Goal: Task Accomplishment & Management: Complete application form

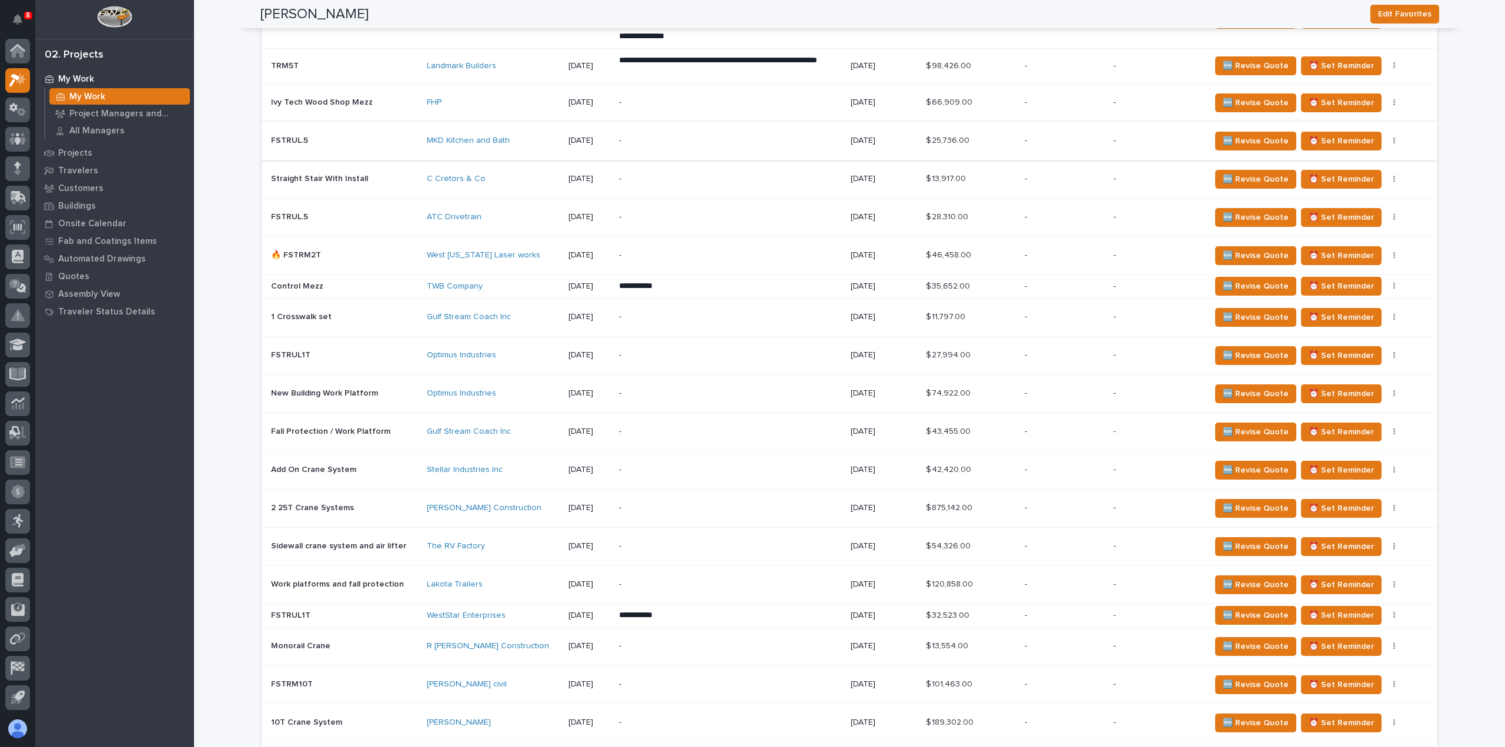
scroll to position [999, 0]
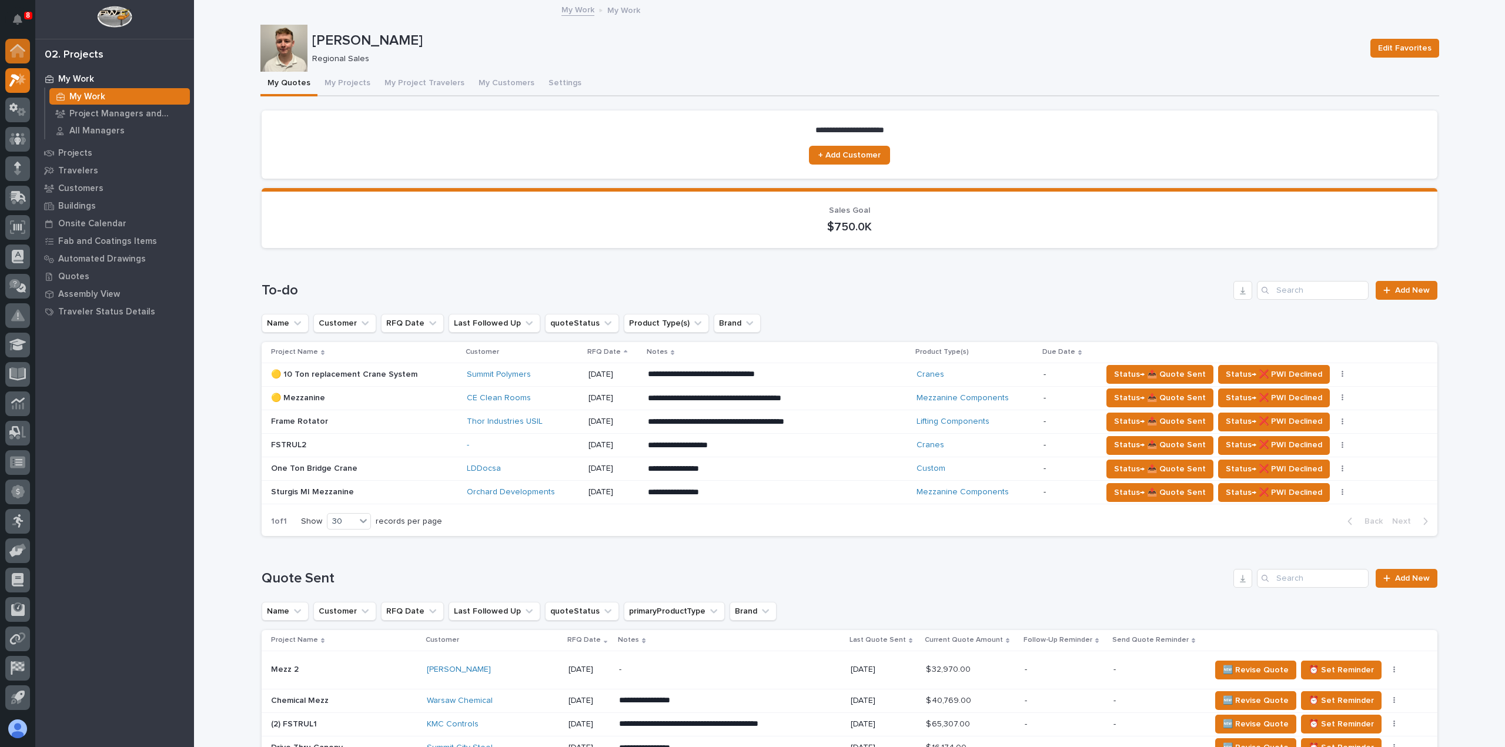
click at [21, 51] on icon at bounding box center [18, 52] width 12 height 12
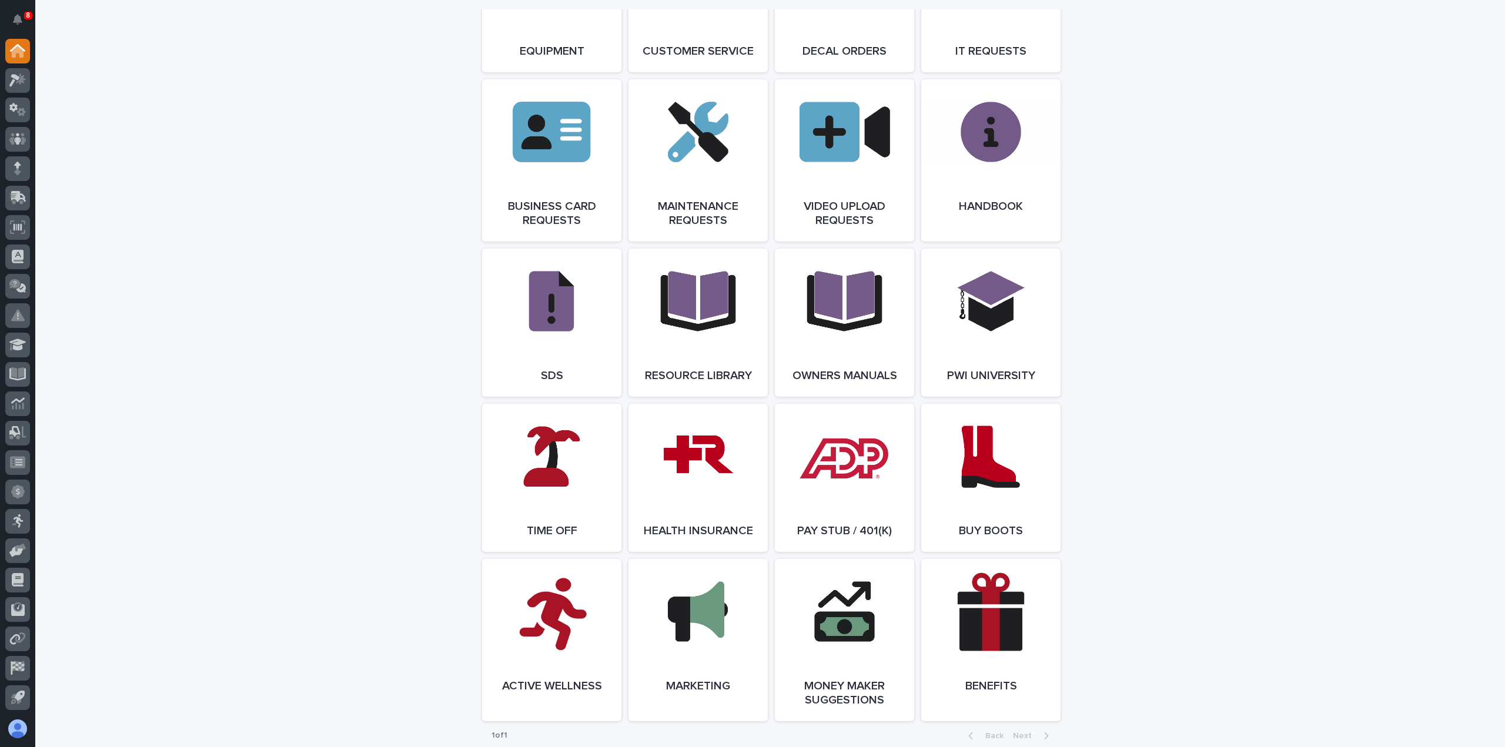
scroll to position [1822, 0]
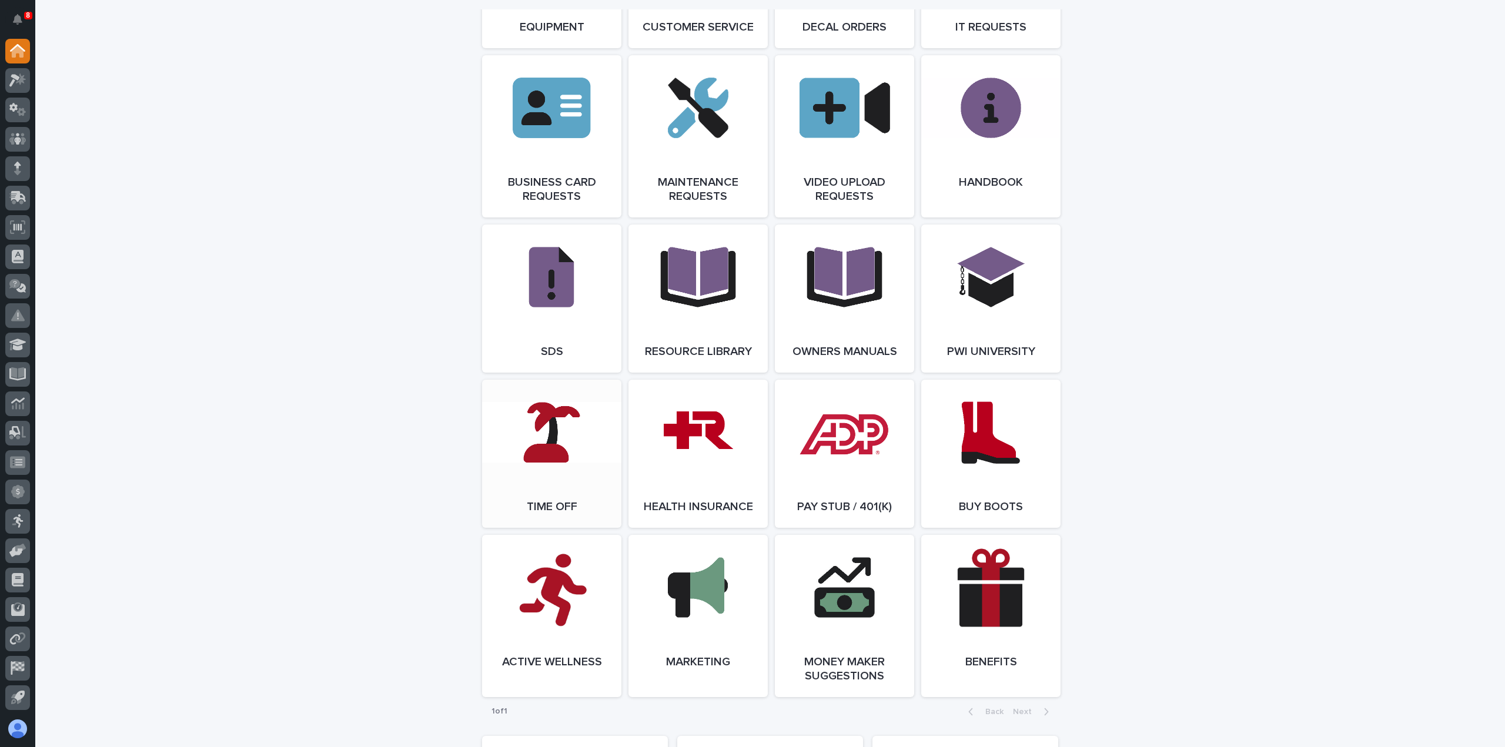
click at [544, 458] on span "Open Link" at bounding box center [552, 454] width 38 height 8
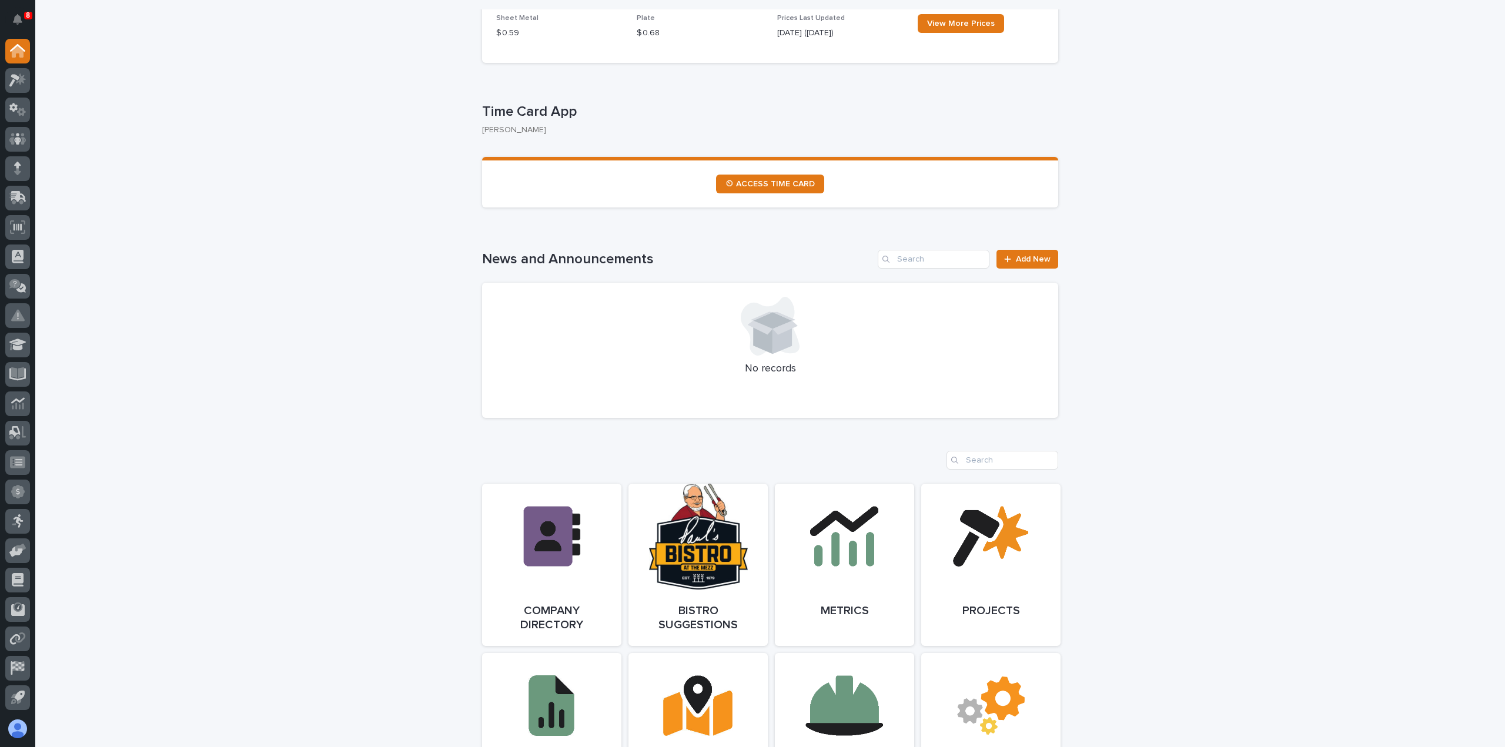
scroll to position [0, 0]
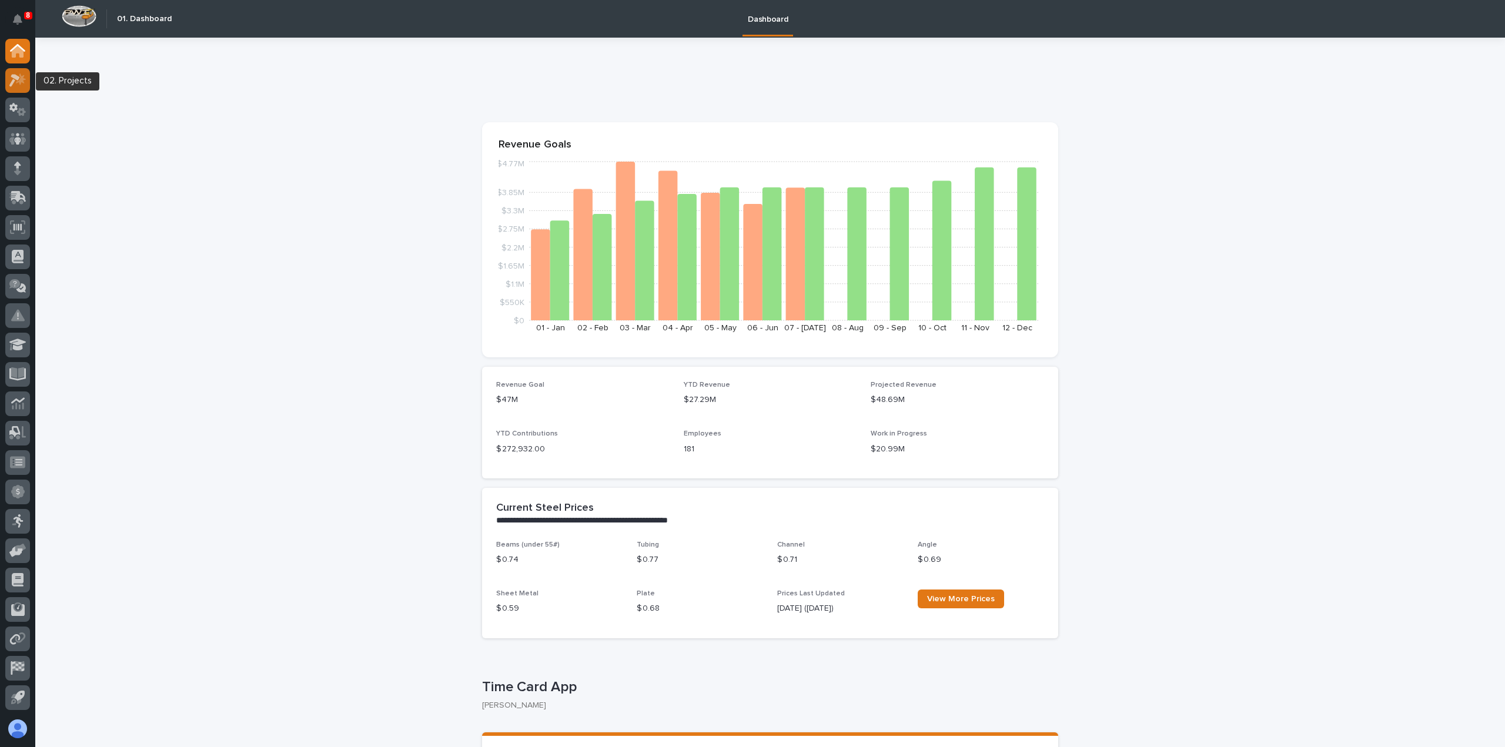
click at [25, 84] on icon at bounding box center [17, 80] width 17 height 14
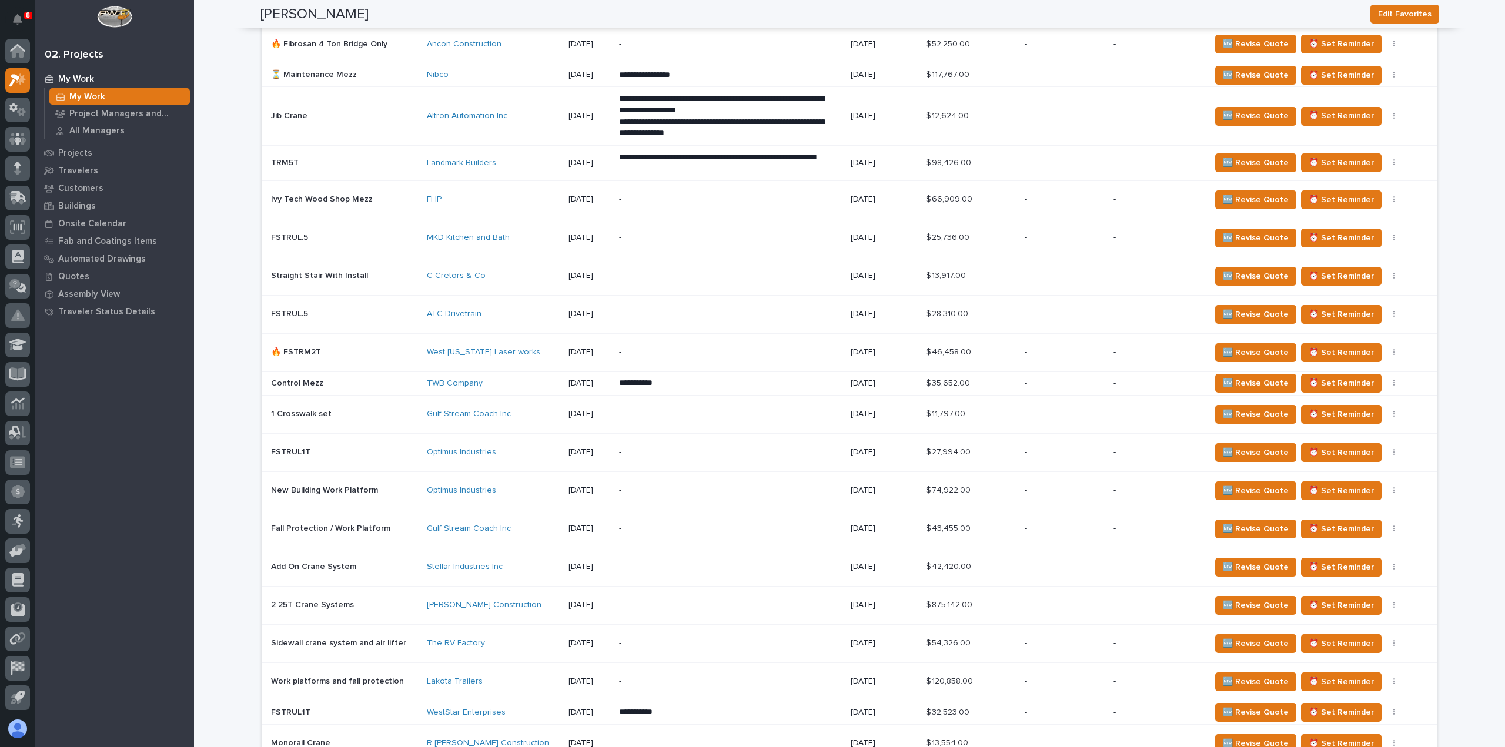
scroll to position [823, 0]
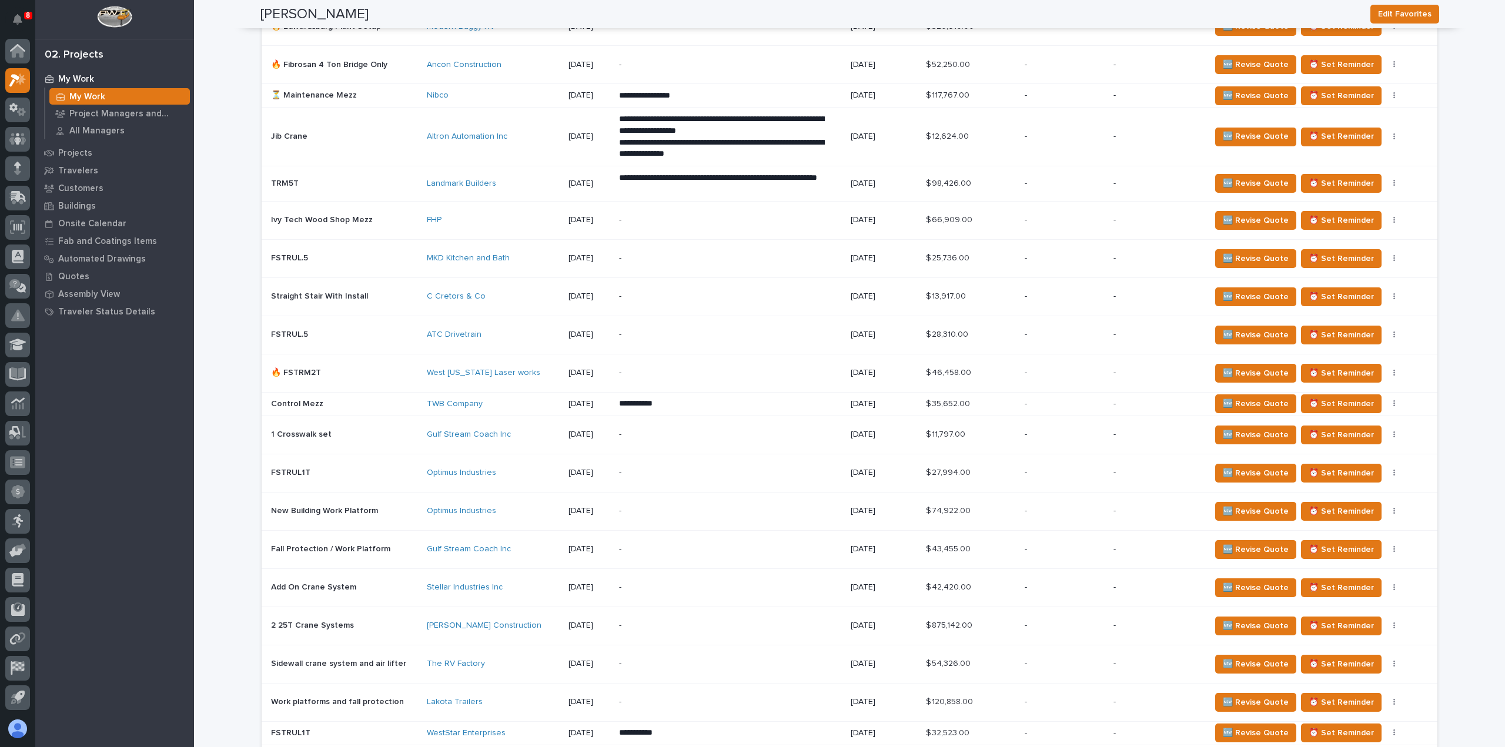
click at [1063, 138] on p "-" at bounding box center [1064, 137] width 79 height 10
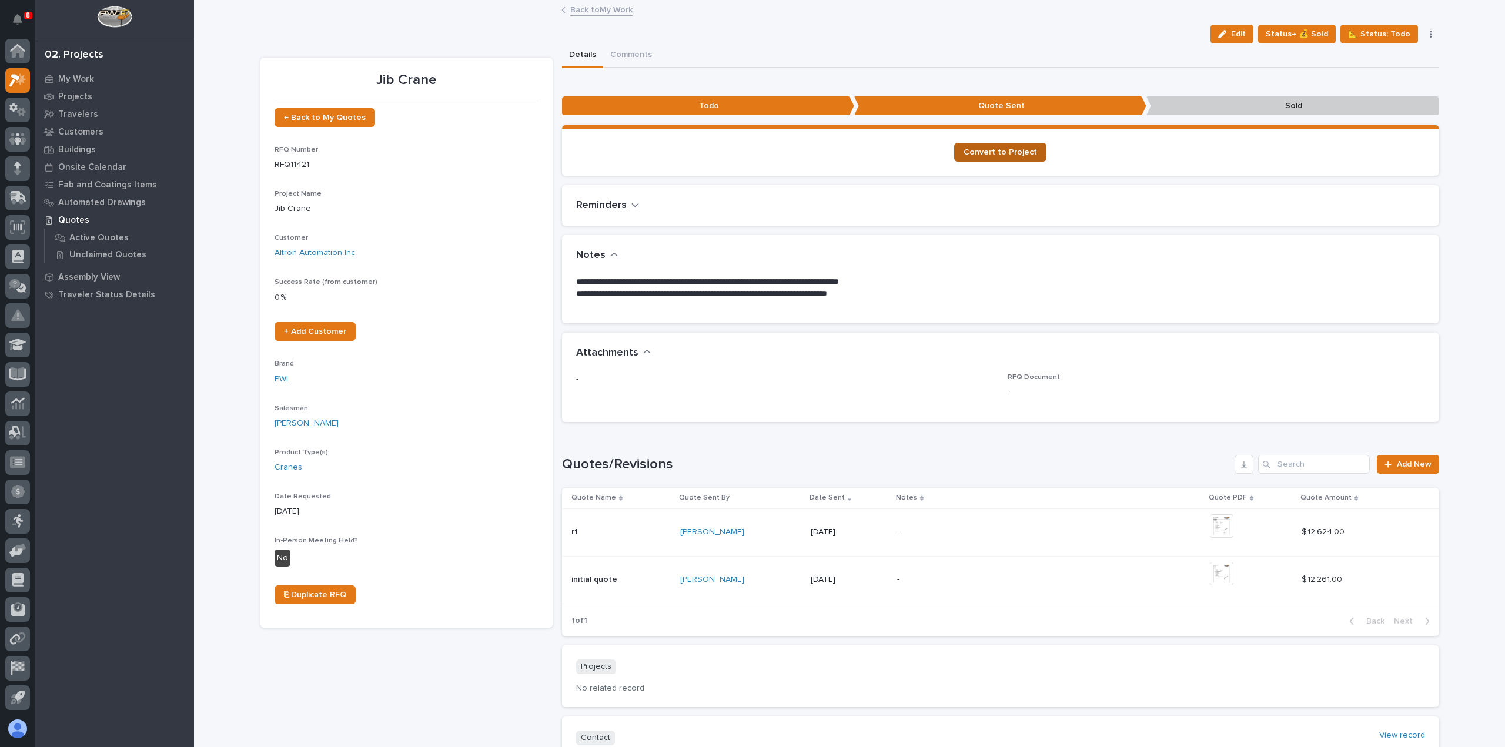
click at [989, 146] on link "Convert to Project" at bounding box center [1000, 152] width 92 height 19
click at [599, 11] on link "Back to My Work" at bounding box center [601, 9] width 62 height 14
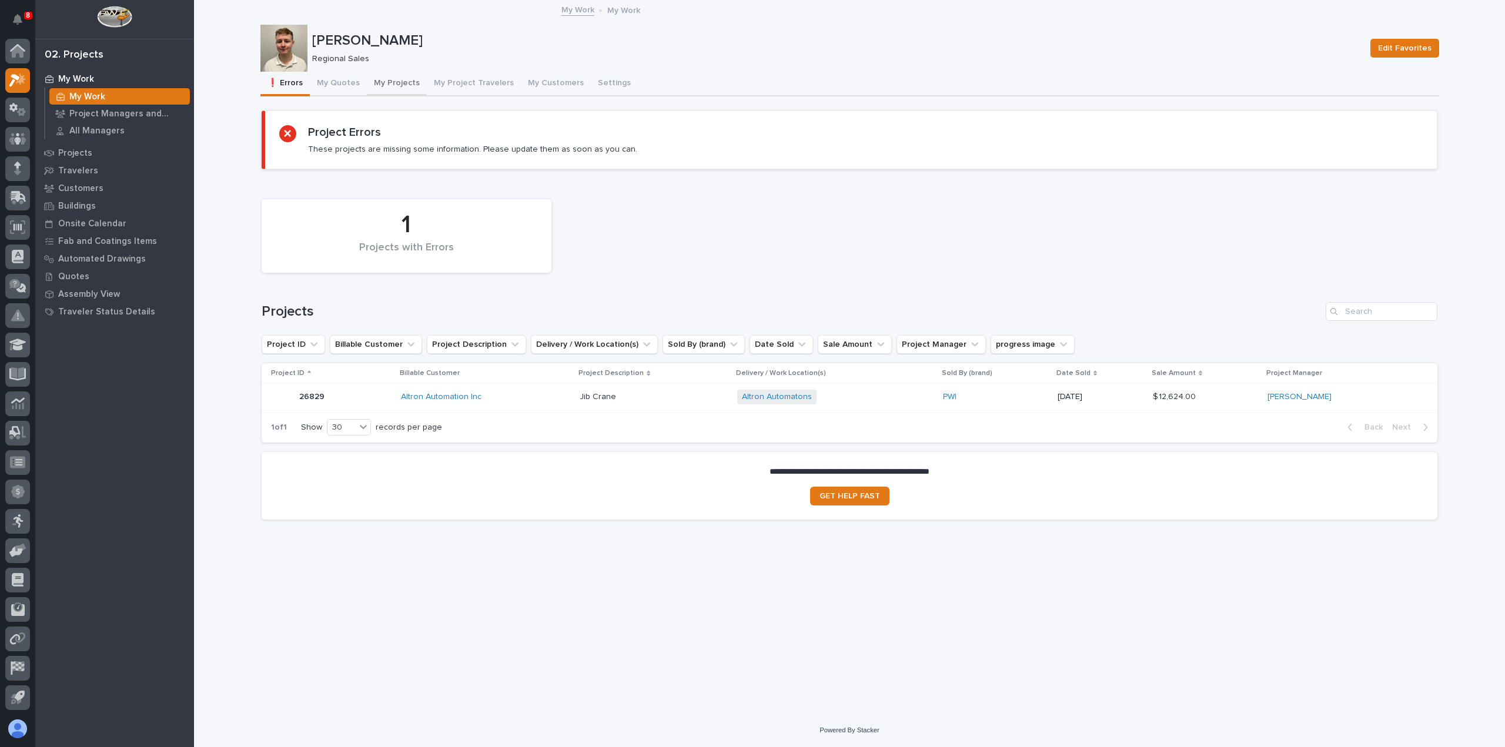
click at [377, 81] on button "My Projects" at bounding box center [397, 84] width 60 height 25
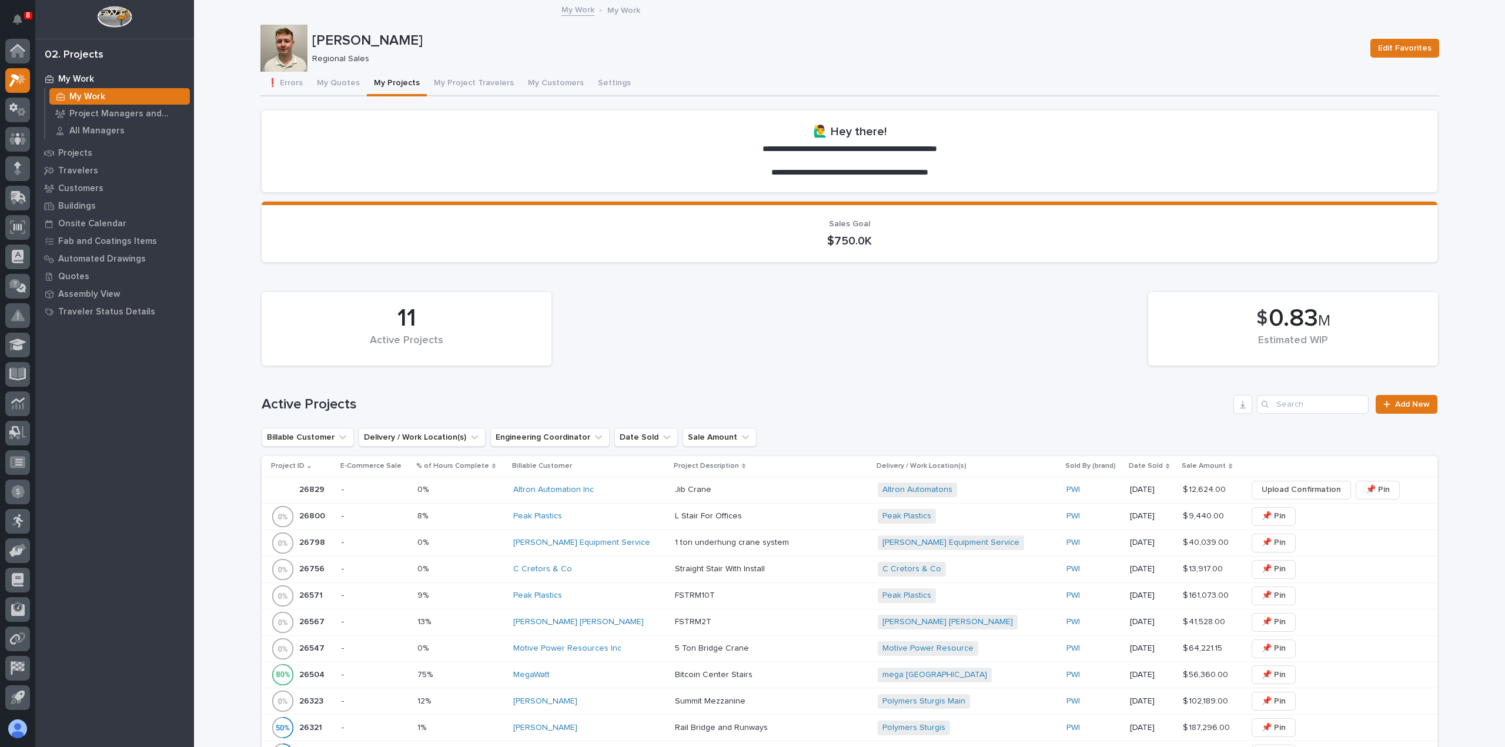
click at [778, 490] on p at bounding box center [771, 490] width 193 height 10
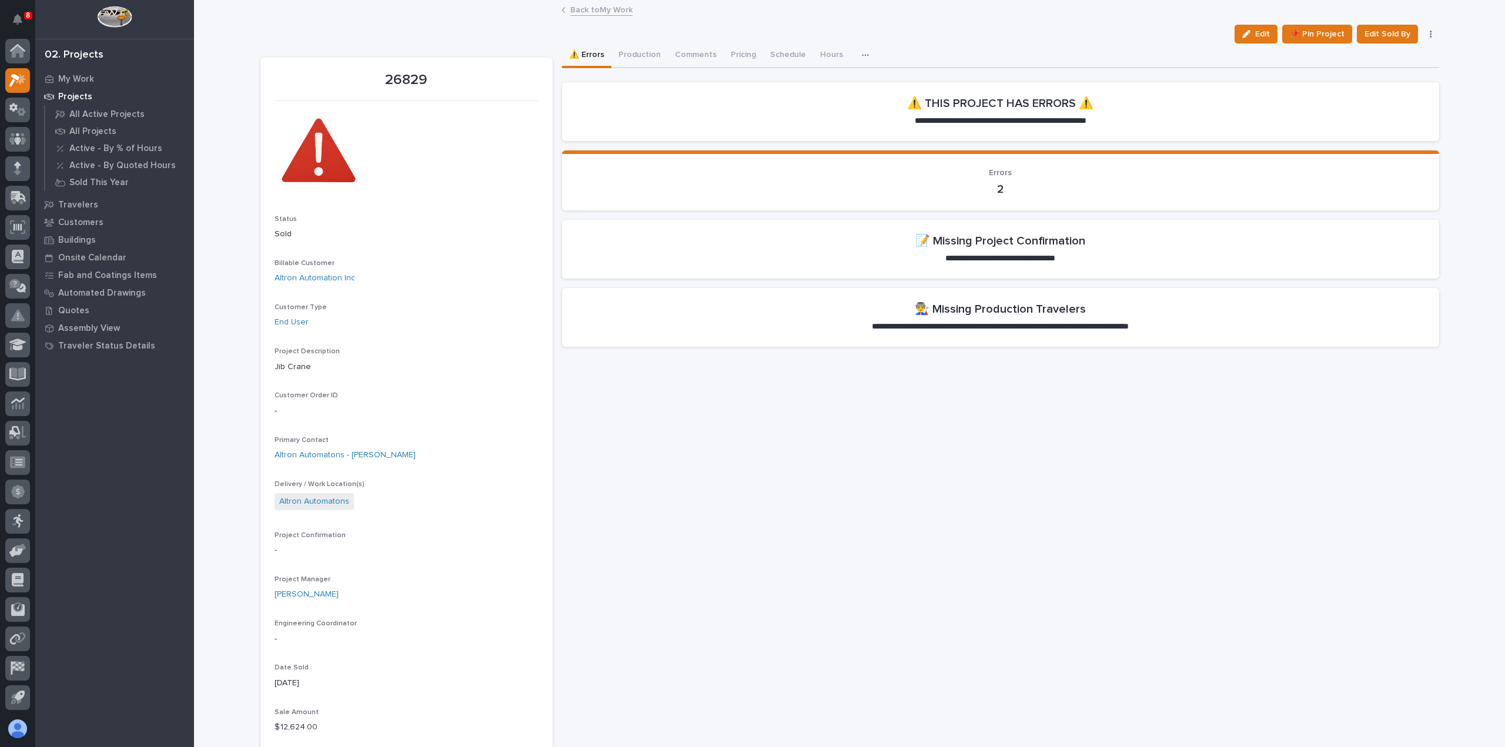
click at [1264, 36] on span "Edit" at bounding box center [1262, 34] width 15 height 11
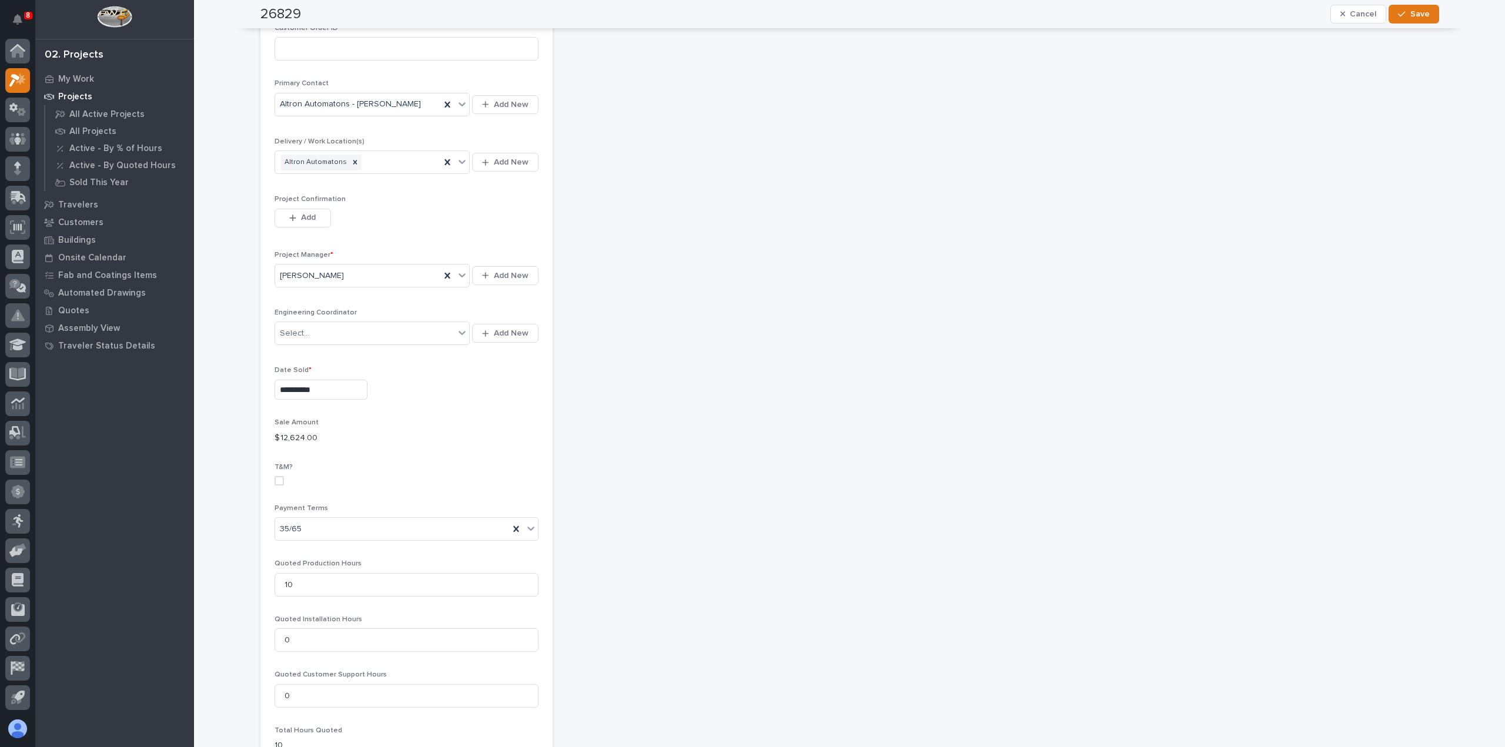
scroll to position [422, 0]
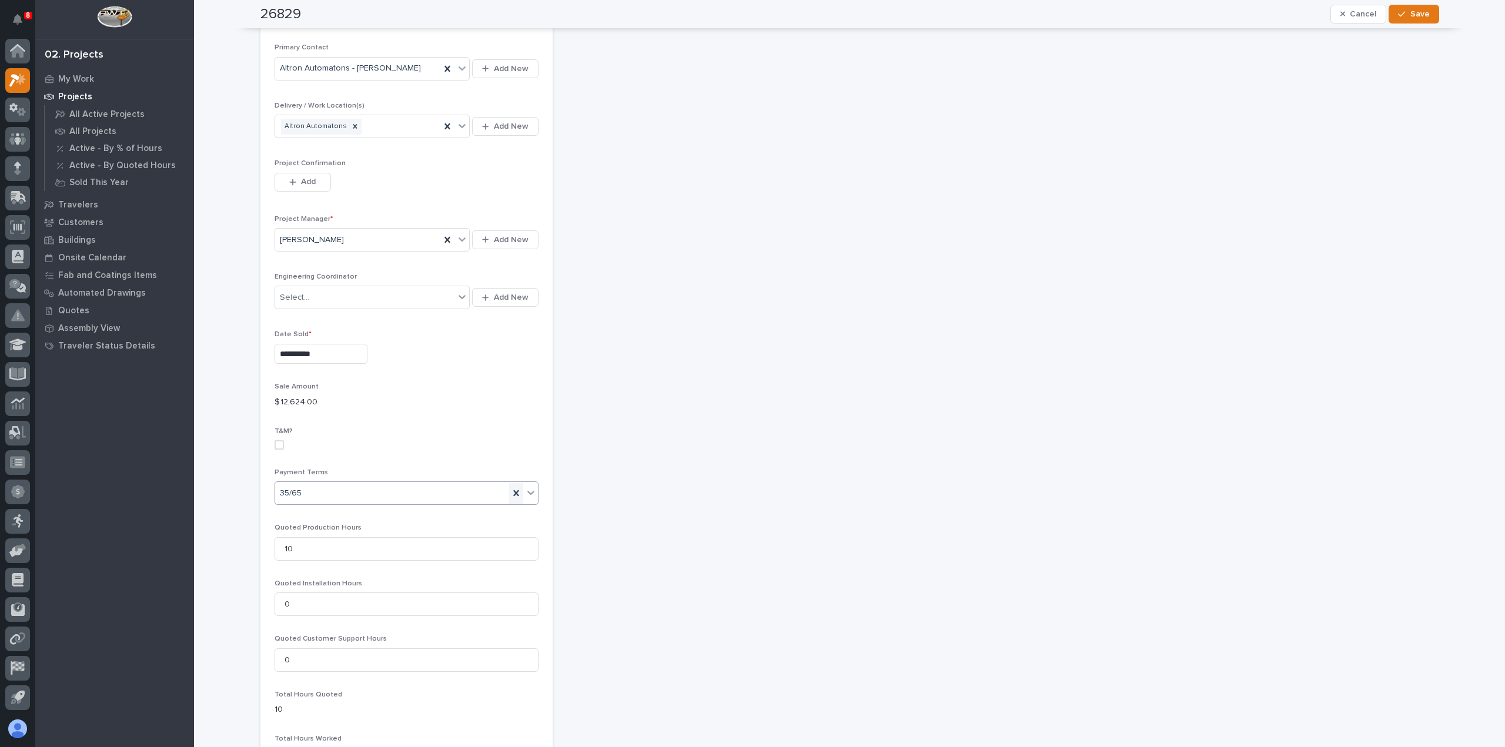
click at [516, 491] on icon at bounding box center [516, 493] width 12 height 12
click at [527, 494] on icon at bounding box center [531, 493] width 12 height 12
click at [495, 573] on div "50/50" at bounding box center [401, 574] width 263 height 21
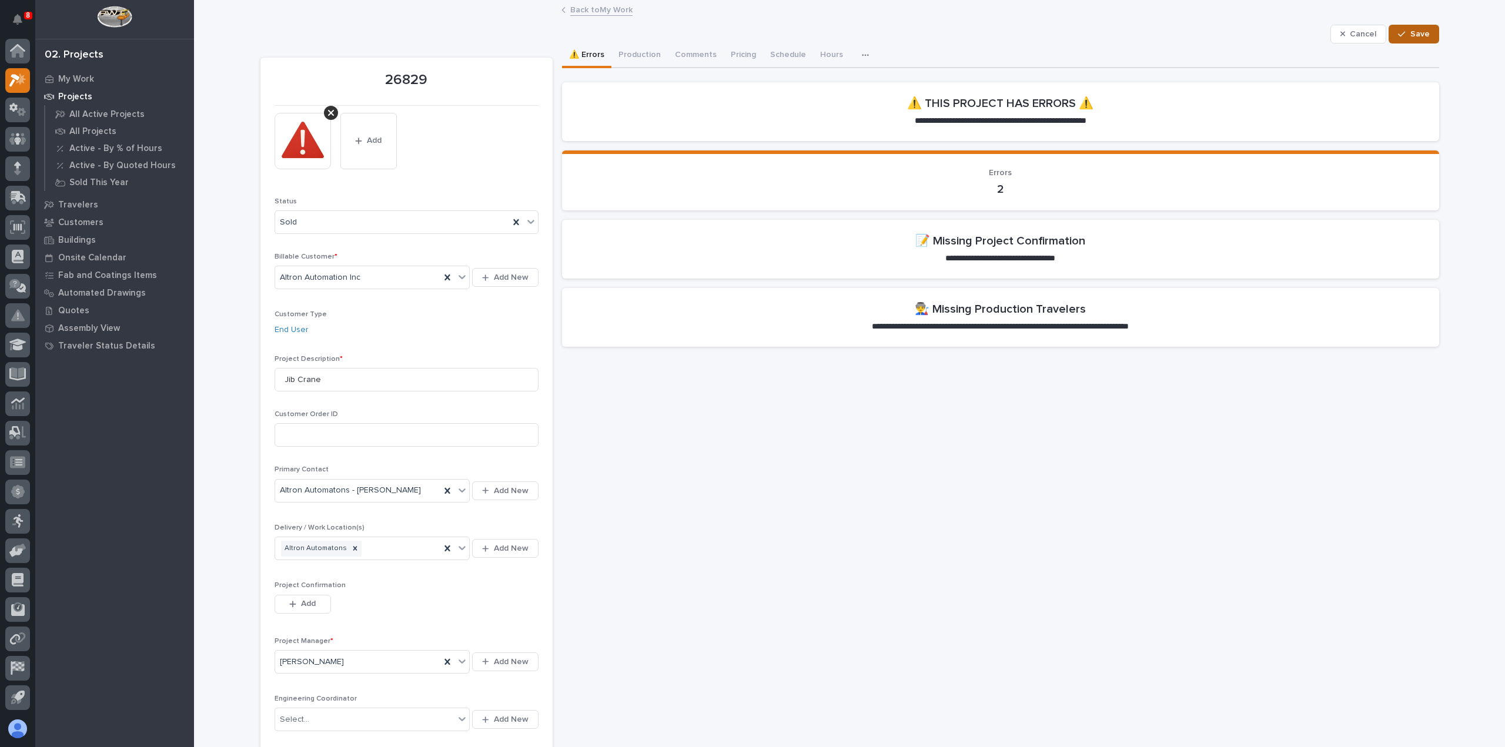
click at [1414, 36] on span "Save" at bounding box center [1419, 34] width 19 height 11
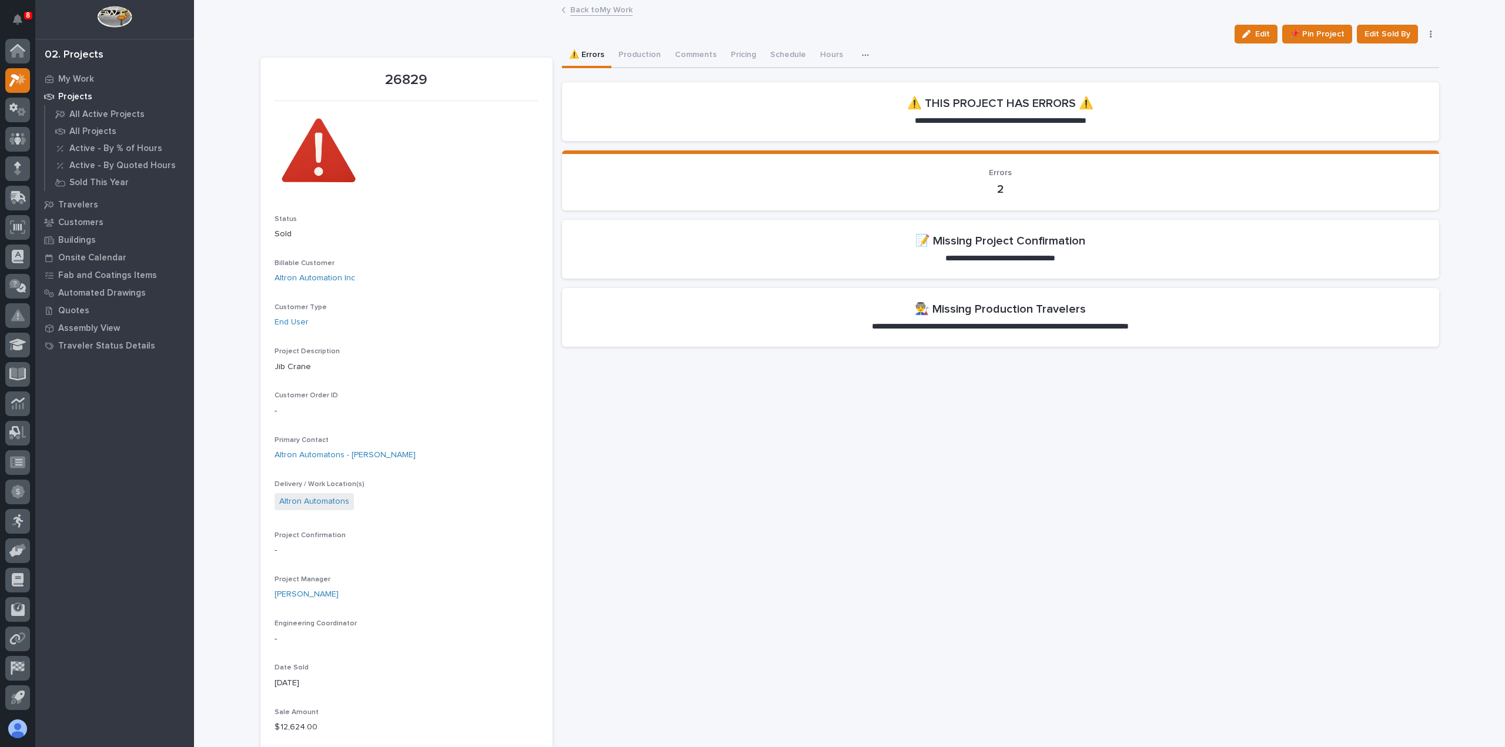
click at [588, 11] on link "Back to My Work" at bounding box center [601, 9] width 62 height 14
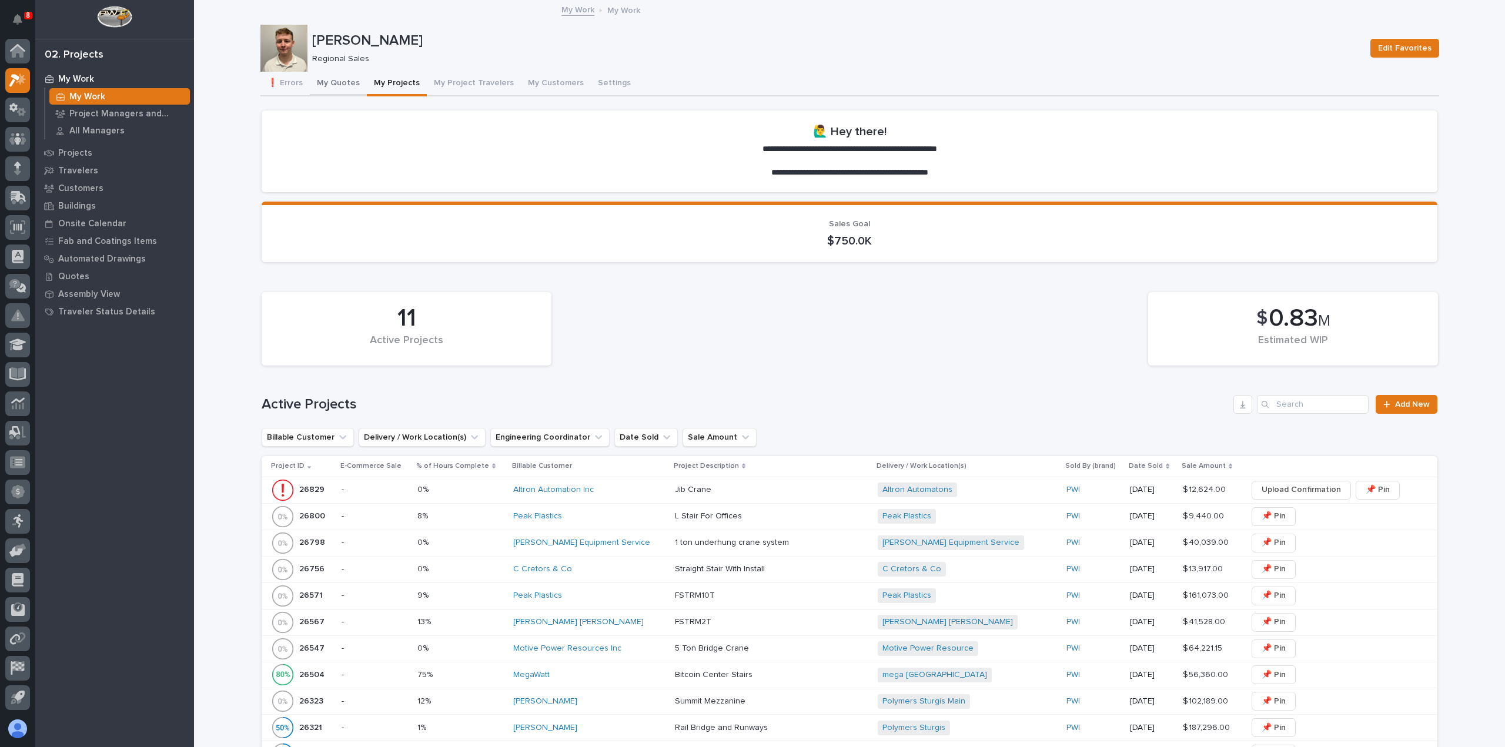
click at [323, 83] on button "My Quotes" at bounding box center [338, 84] width 57 height 25
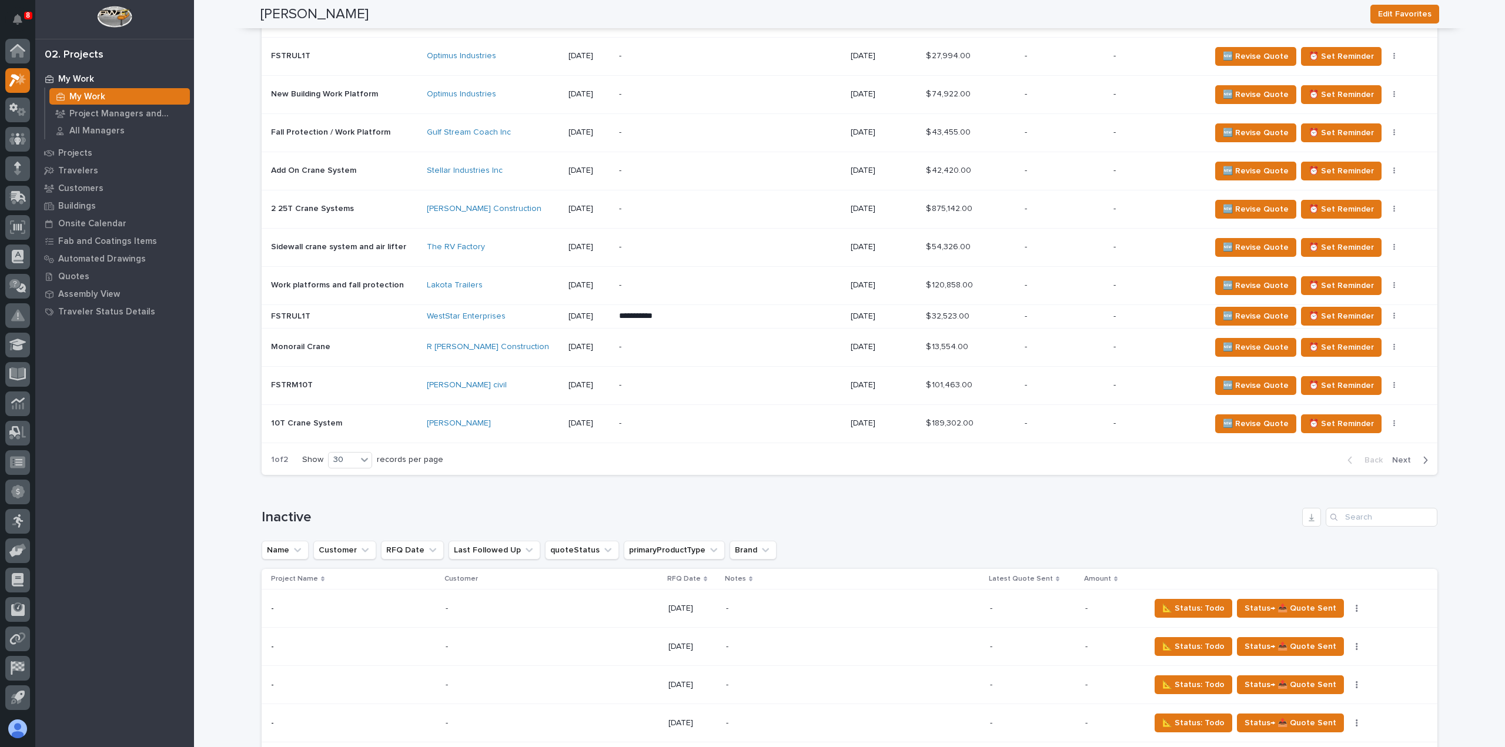
scroll to position [1234, 0]
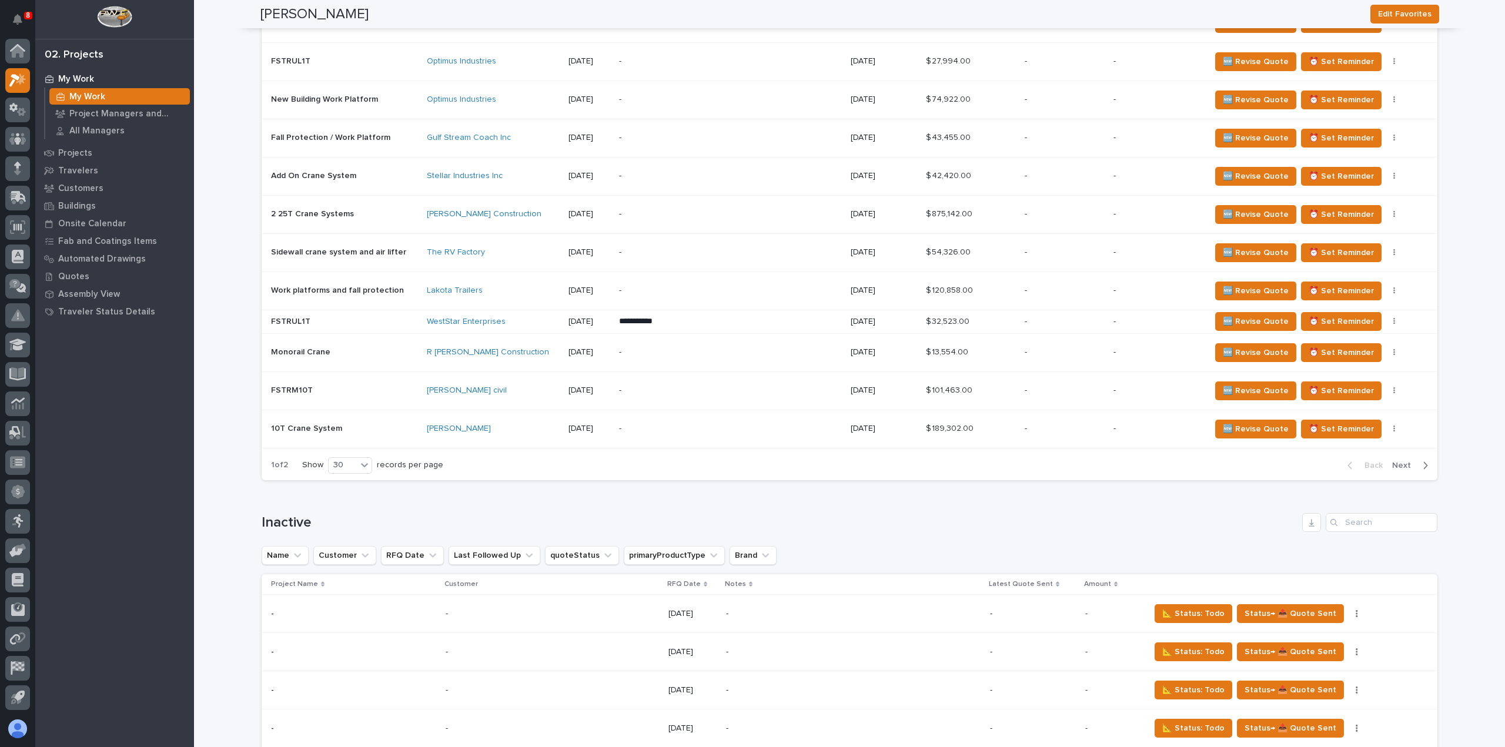
click at [1401, 461] on span "Next" at bounding box center [1405, 465] width 26 height 11
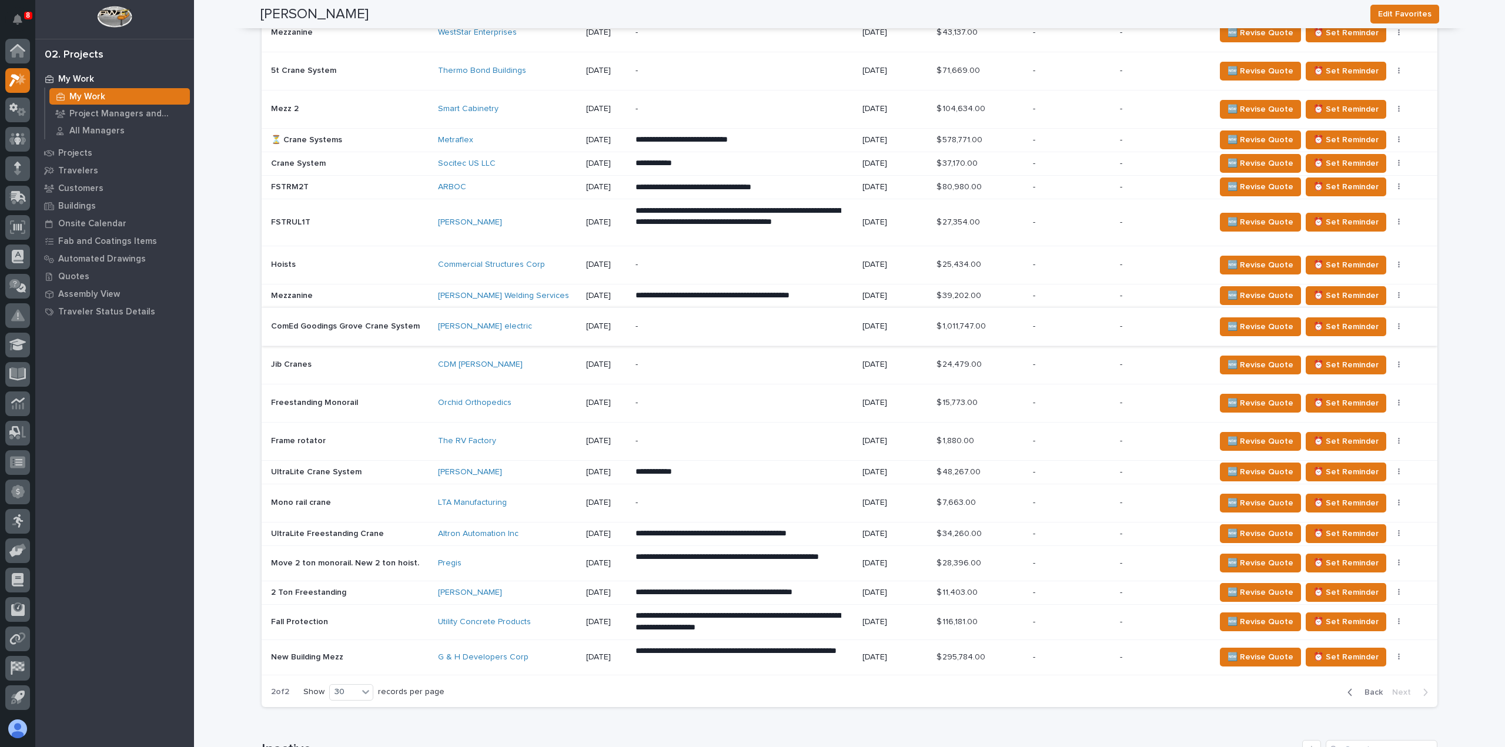
scroll to position [638, 0]
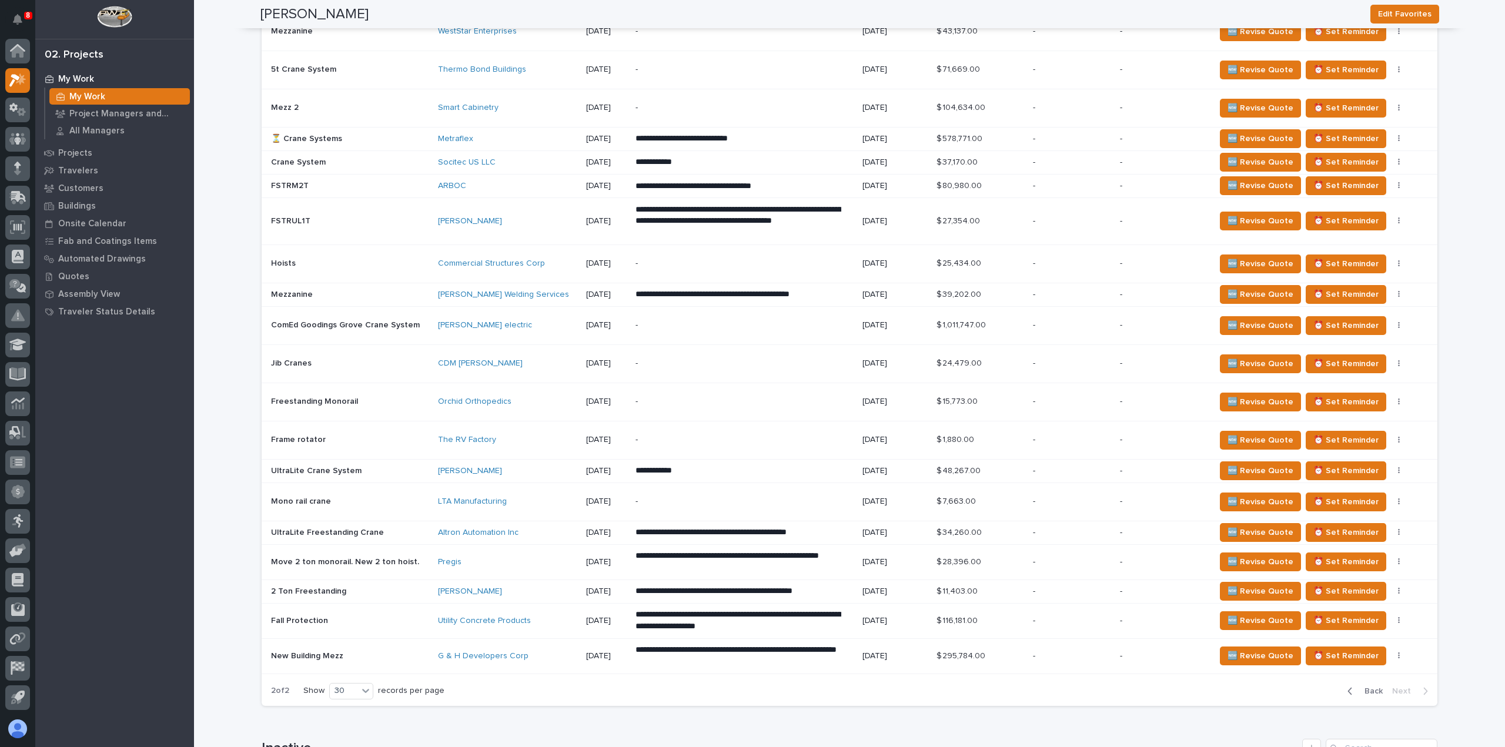
click at [1140, 533] on div "-" at bounding box center [1163, 532] width 86 height 19
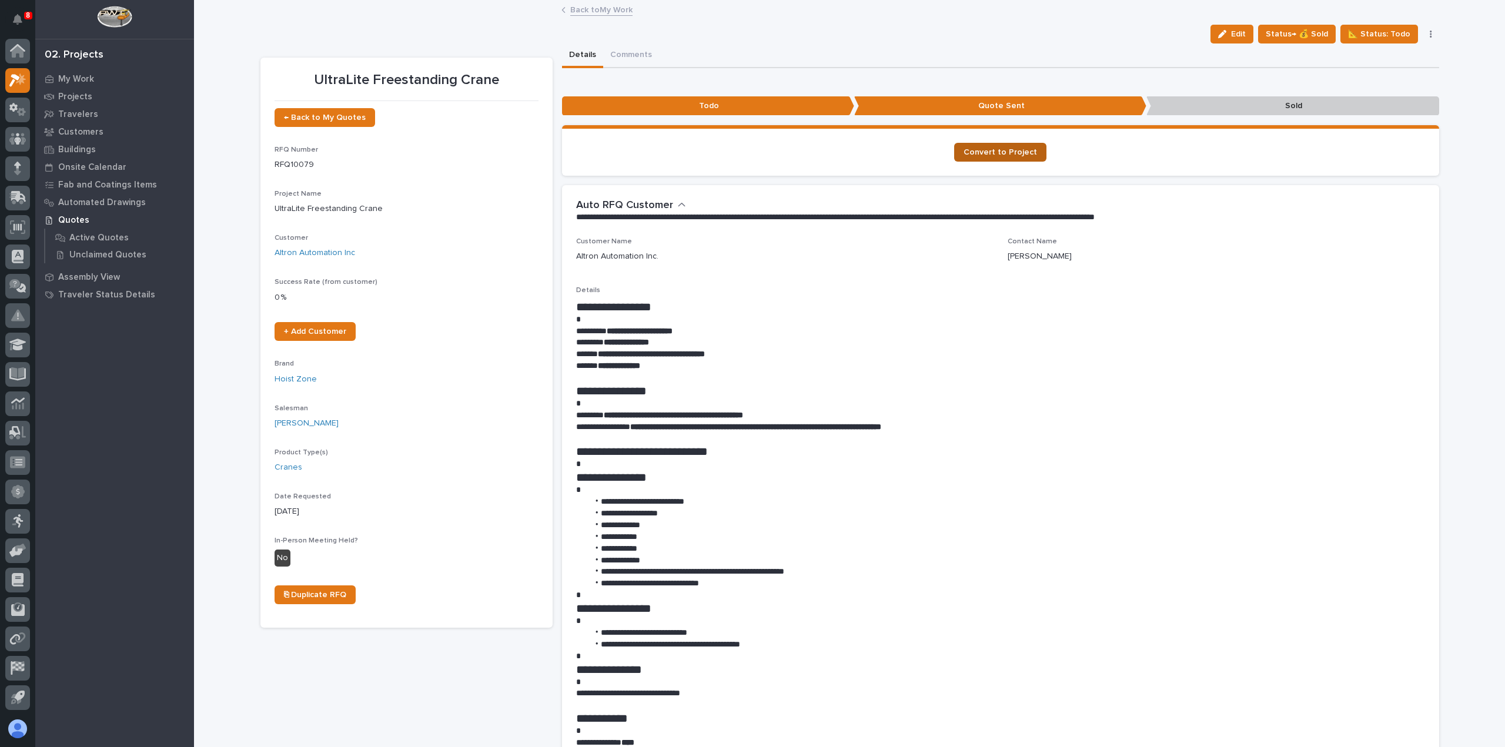
click at [1000, 149] on span "Convert to Project" at bounding box center [999, 152] width 73 height 8
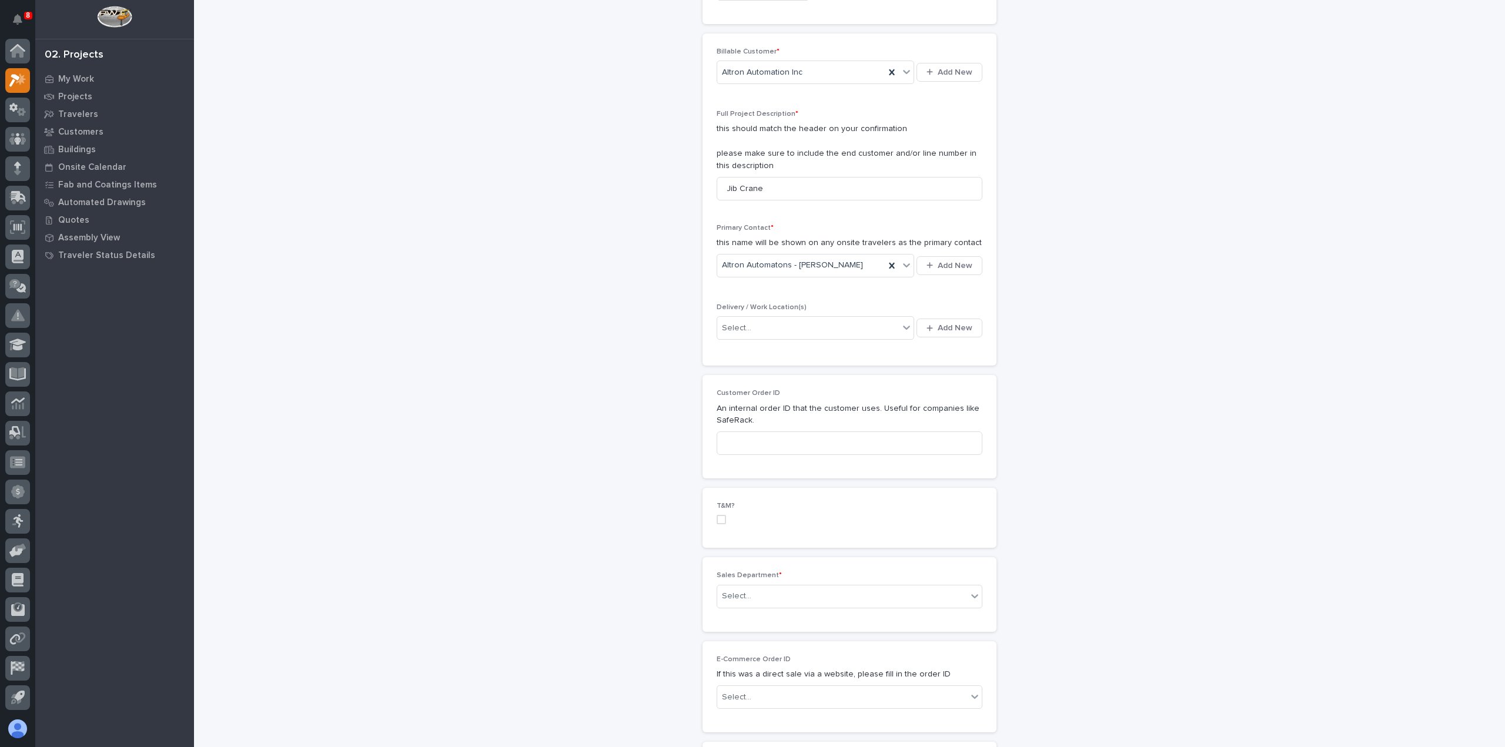
scroll to position [294, 0]
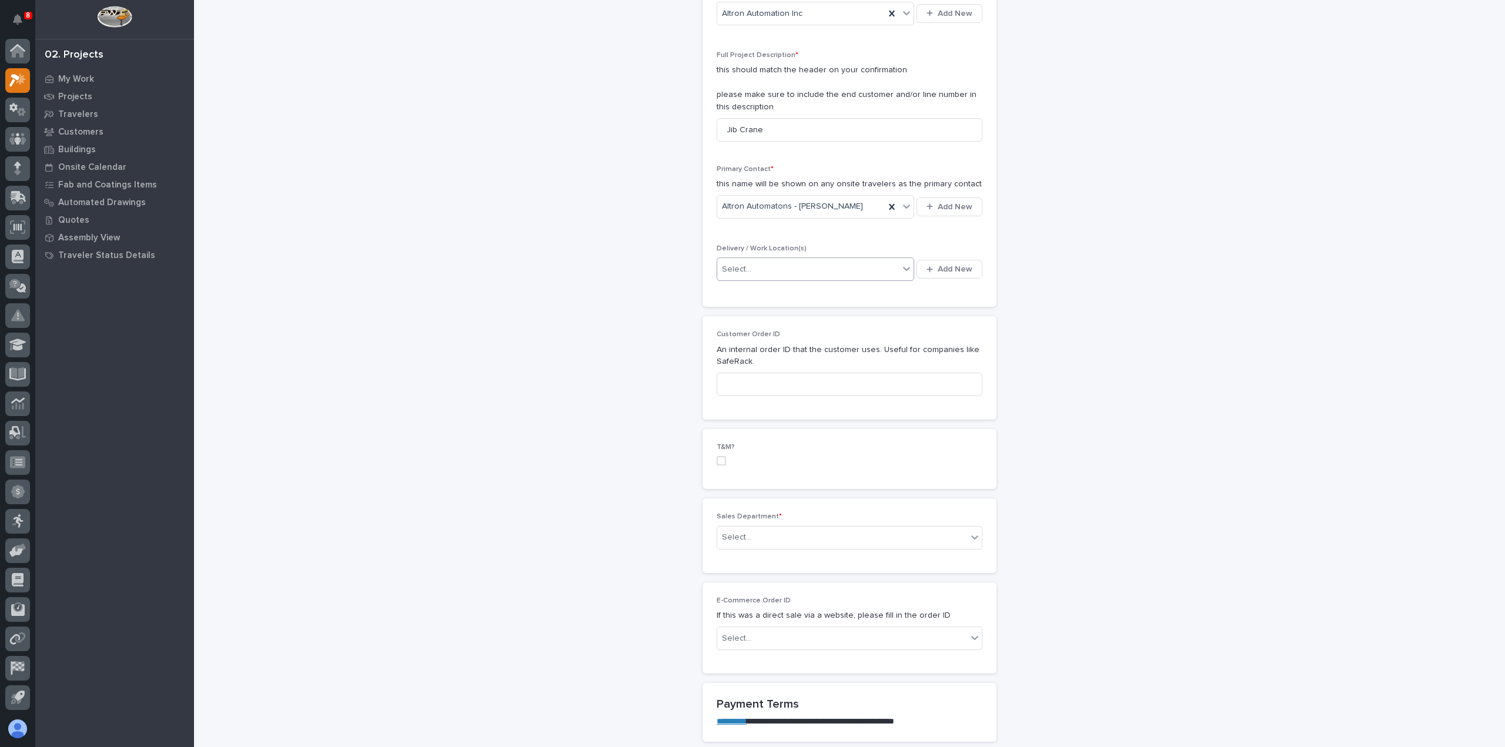
click at [775, 266] on div "Select..." at bounding box center [808, 269] width 182 height 19
type input "******"
click at [948, 265] on span "Add New" at bounding box center [955, 269] width 35 height 11
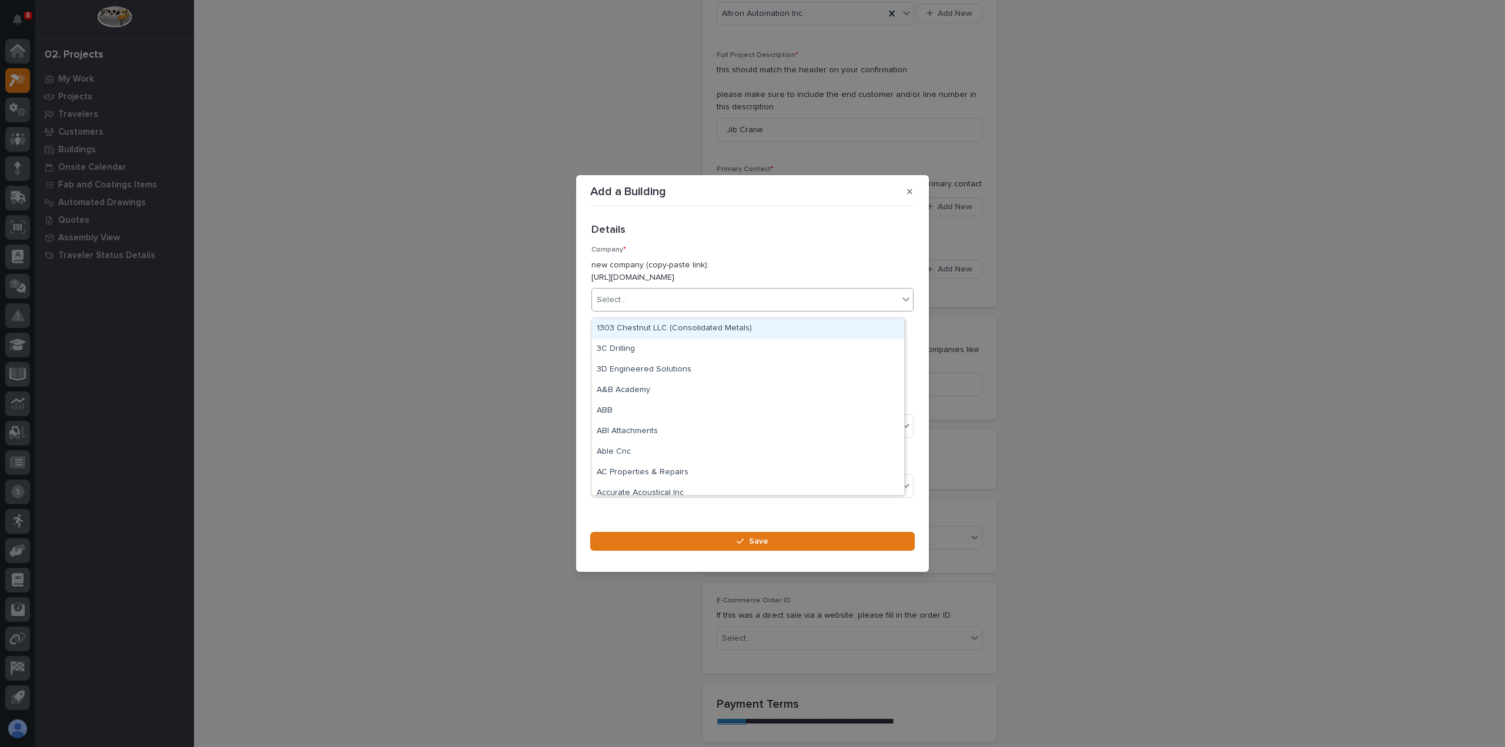
click at [781, 310] on div "Select..." at bounding box center [745, 299] width 306 height 19
type input "******"
click at [768, 327] on div "Altron Automation Inc" at bounding box center [748, 329] width 312 height 21
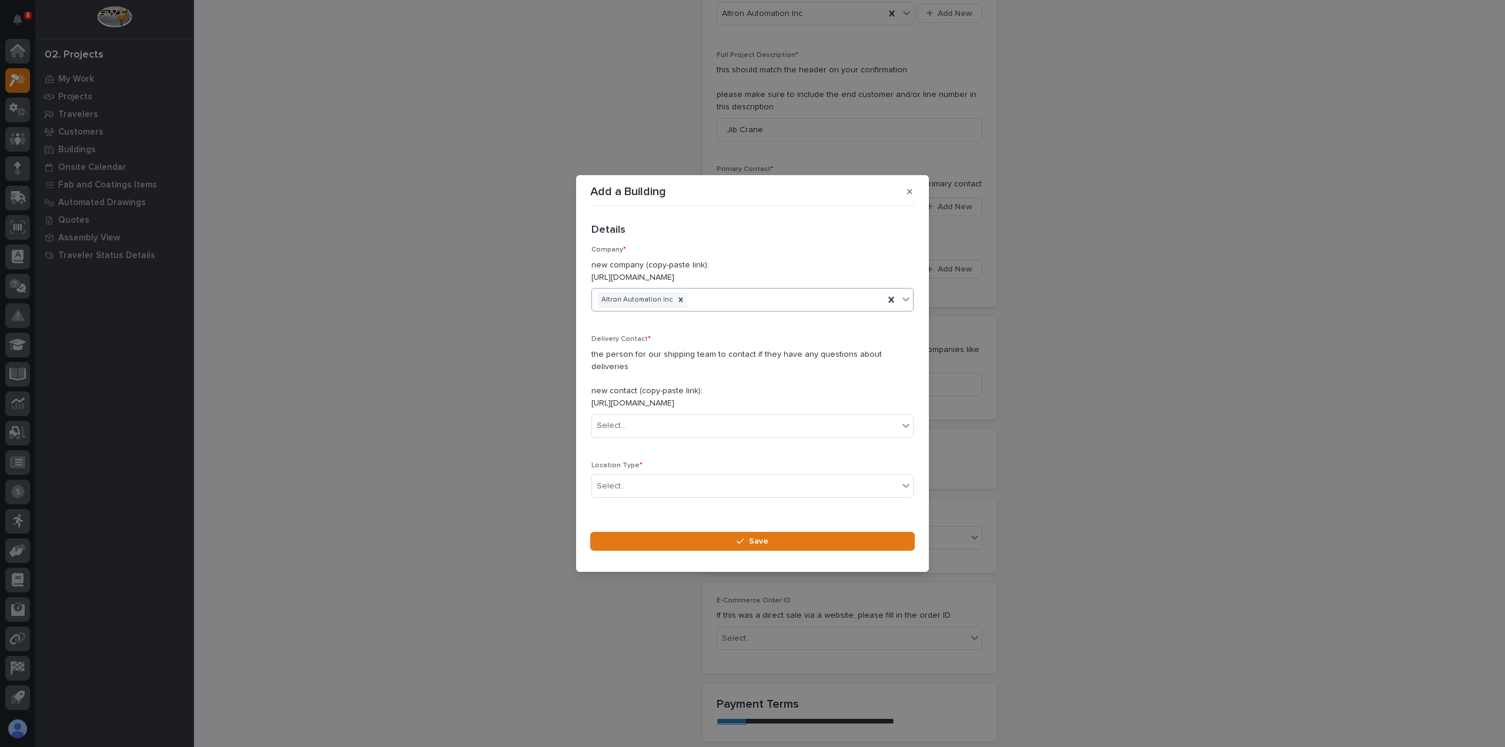
scroll to position [32, 0]
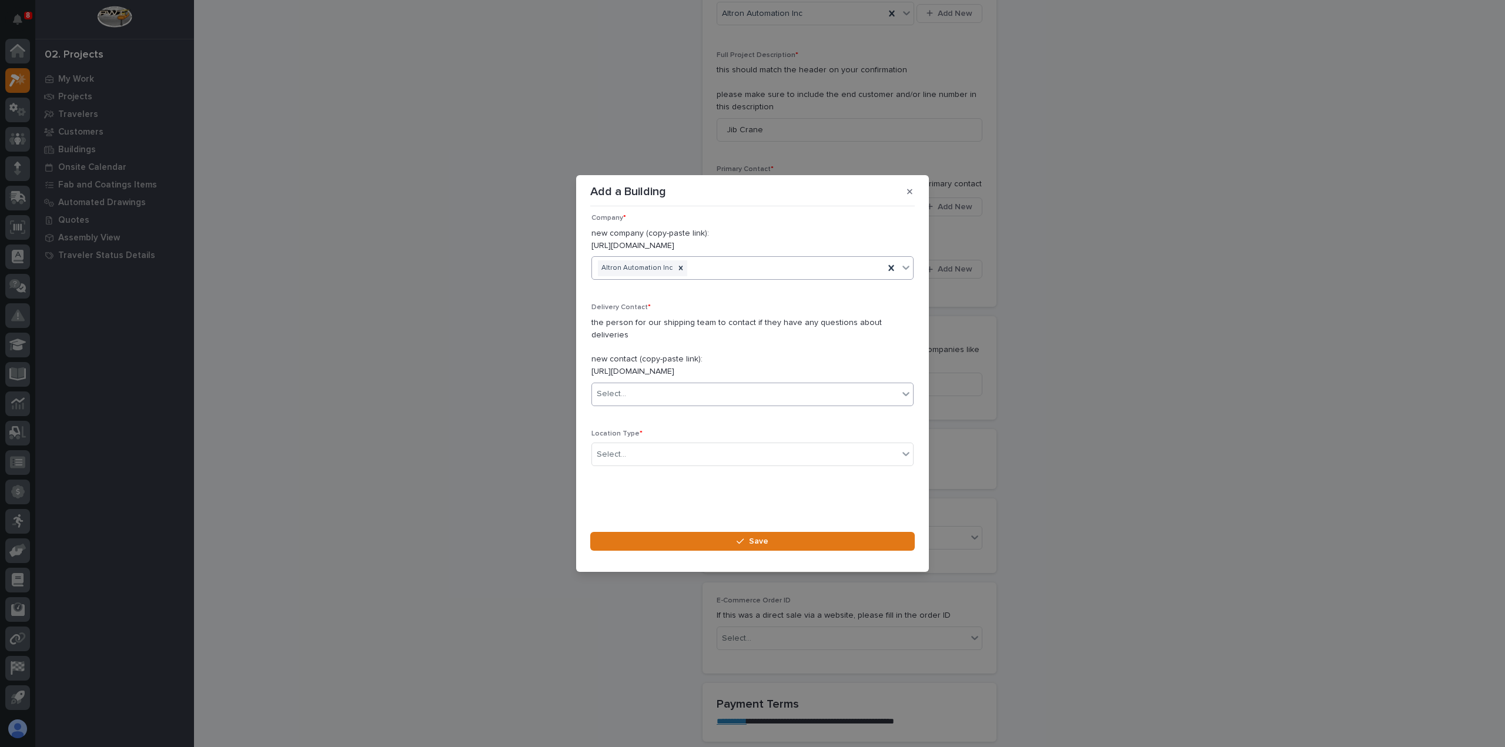
click at [741, 386] on div "Select..." at bounding box center [745, 393] width 306 height 19
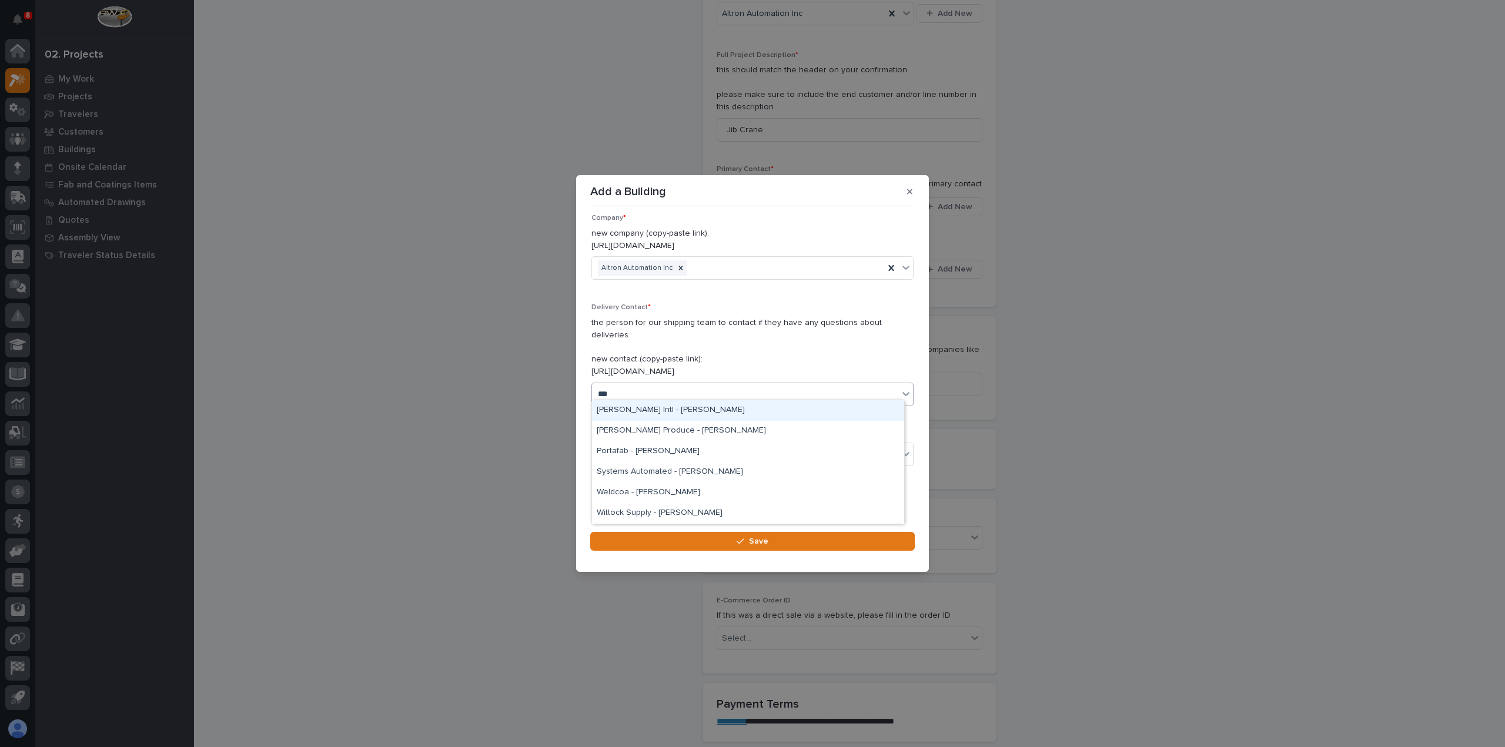
type input "****"
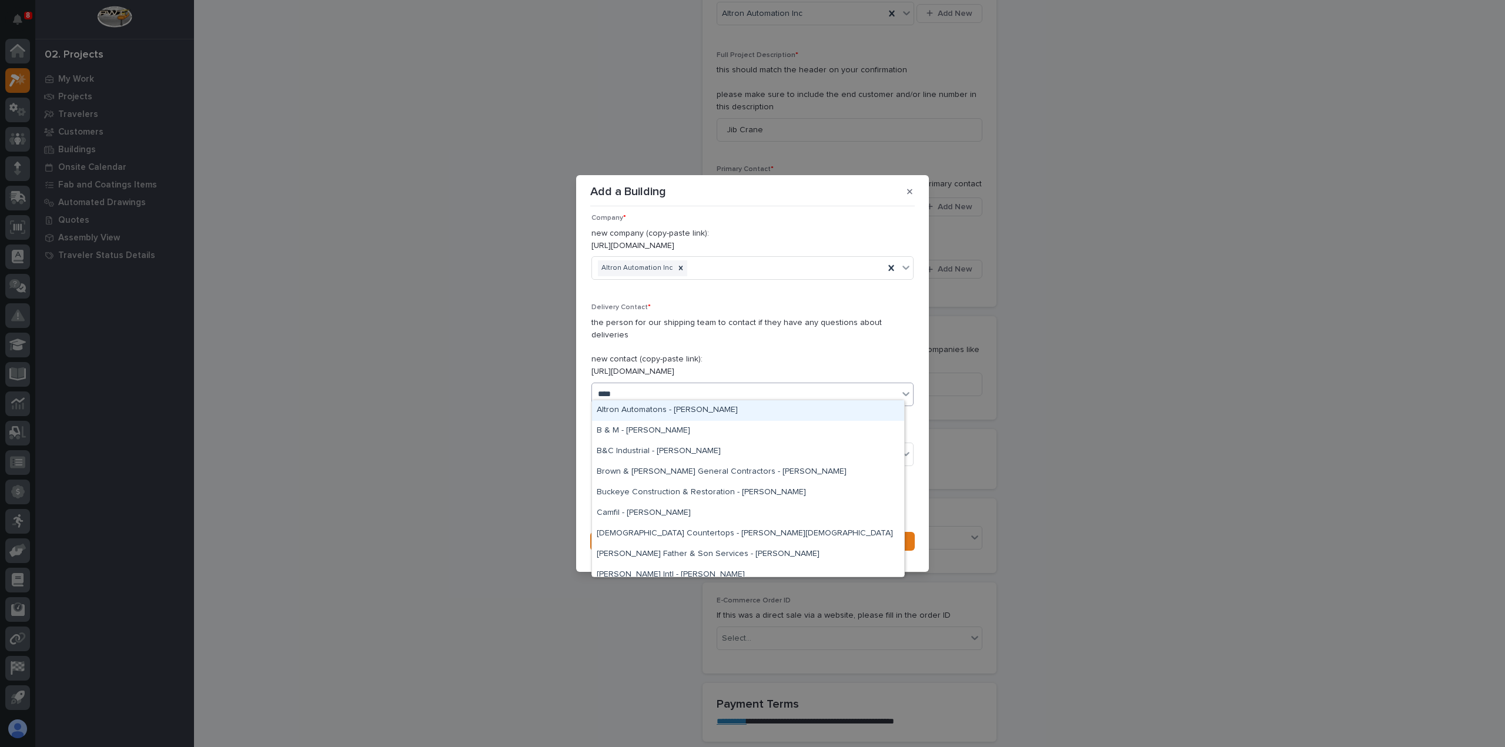
click at [739, 413] on div "Altron Automatons - [PERSON_NAME]" at bounding box center [748, 410] width 312 height 21
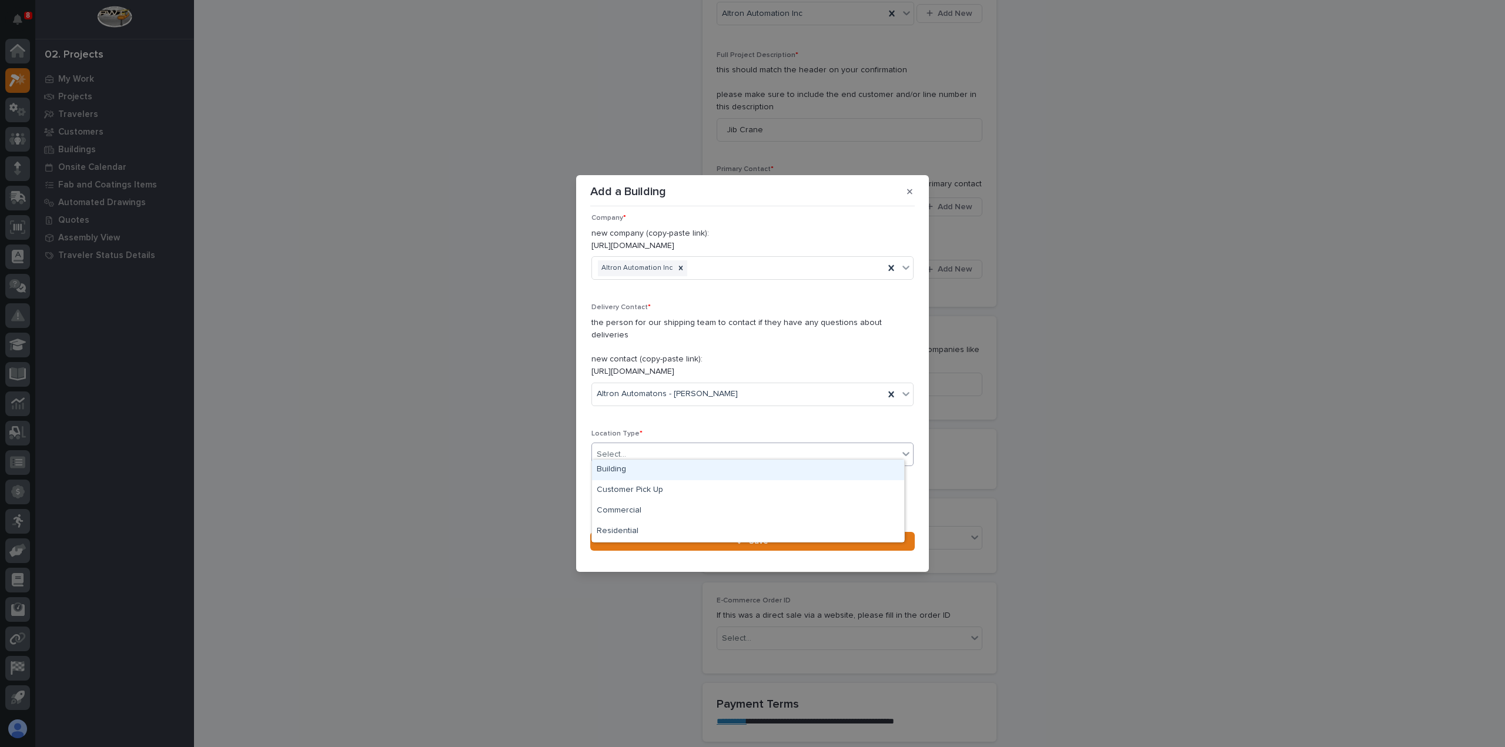
click at [736, 454] on div "Select..." at bounding box center [745, 454] width 306 height 19
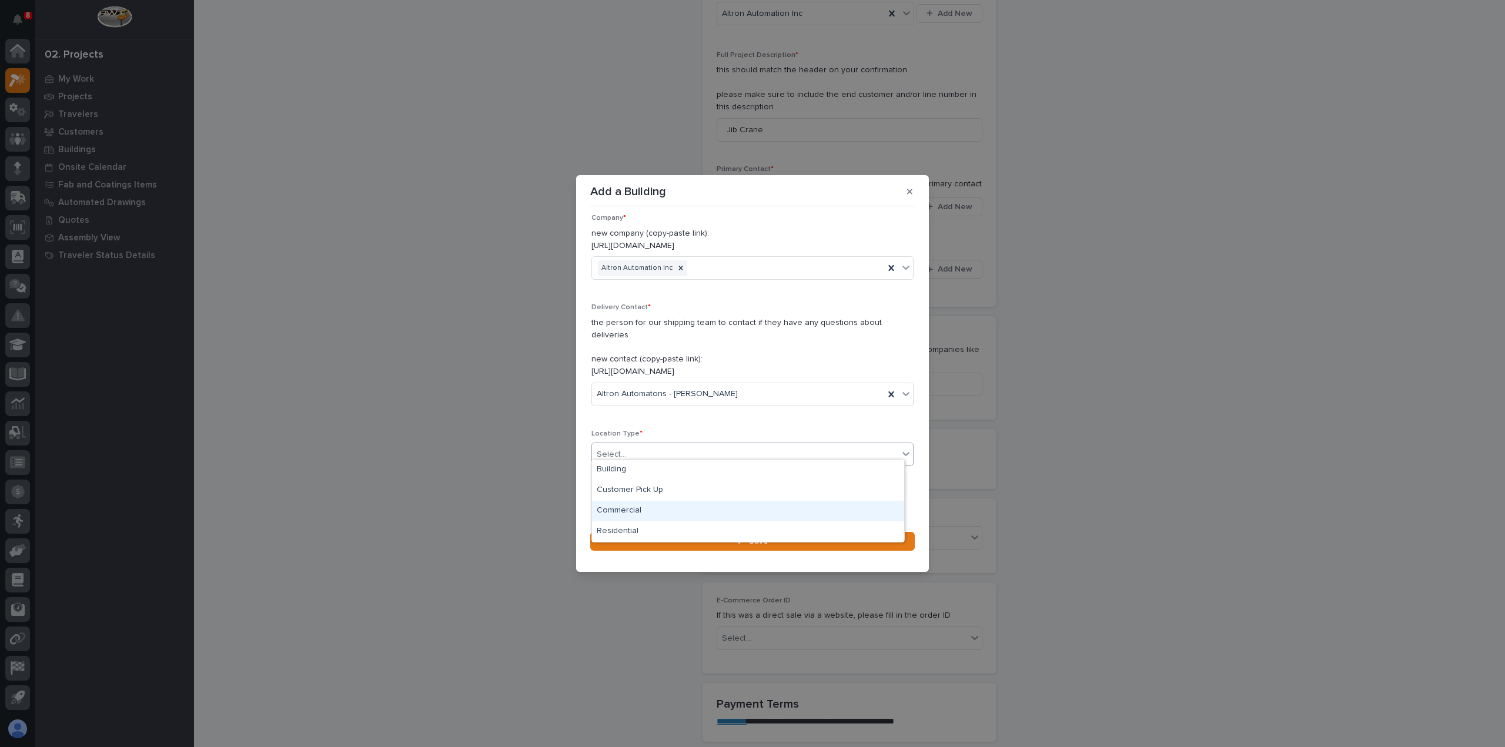
click at [725, 518] on div "Commercial" at bounding box center [748, 511] width 312 height 21
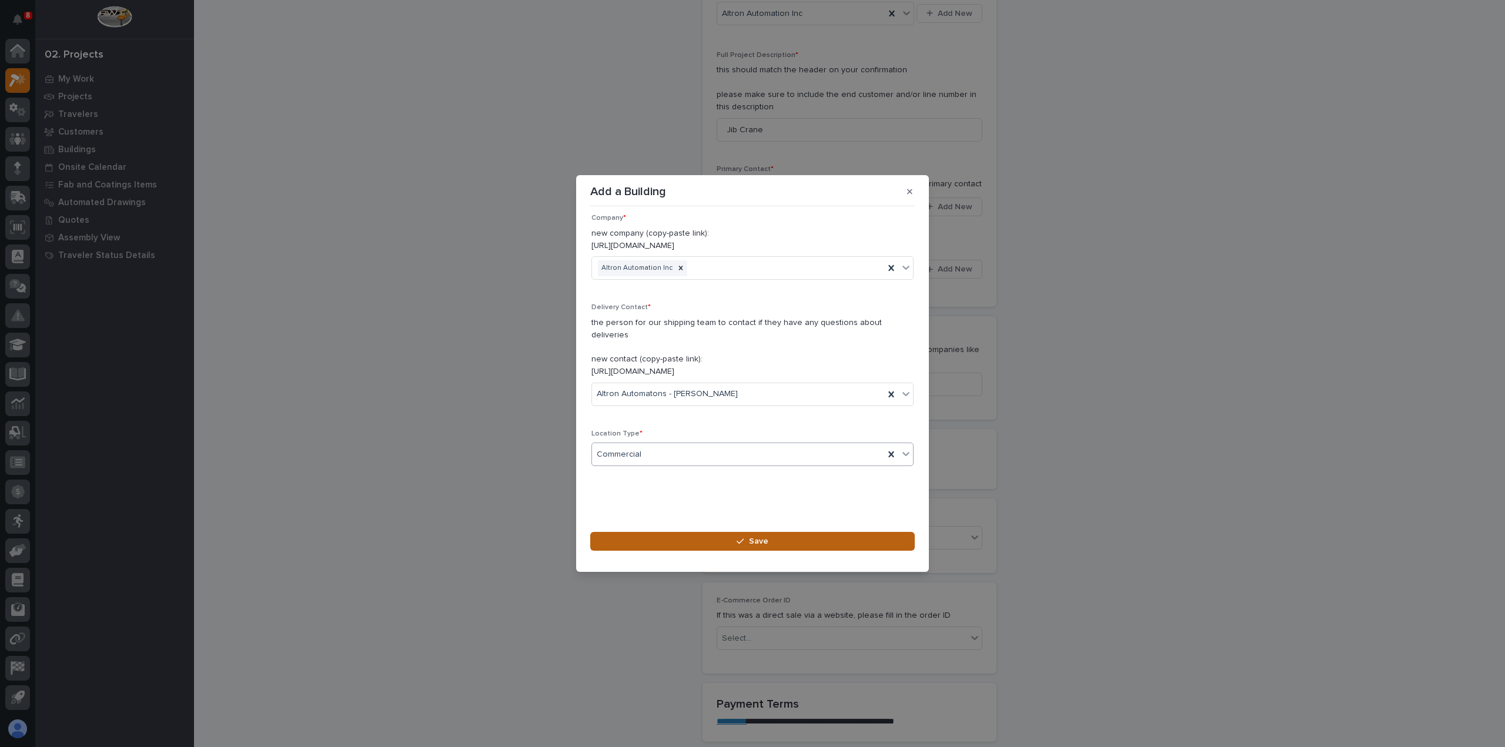
click at [723, 536] on button "Save" at bounding box center [752, 541] width 324 height 19
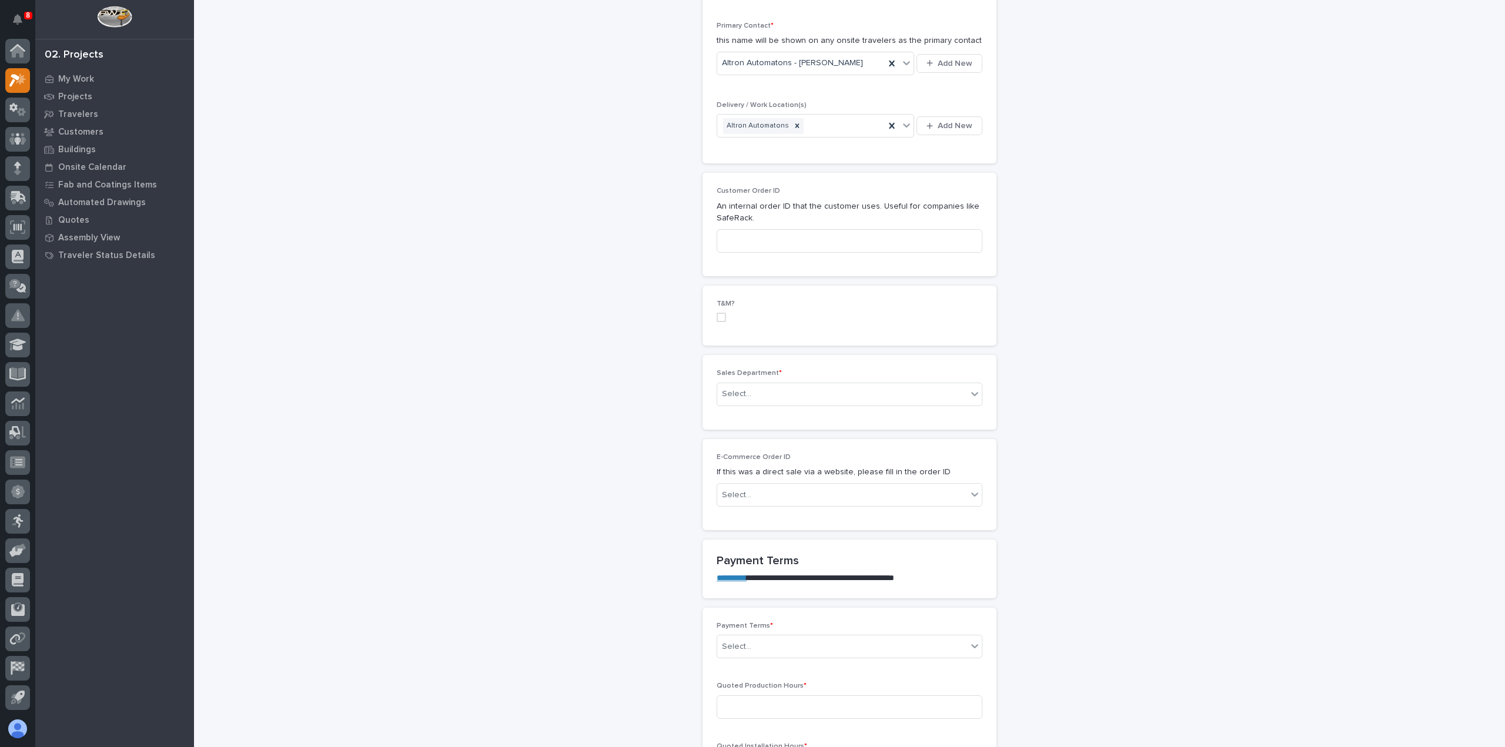
scroll to position [470, 0]
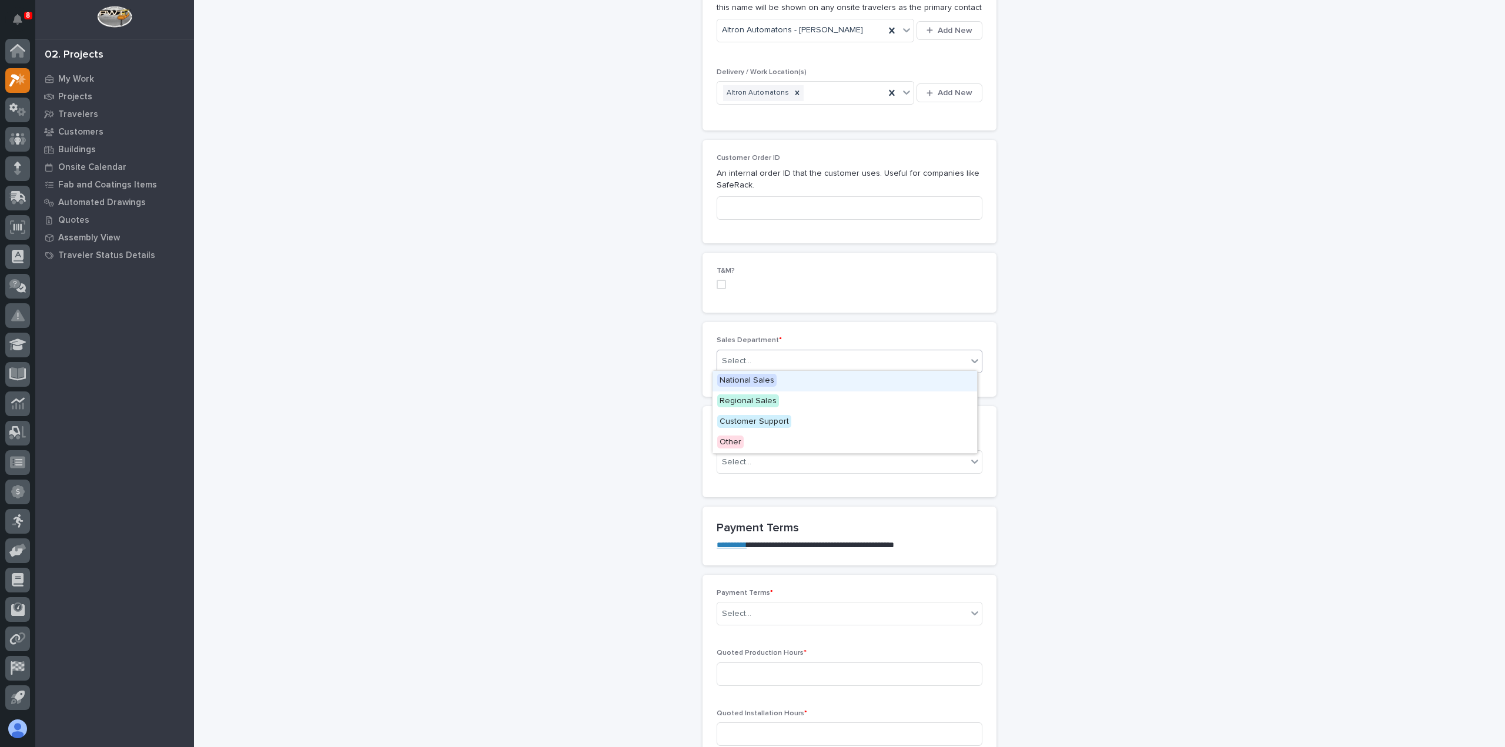
click at [788, 362] on div "Select..." at bounding box center [842, 361] width 250 height 19
click at [782, 398] on div "Regional Sales" at bounding box center [844, 401] width 265 height 21
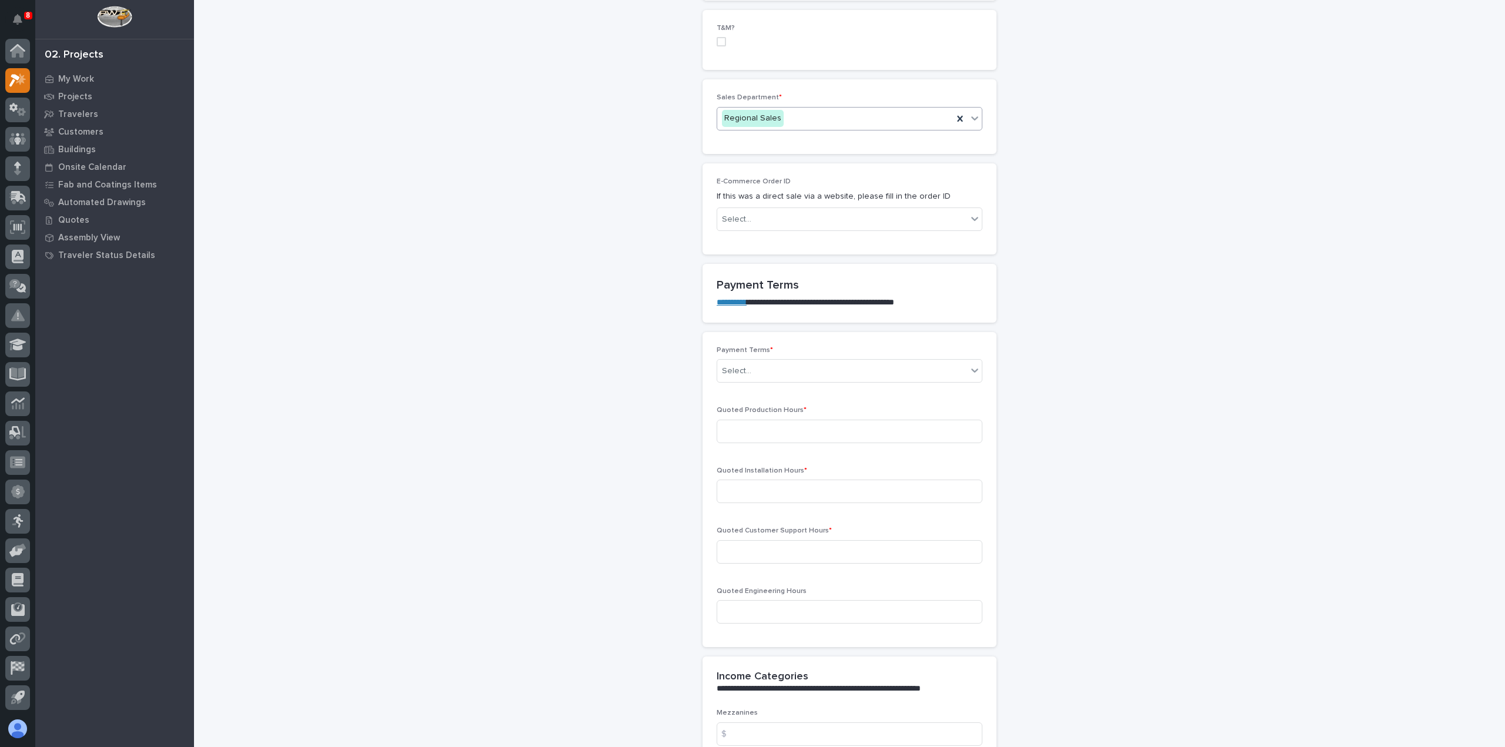
scroll to position [764, 0]
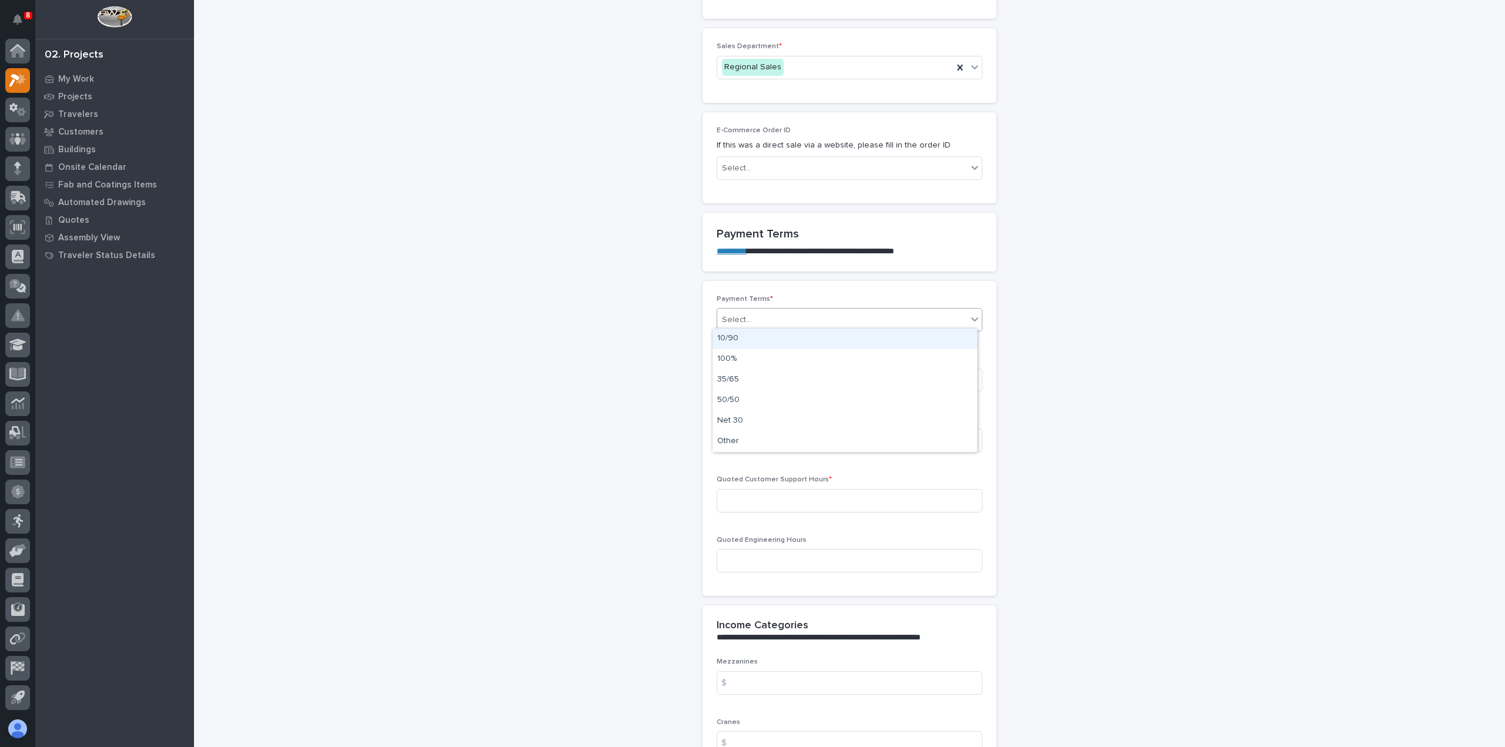
click at [861, 313] on div "Select..." at bounding box center [842, 319] width 250 height 19
click at [856, 381] on div "35/65" at bounding box center [844, 380] width 265 height 21
click at [855, 382] on input at bounding box center [850, 381] width 266 height 24
click at [791, 384] on input at bounding box center [850, 381] width 266 height 24
type input "10"
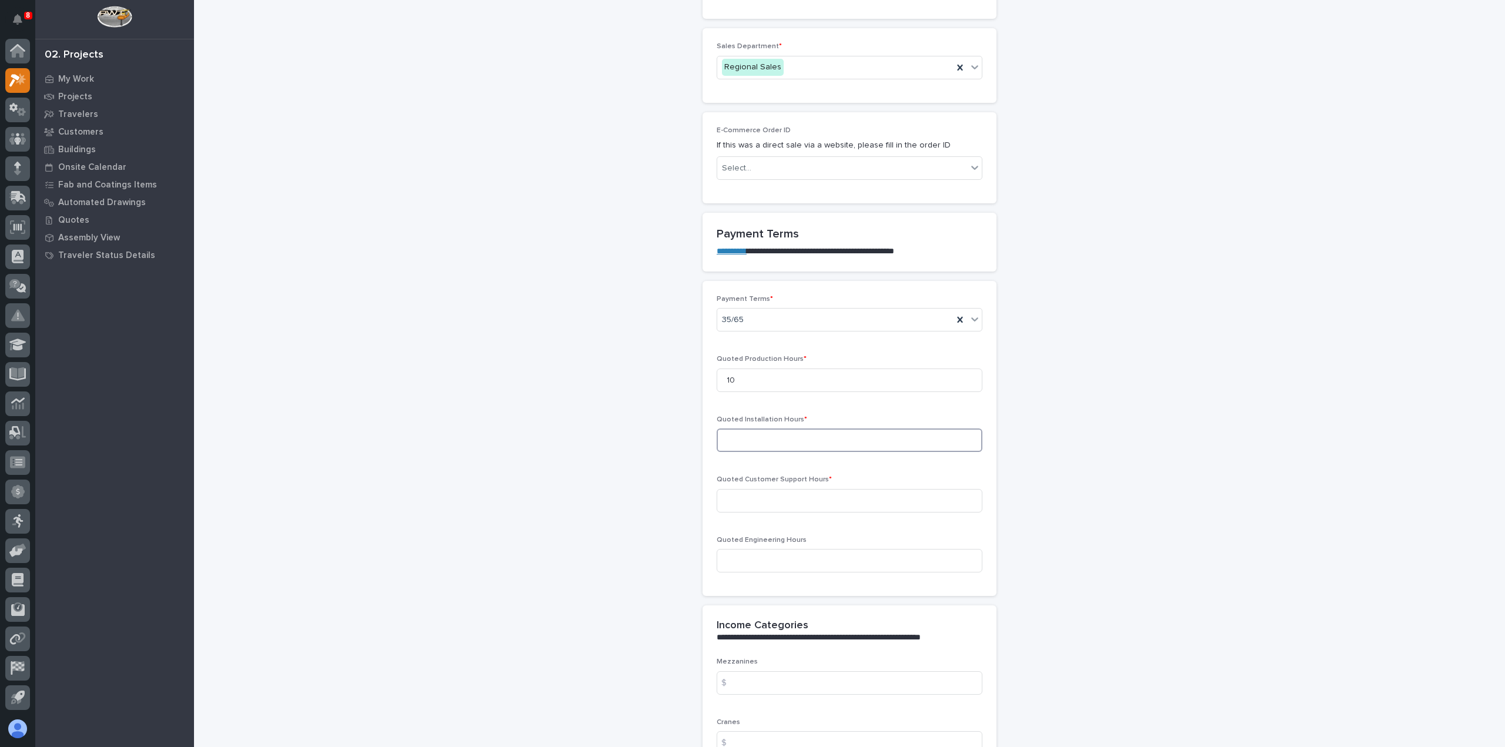
click at [834, 438] on input at bounding box center [850, 441] width 266 height 24
drag, startPoint x: 834, startPoint y: 438, endPoint x: 821, endPoint y: 539, distance: 101.9
click at [834, 440] on input "0" at bounding box center [850, 441] width 266 height 24
type input "0"
click at [825, 490] on input at bounding box center [850, 501] width 266 height 24
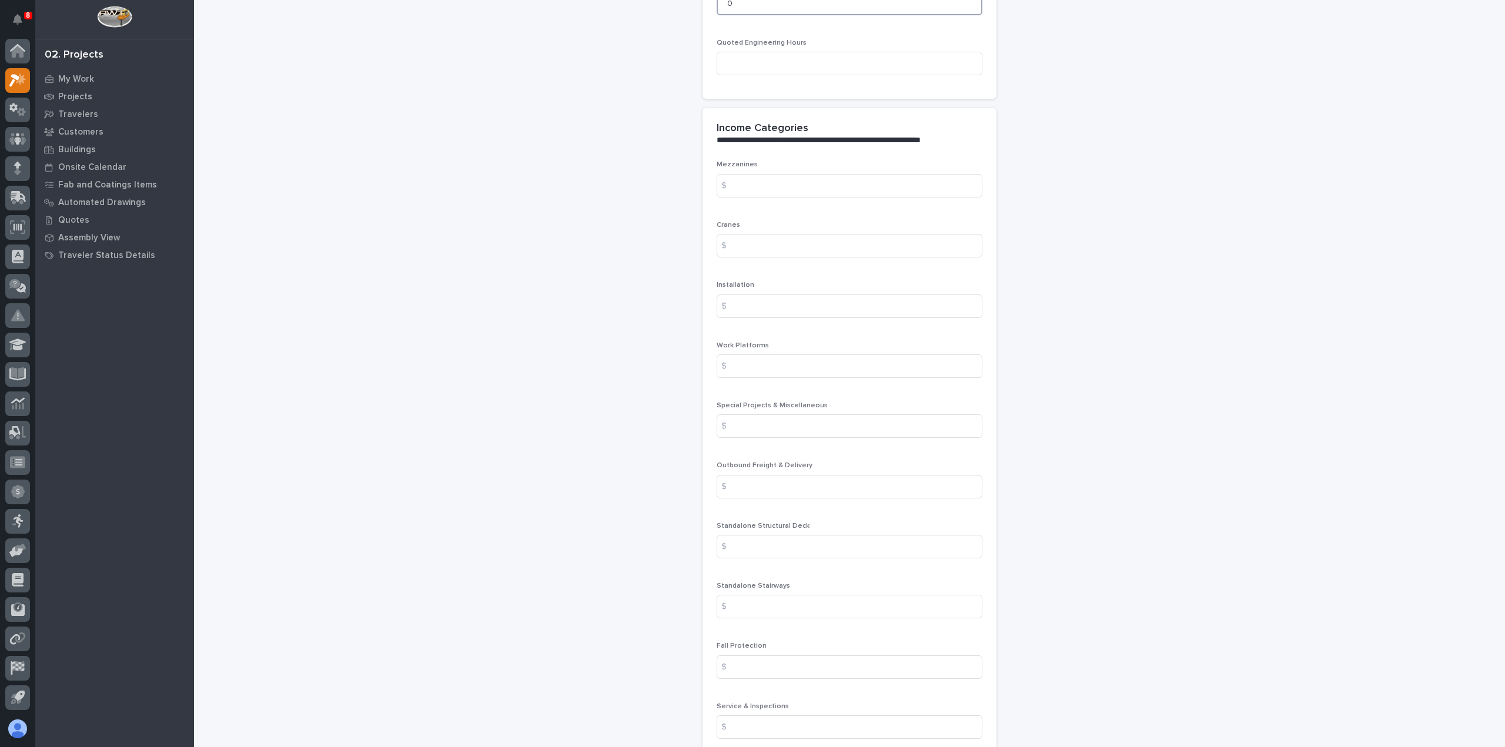
scroll to position [1293, 0]
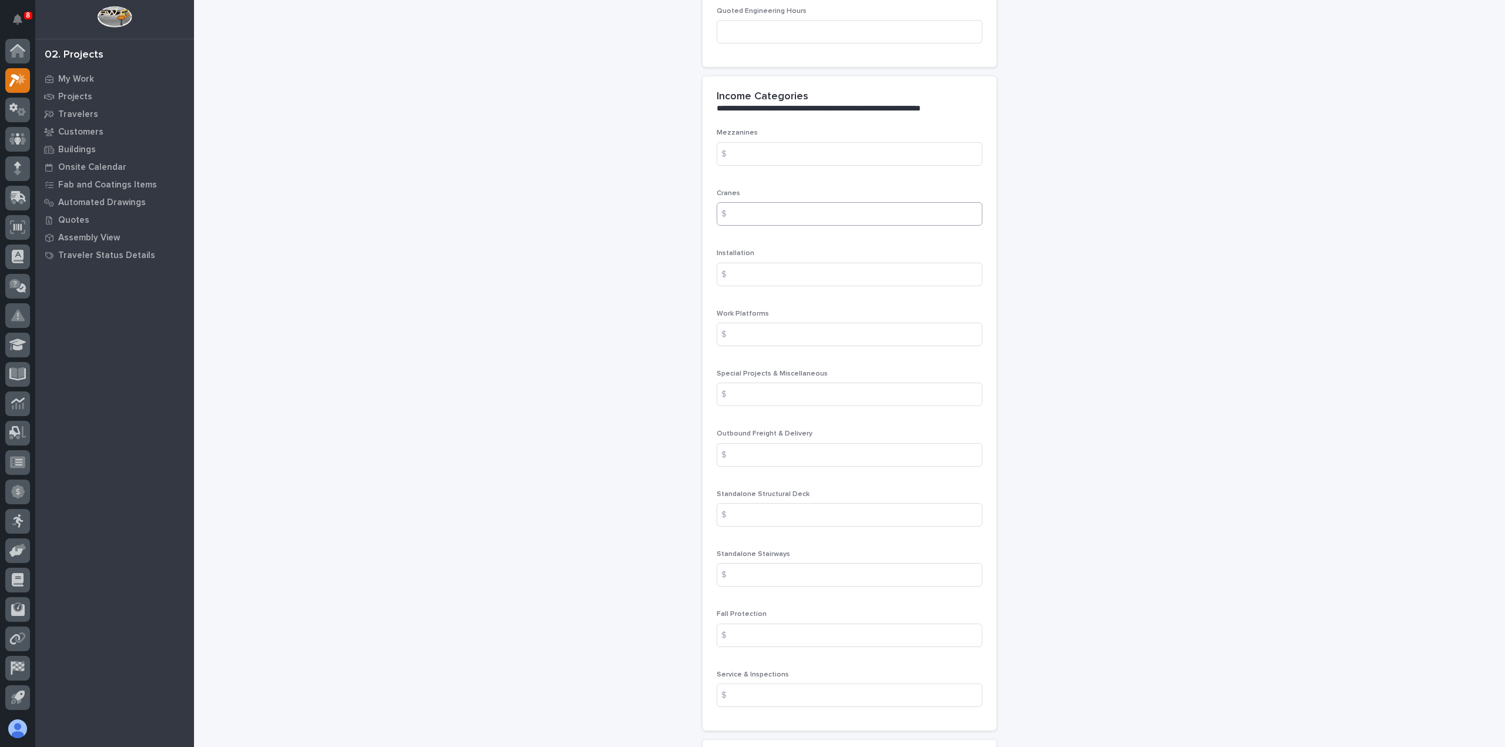
type input "0"
click at [774, 215] on input at bounding box center [850, 214] width 266 height 24
click at [759, 213] on input at bounding box center [850, 214] width 266 height 24
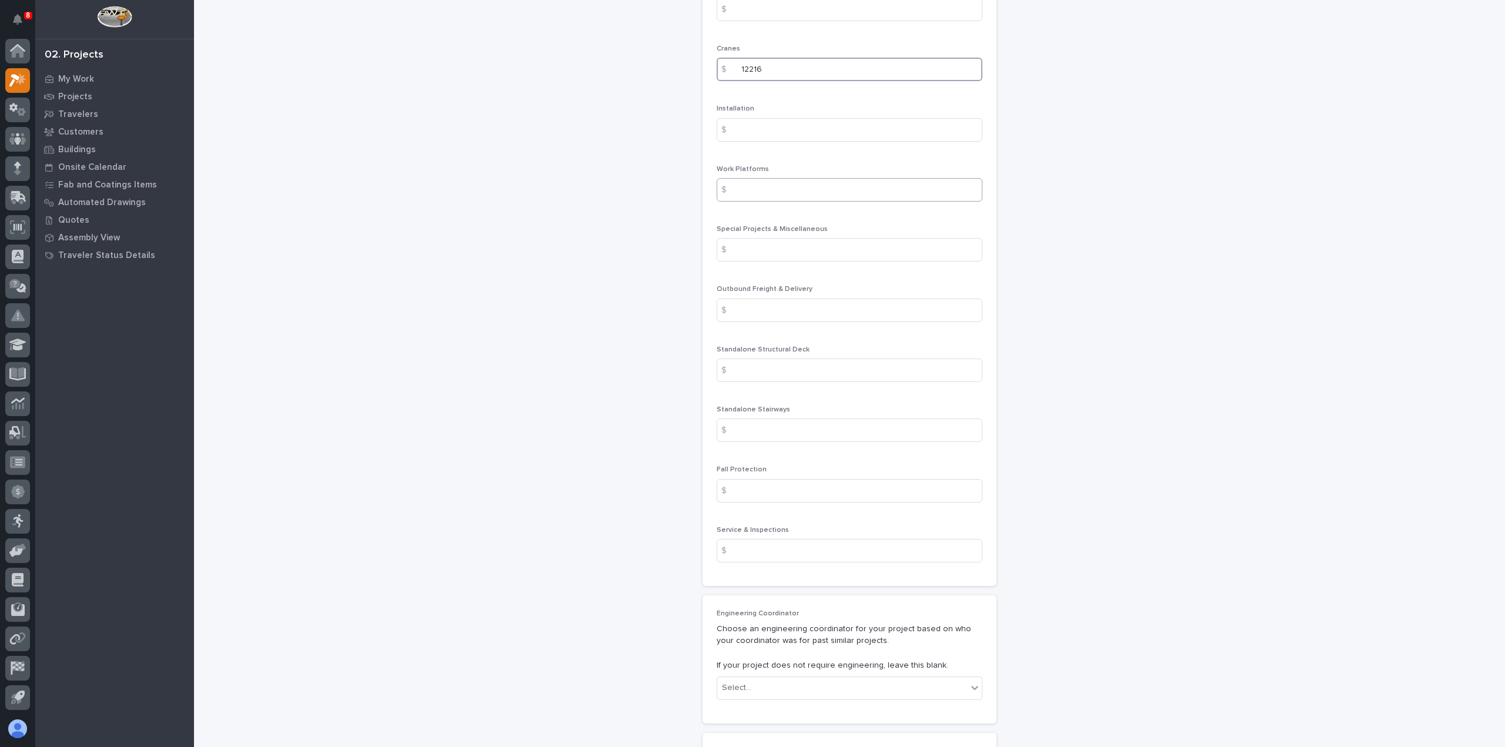
scroll to position [1470, 0]
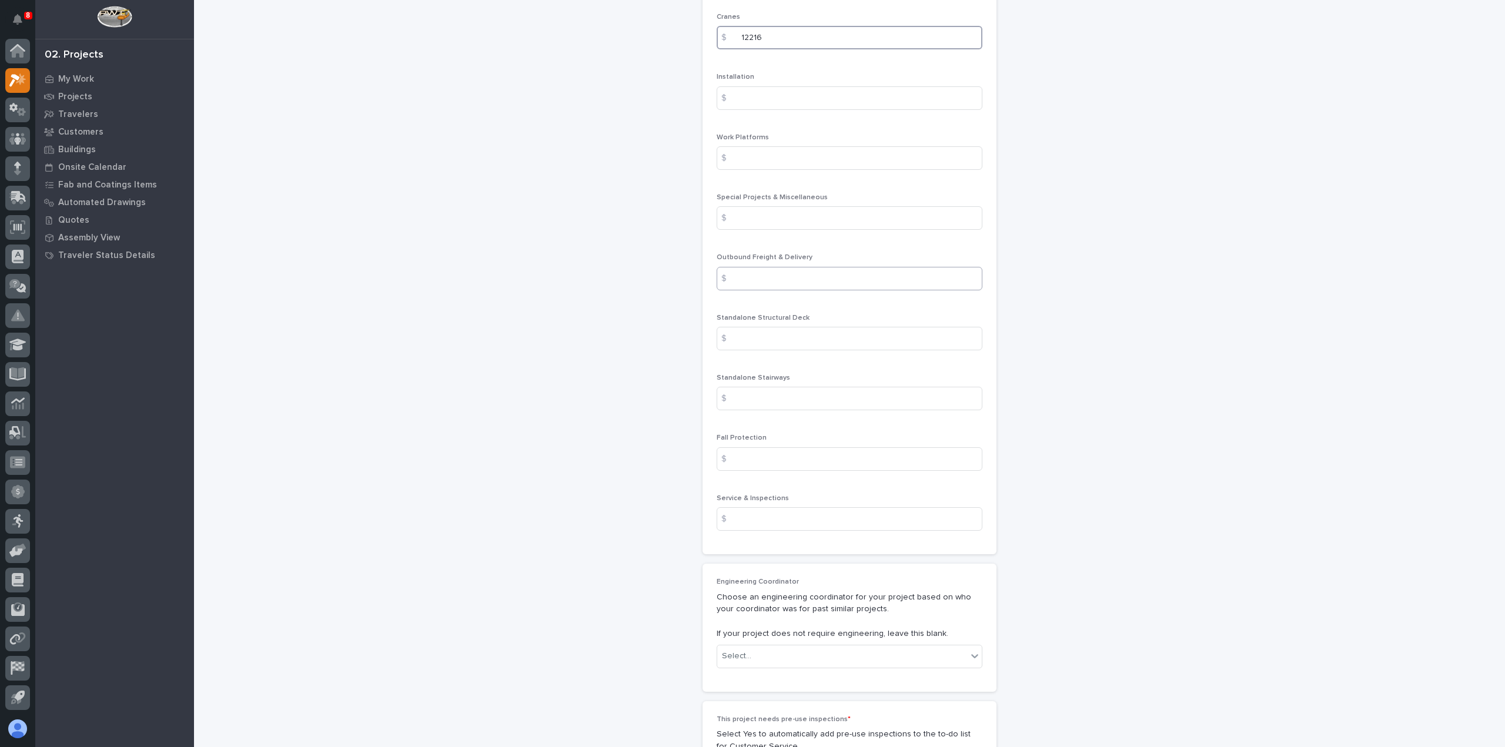
type input "12216"
click at [769, 270] on input at bounding box center [850, 279] width 266 height 24
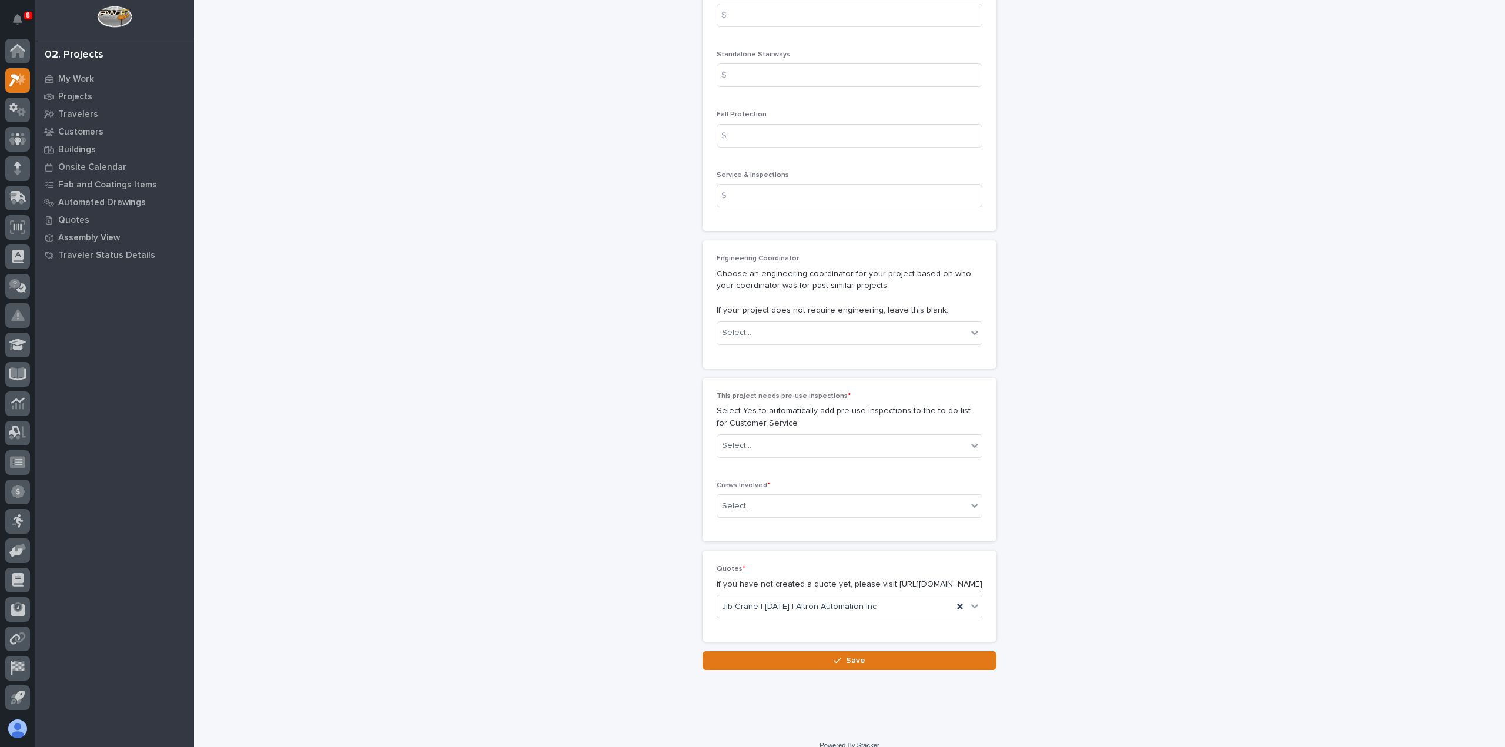
scroll to position [1815, 0]
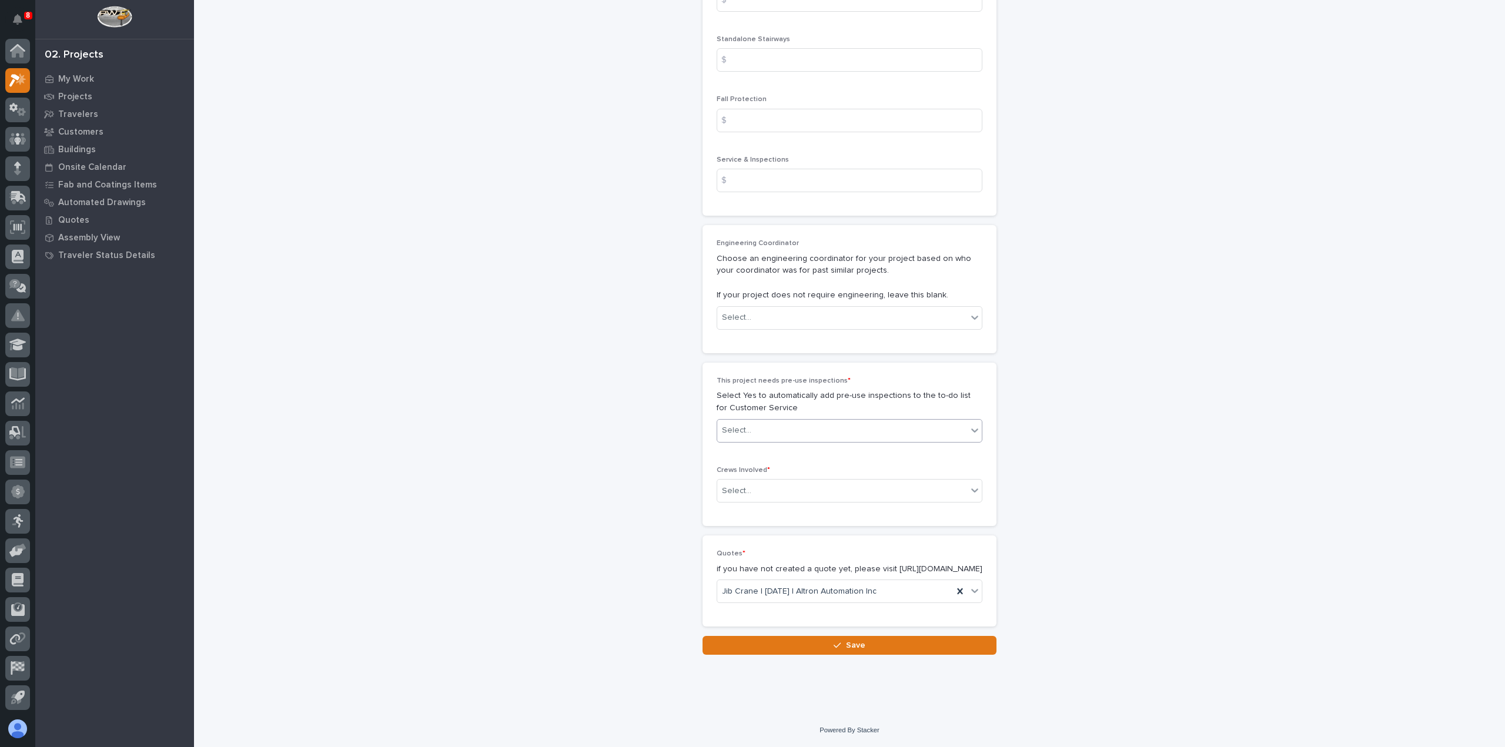
type input "408"
click at [932, 421] on div "Select..." at bounding box center [842, 430] width 250 height 19
click at [925, 459] on div "No" at bounding box center [844, 462] width 265 height 21
click at [923, 481] on div "Select..." at bounding box center [842, 490] width 250 height 19
click at [919, 506] on div "Production" at bounding box center [844, 501] width 265 height 21
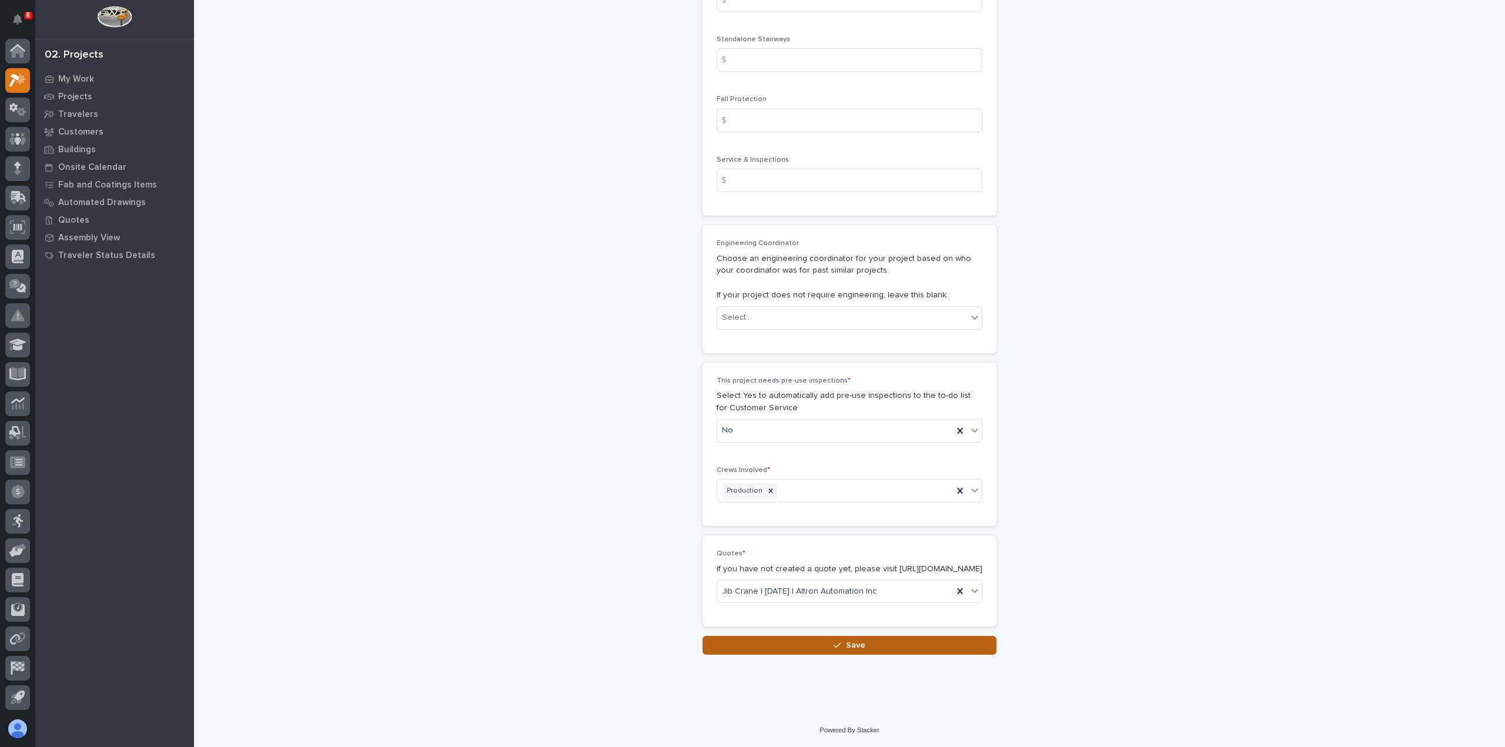
click at [890, 644] on button "Save" at bounding box center [849, 645] width 294 height 19
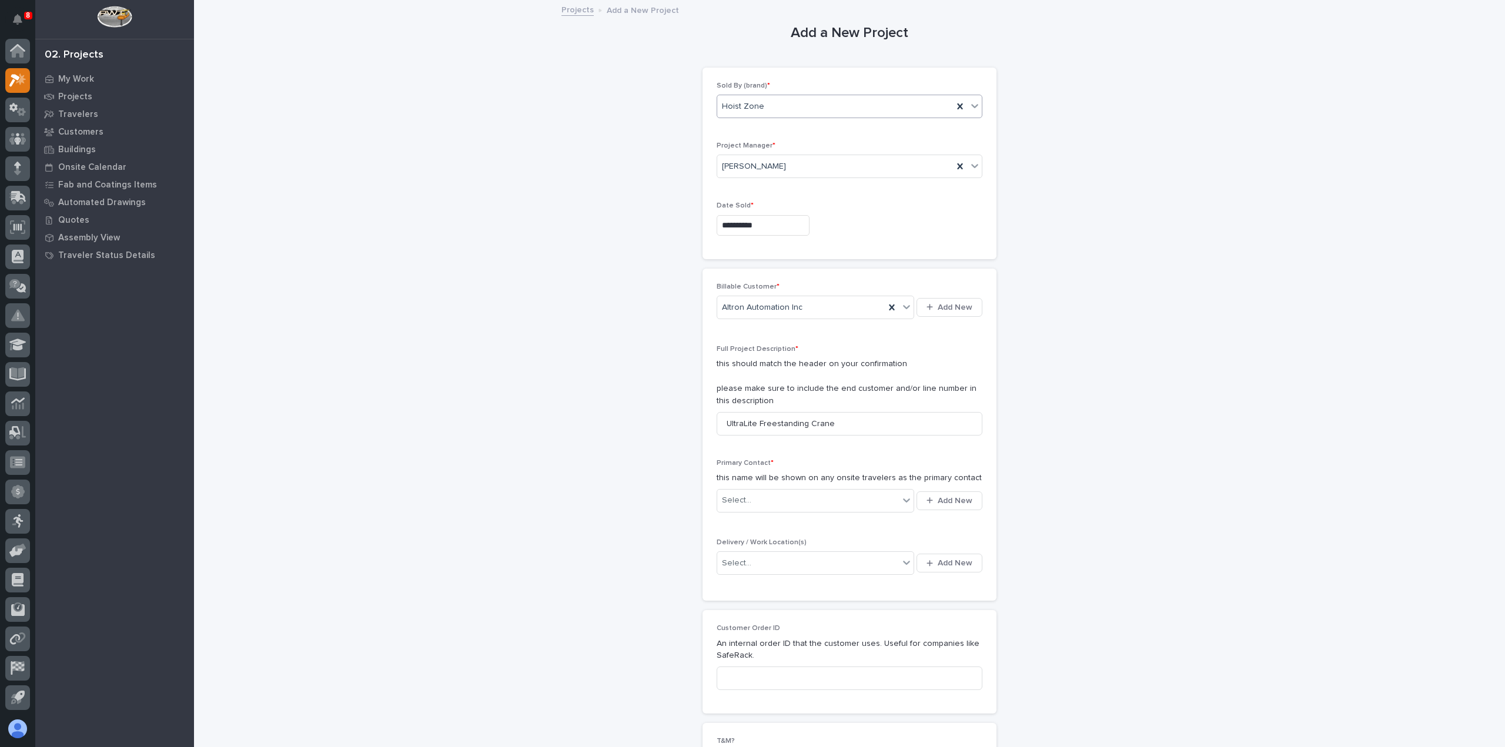
click at [815, 108] on div "Hoist Zone" at bounding box center [835, 106] width 236 height 19
click at [843, 150] on div "PWI" at bounding box center [844, 149] width 265 height 21
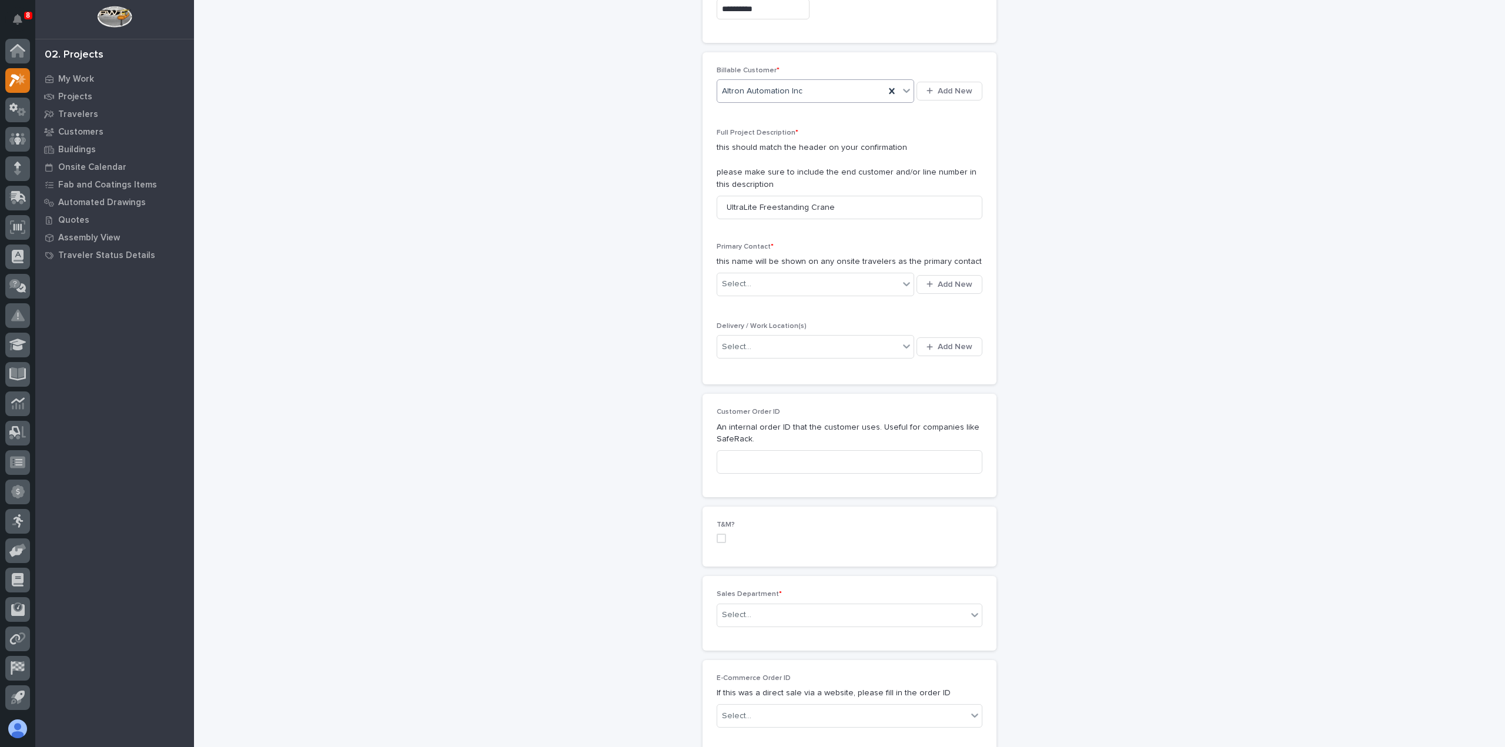
scroll to position [235, 0]
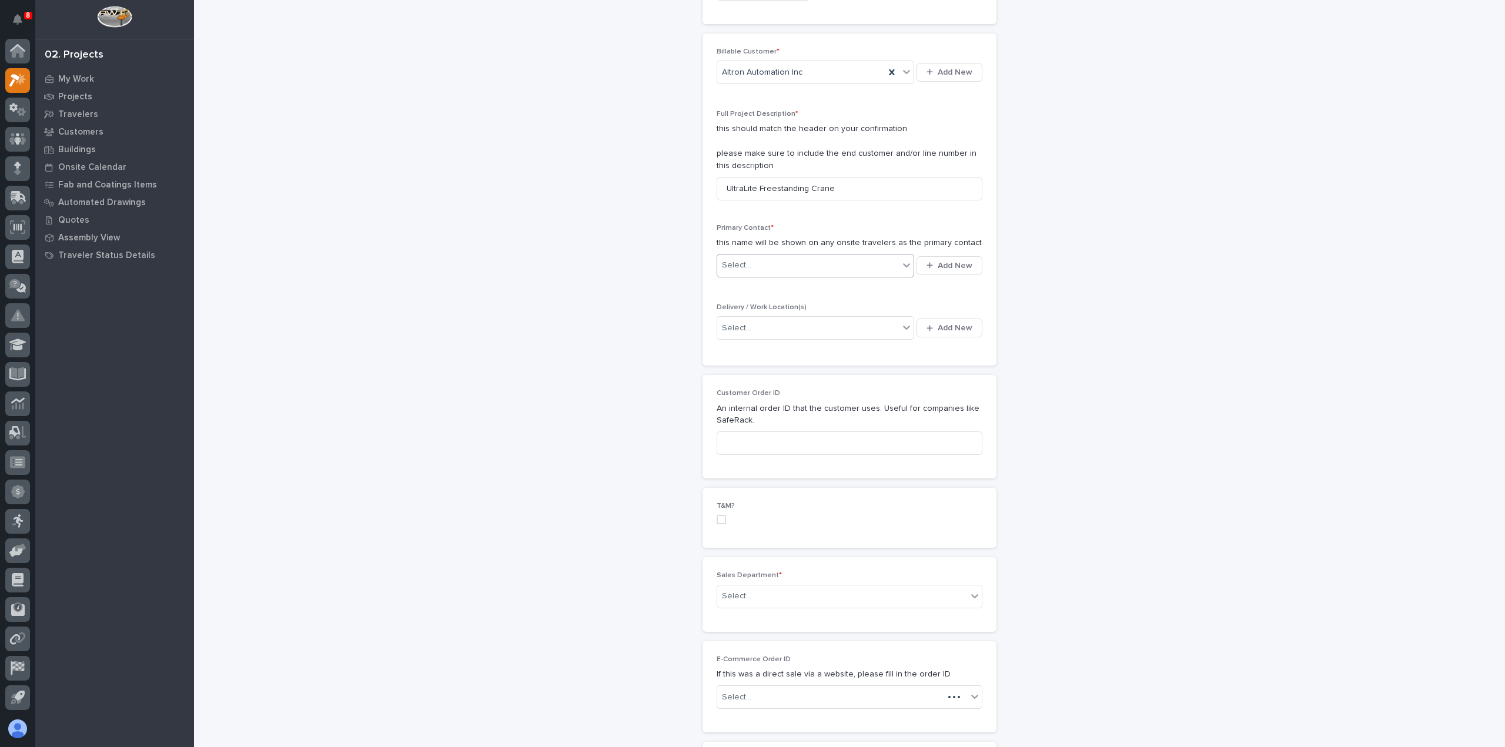
click at [790, 259] on div "Select..." at bounding box center [808, 265] width 182 height 19
type input "****"
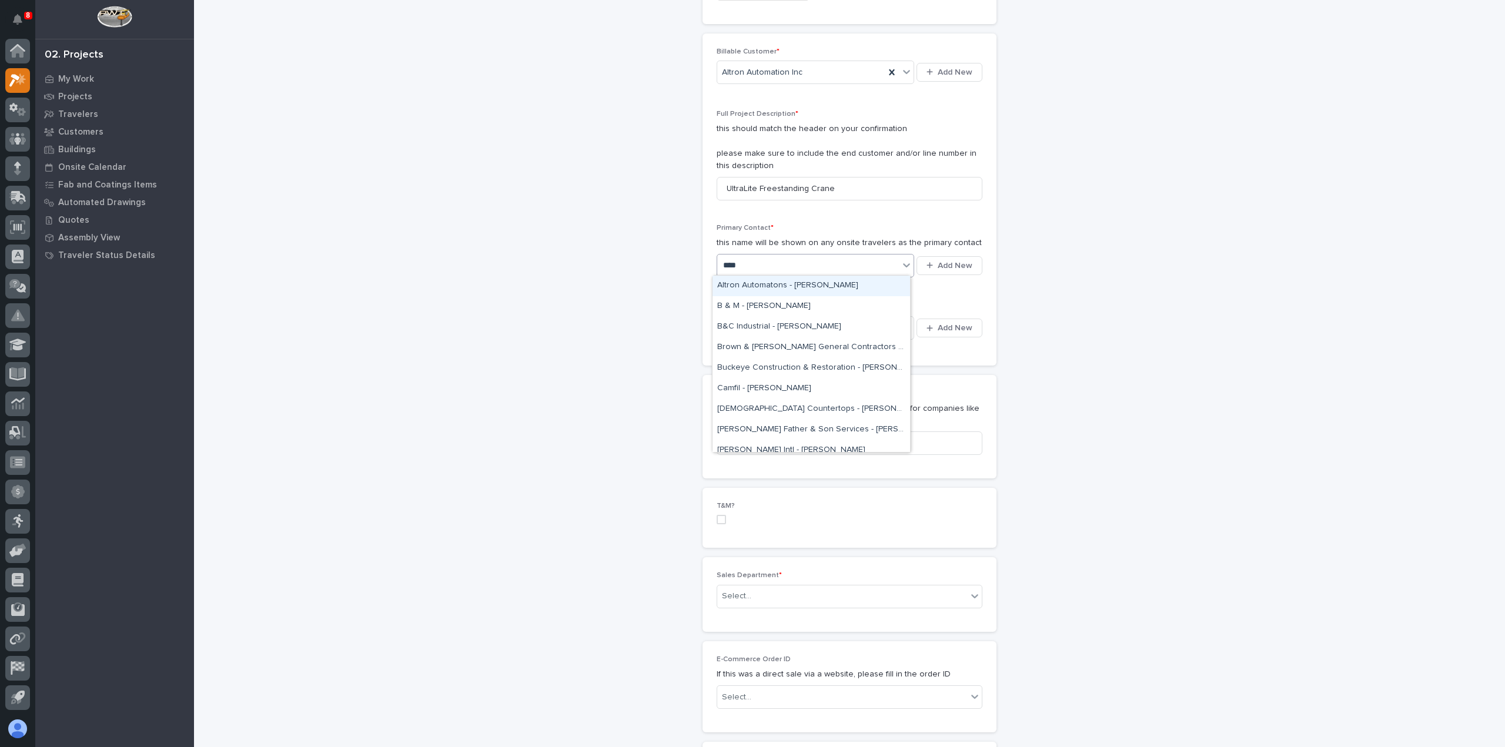
click at [797, 283] on div "Altron Automatons - [PERSON_NAME]" at bounding box center [811, 286] width 198 height 21
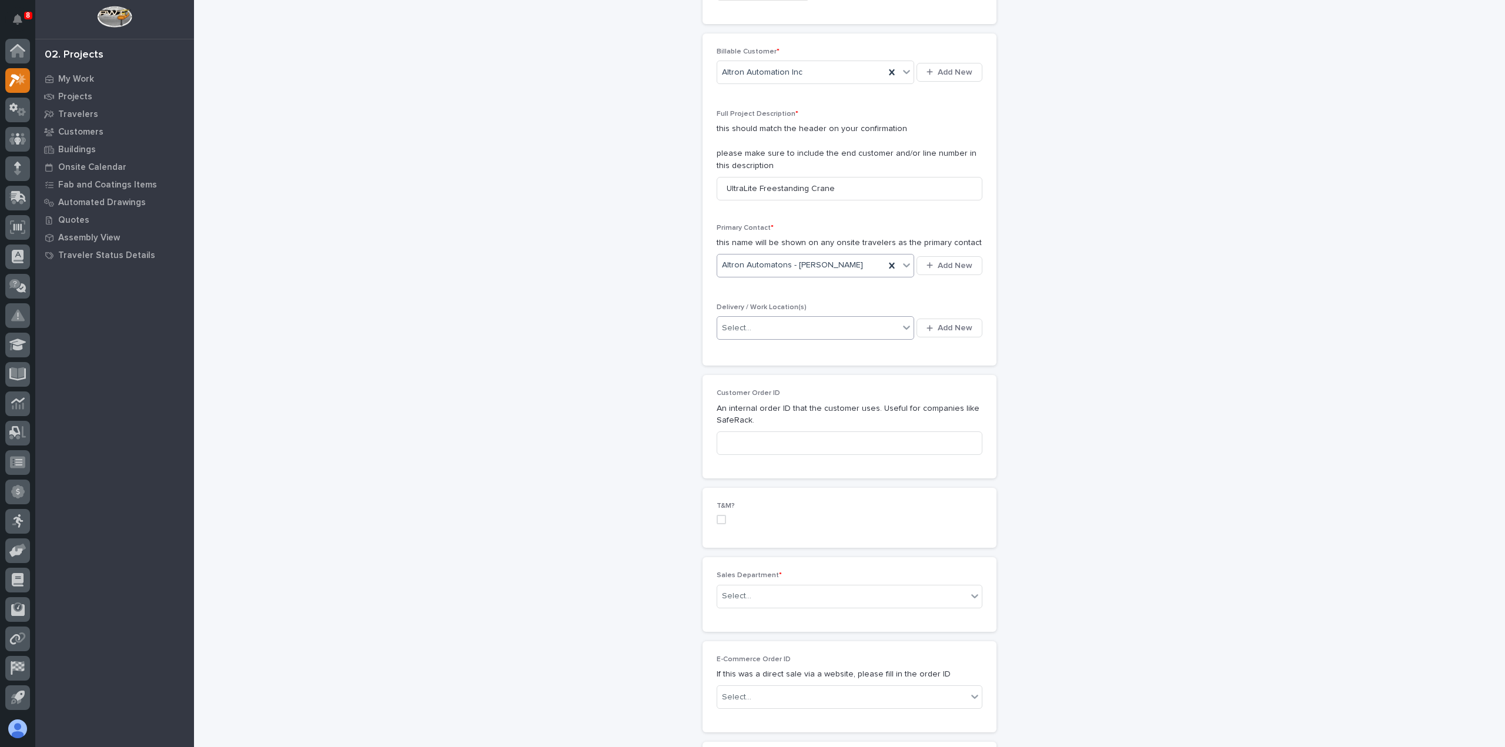
click at [817, 323] on div "Select..." at bounding box center [808, 328] width 182 height 19
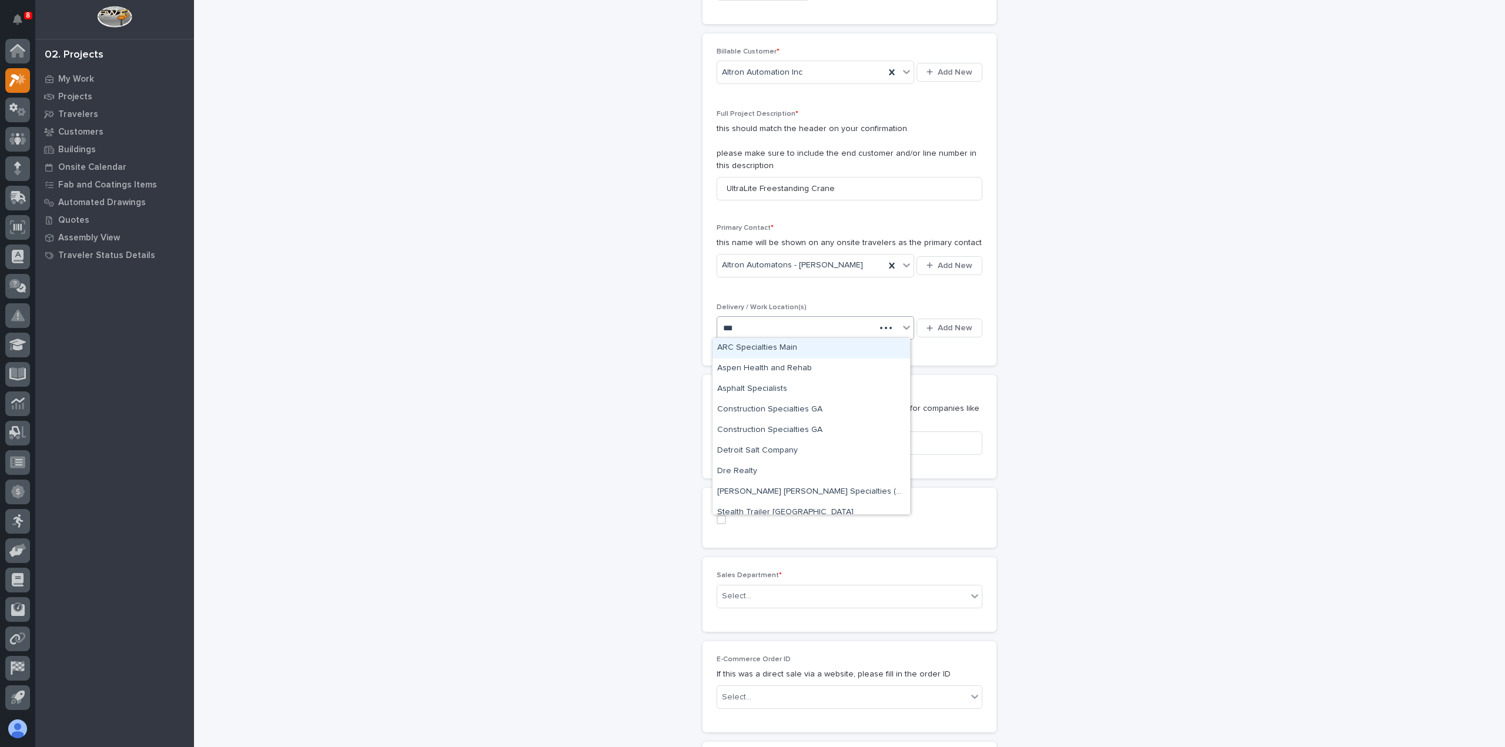
type input "****"
click at [817, 341] on div "Altron Automatons" at bounding box center [811, 348] width 198 height 21
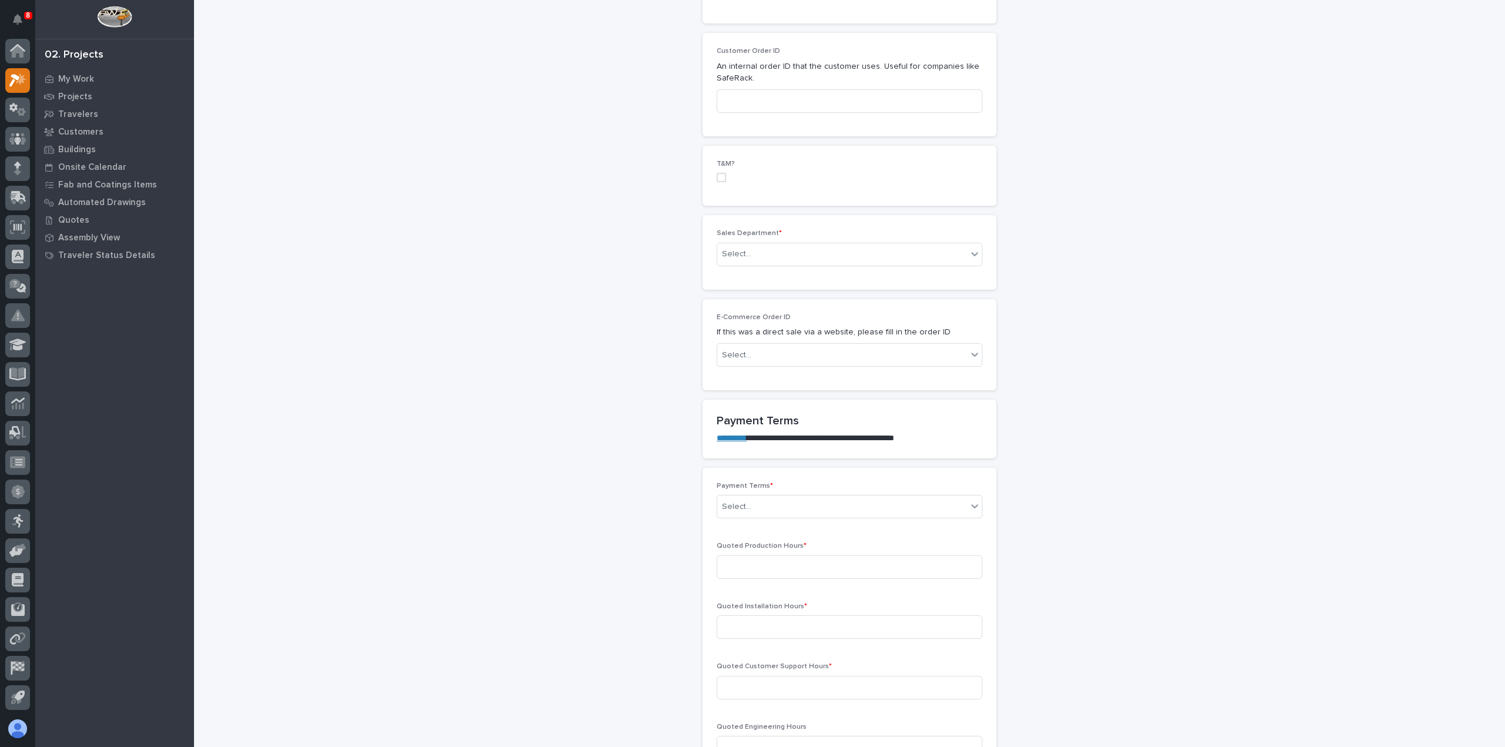
scroll to position [588, 0]
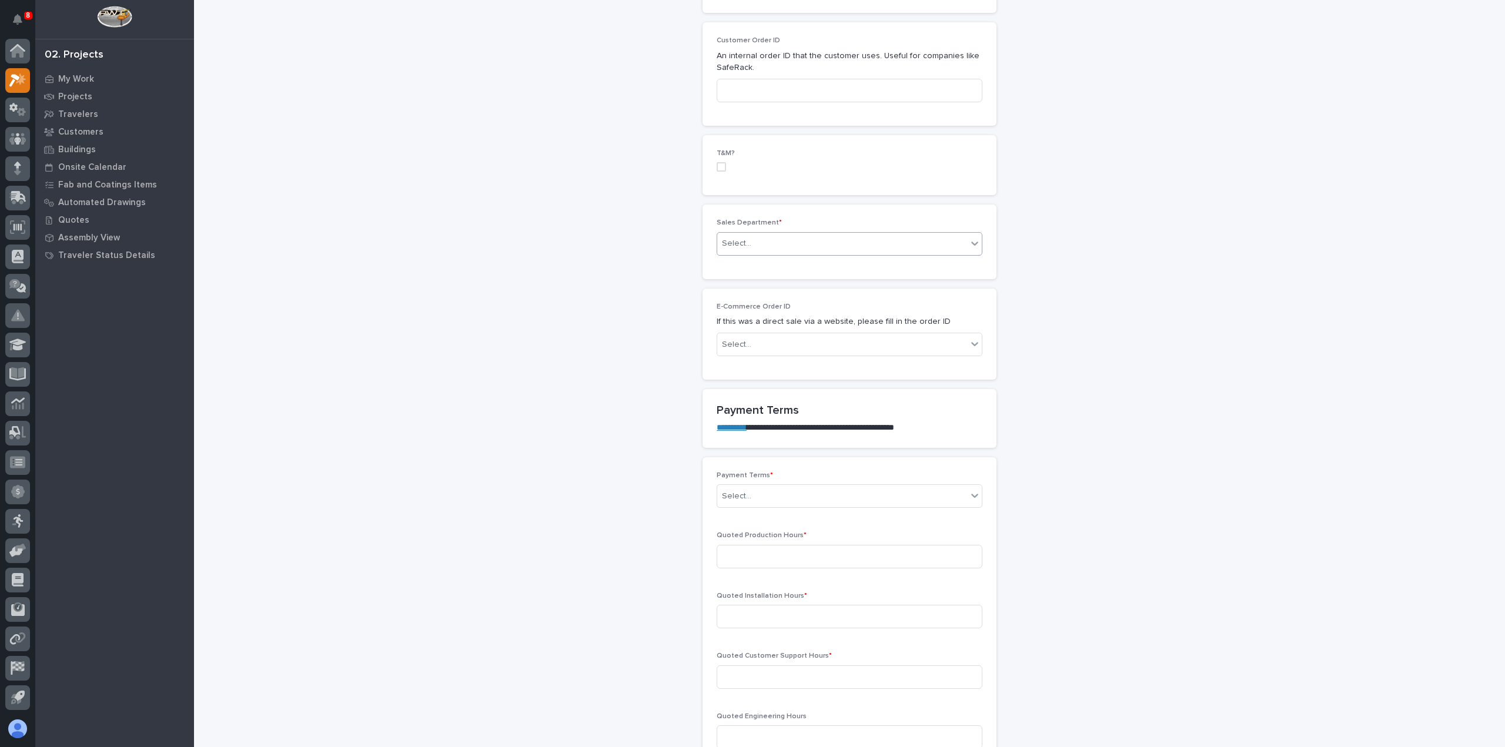
click at [794, 243] on div "Select..." at bounding box center [842, 243] width 250 height 19
click at [794, 282] on div "Regional Sales" at bounding box center [844, 284] width 265 height 21
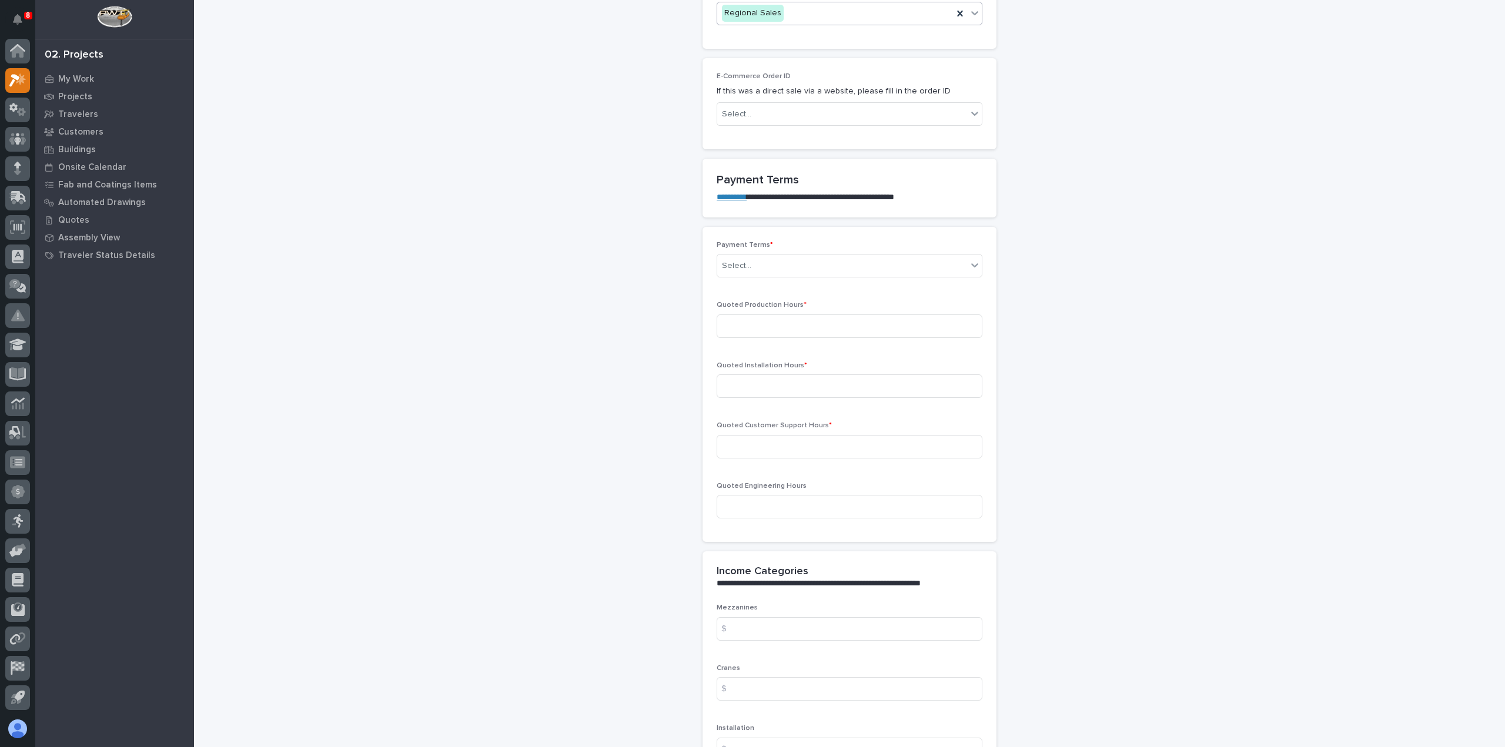
scroll to position [823, 0]
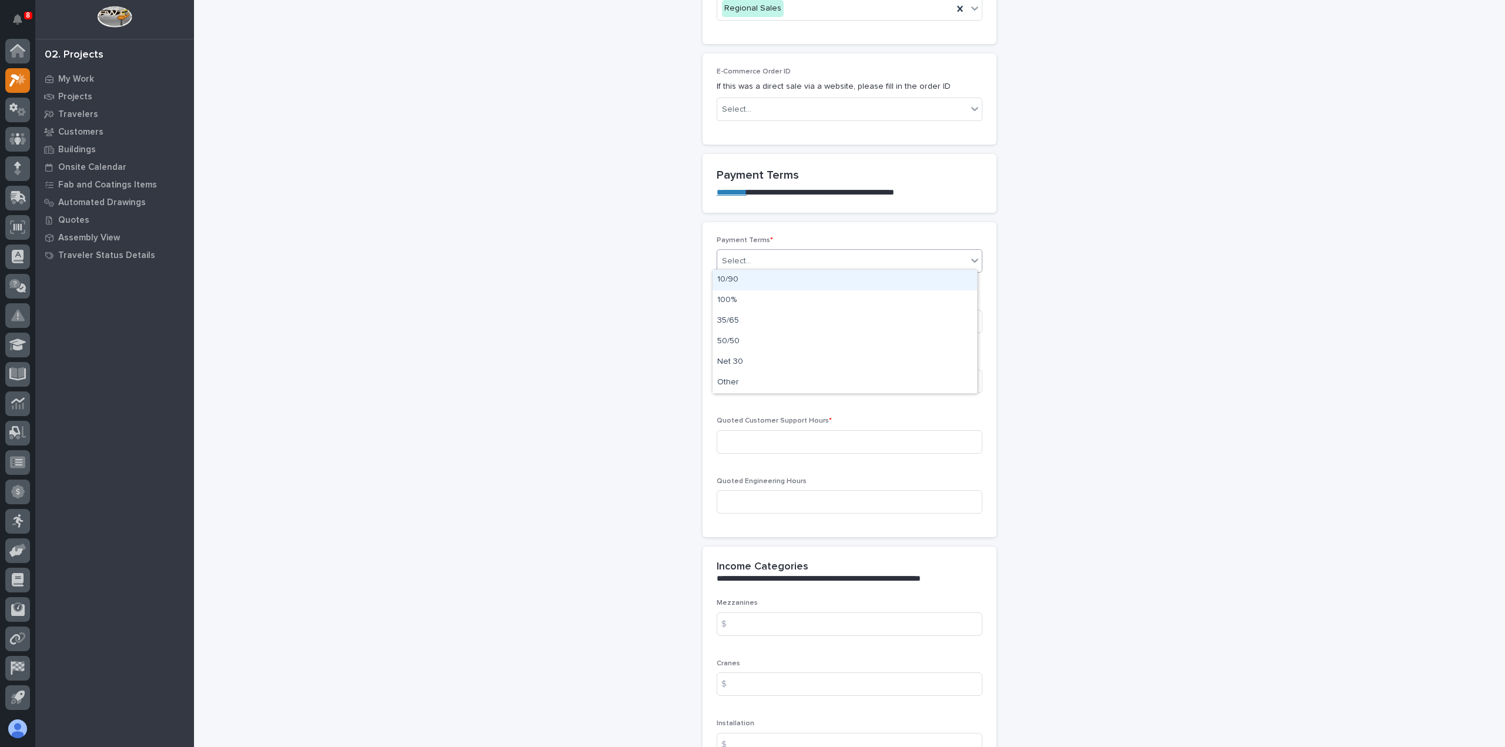
click at [784, 256] on div "Select..." at bounding box center [842, 261] width 250 height 19
click at [774, 336] on div "50/50" at bounding box center [844, 342] width 265 height 21
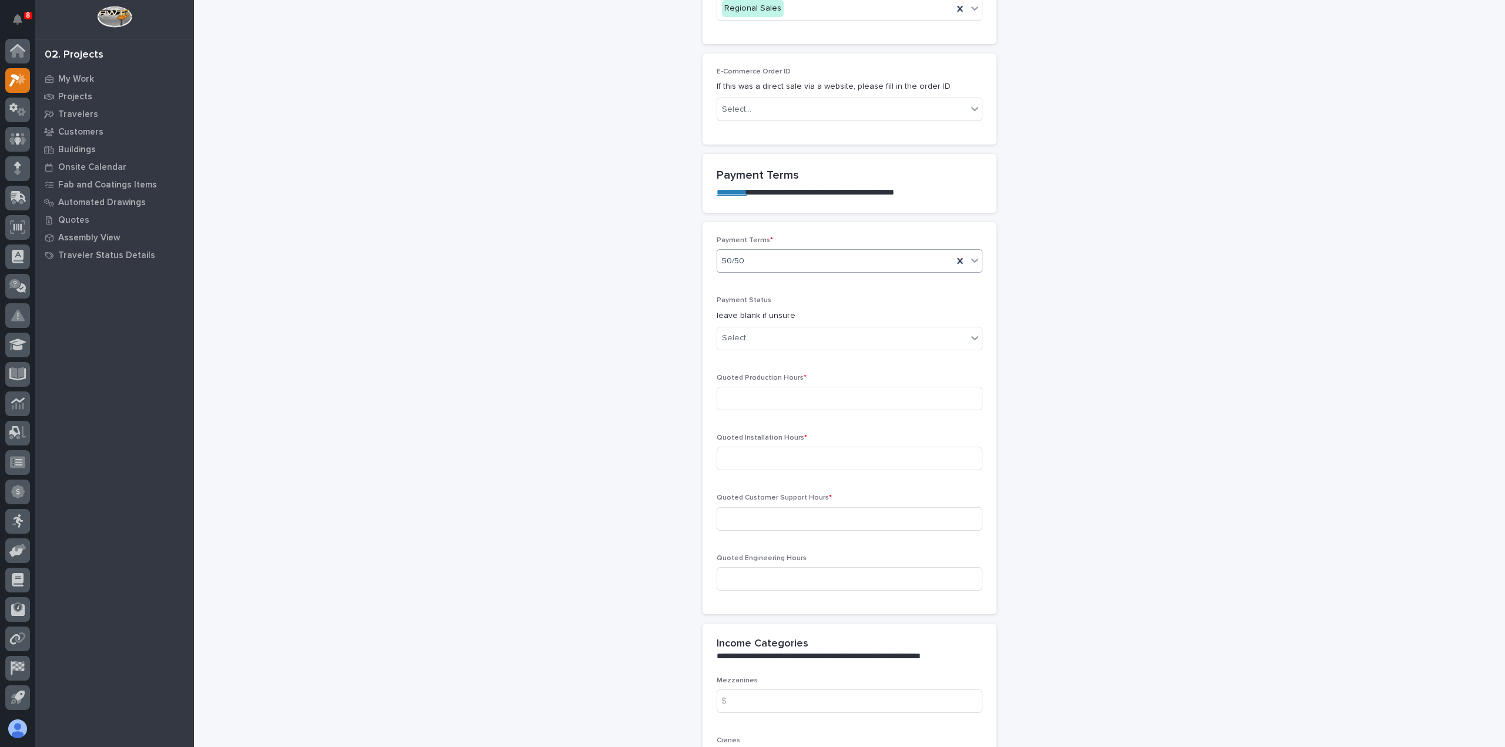
scroll to position [861, 0]
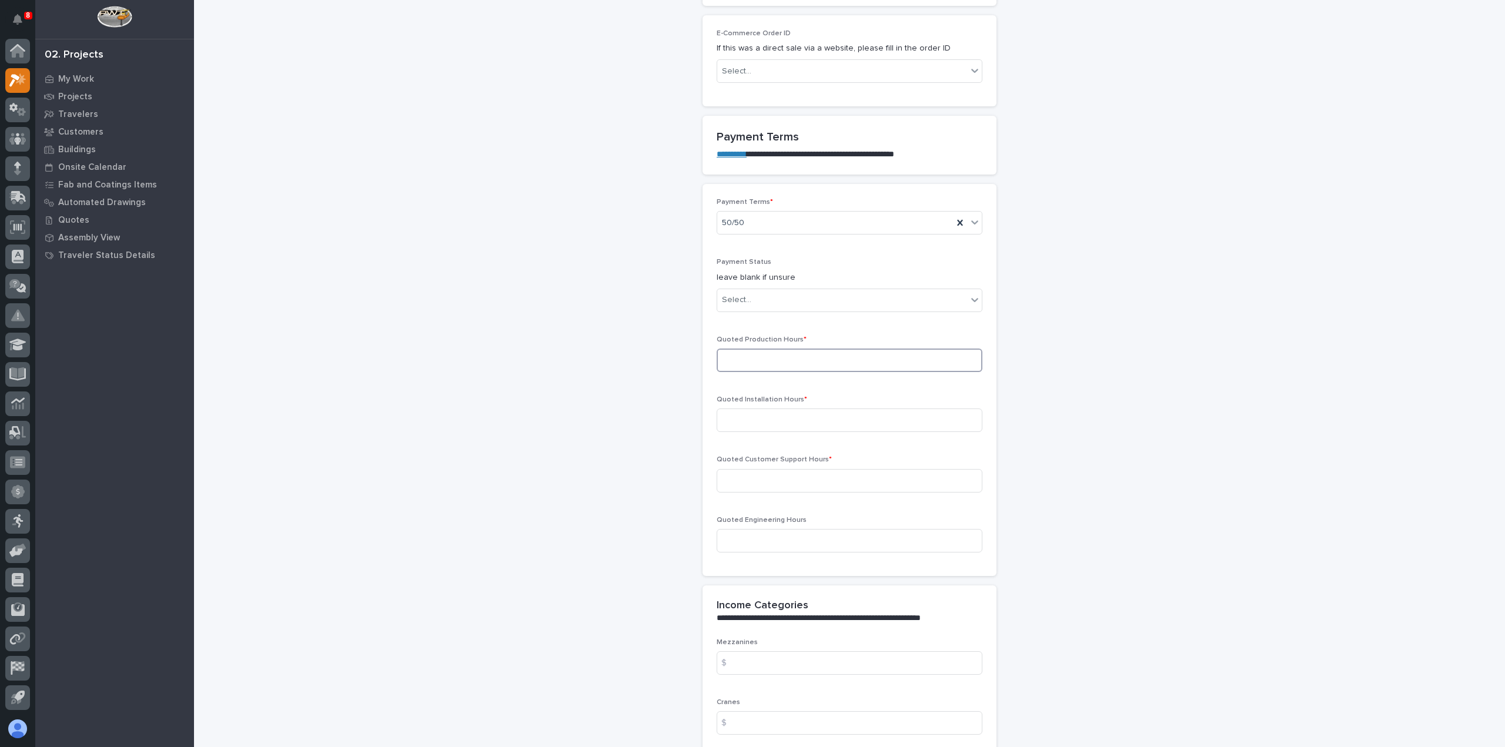
click at [766, 355] on input at bounding box center [850, 361] width 266 height 24
click at [738, 367] on input at bounding box center [850, 361] width 266 height 24
type input "78"
click at [745, 424] on input at bounding box center [850, 421] width 266 height 24
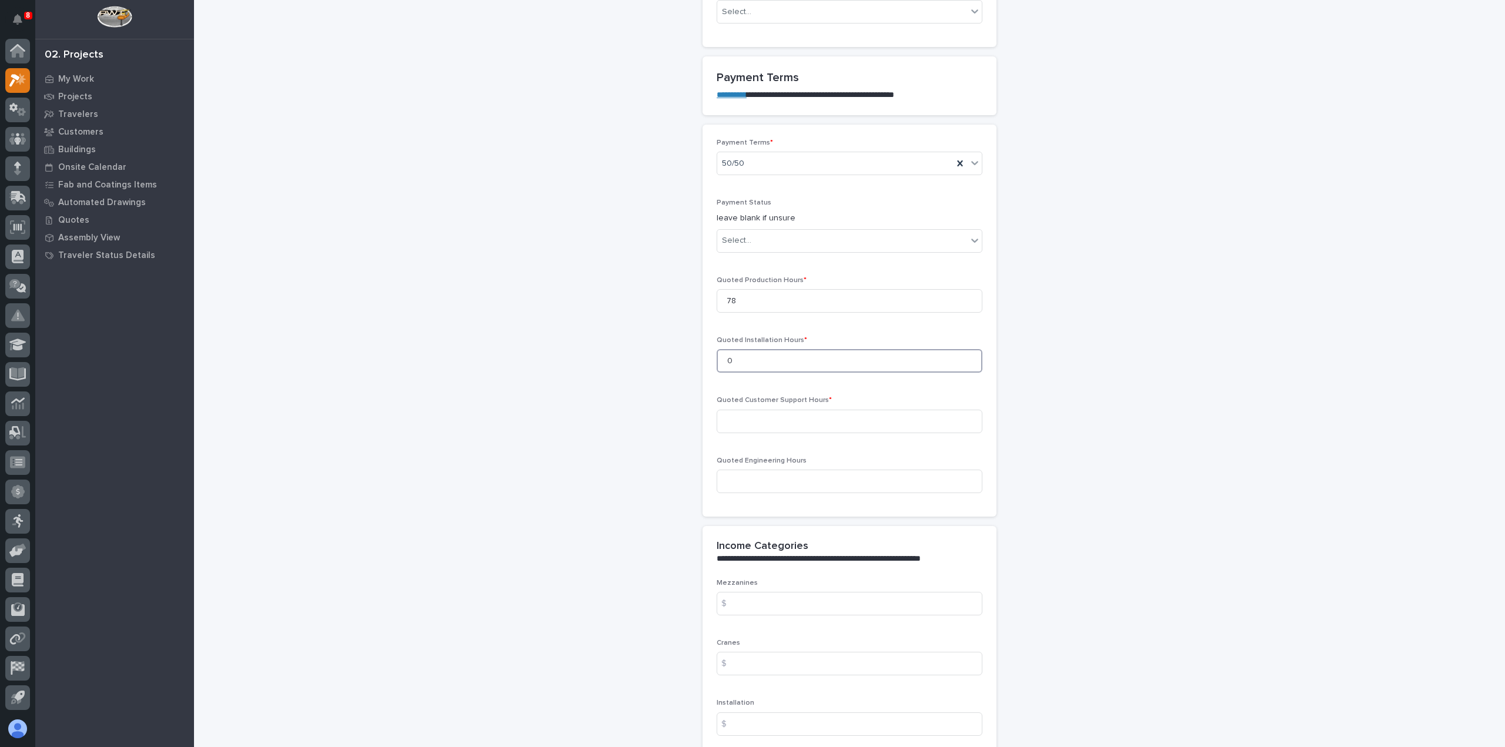
scroll to position [979, 0]
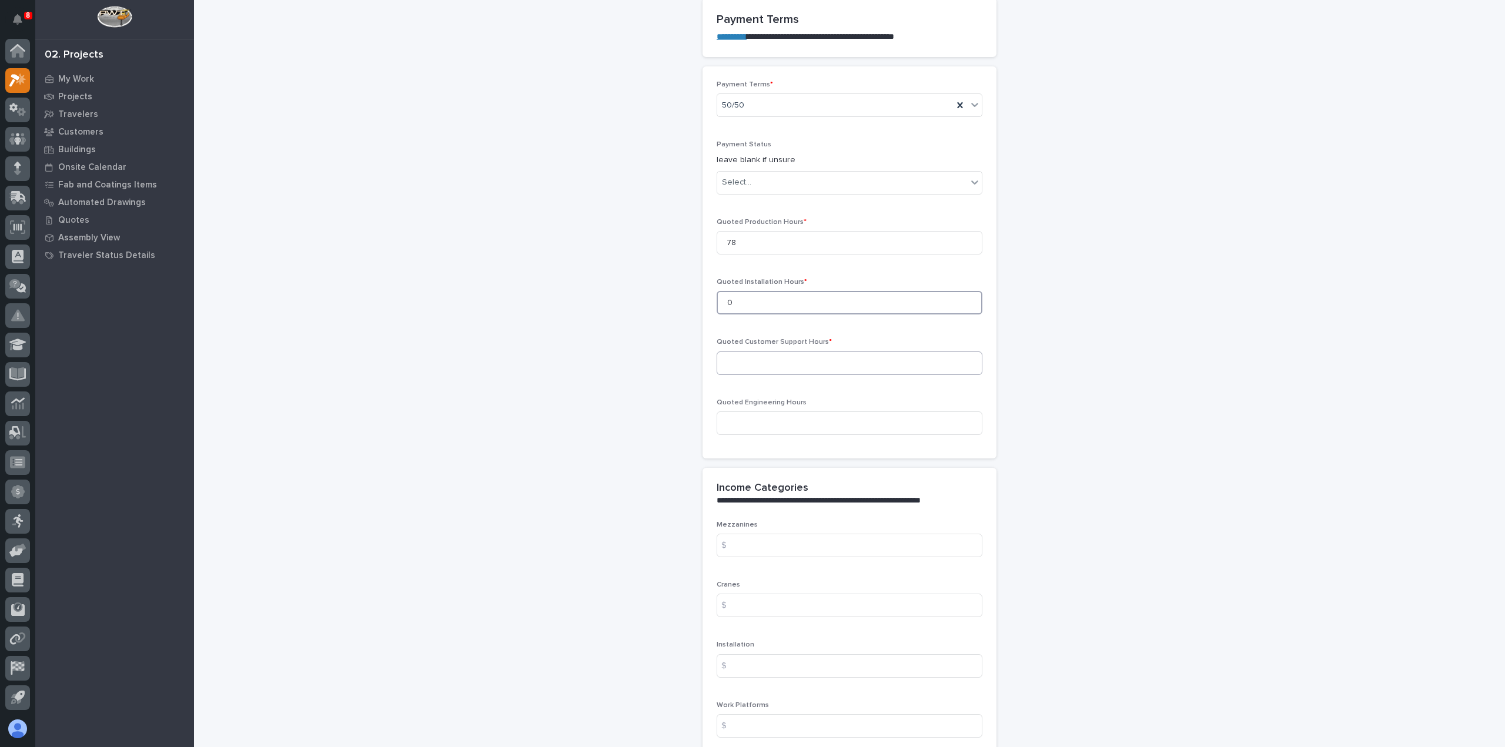
type input "0"
click at [767, 356] on input at bounding box center [850, 364] width 266 height 24
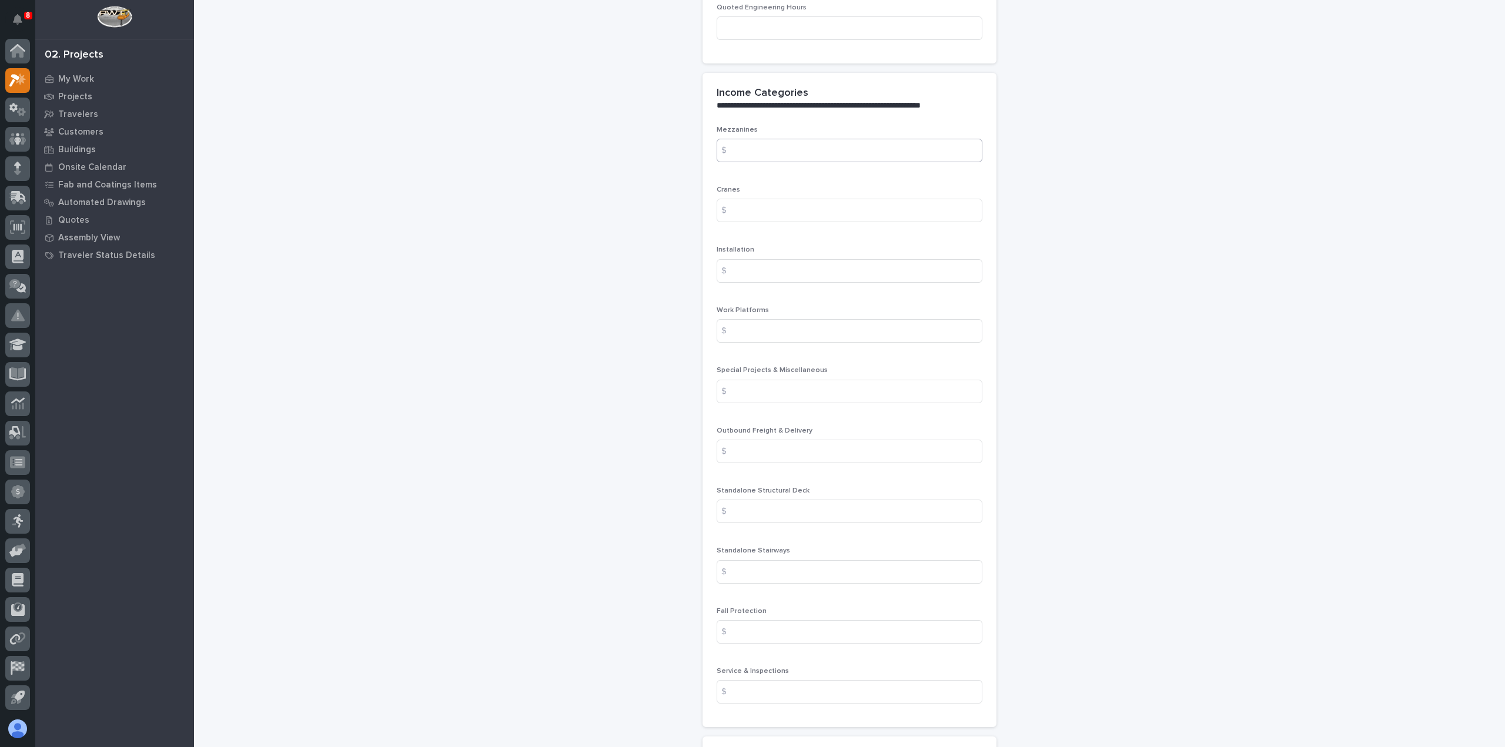
scroll to position [1390, 0]
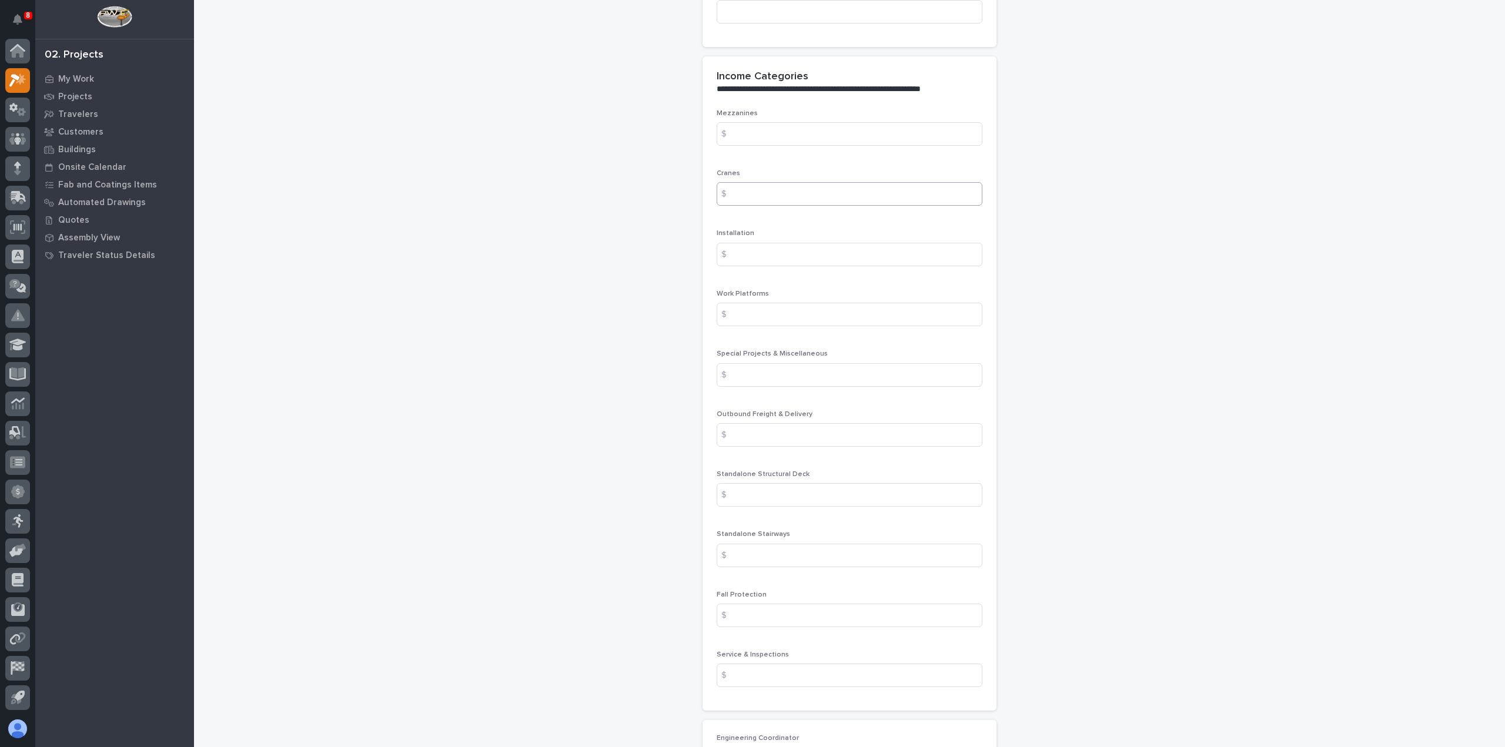
type input "0"
click at [782, 196] on input at bounding box center [850, 194] width 266 height 24
click at [739, 193] on input at bounding box center [850, 194] width 266 height 24
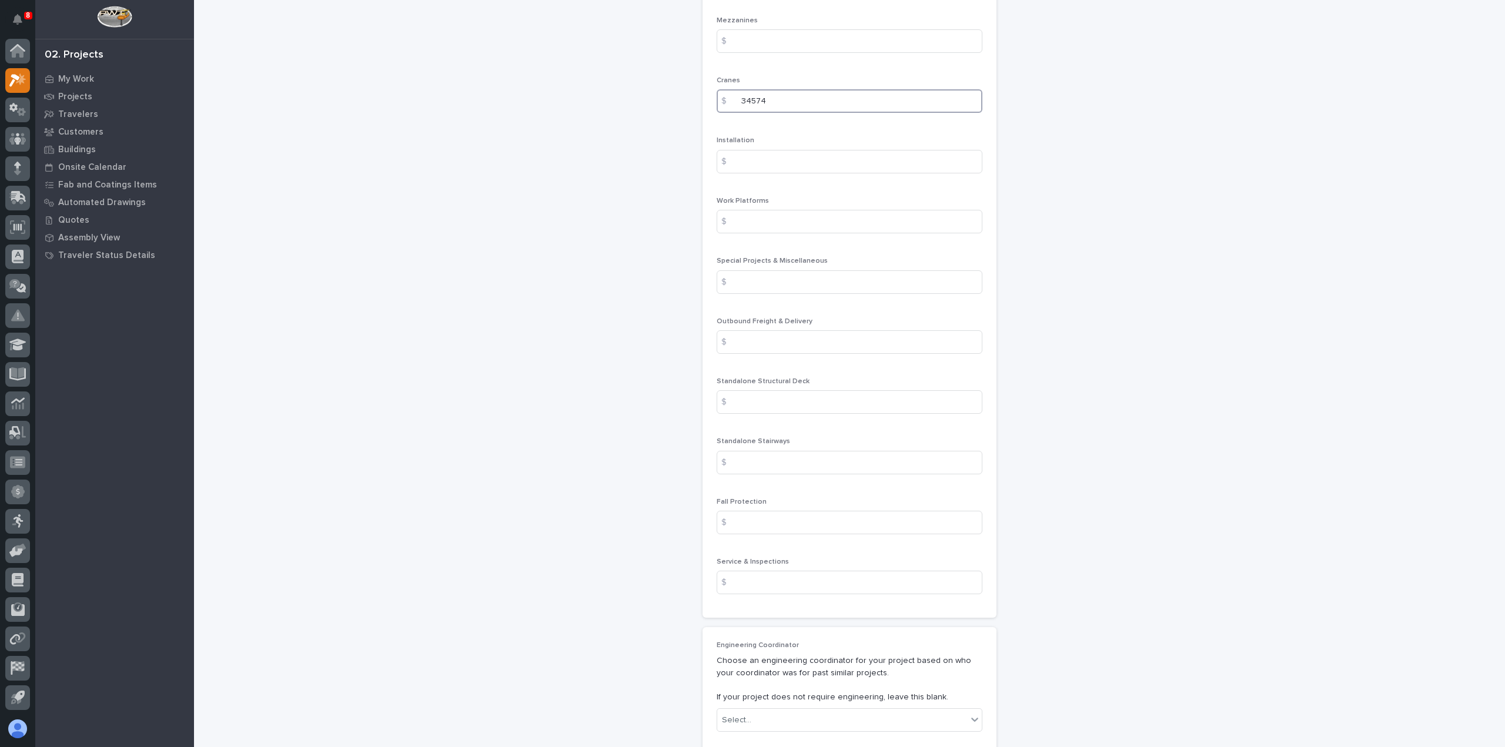
scroll to position [1508, 0]
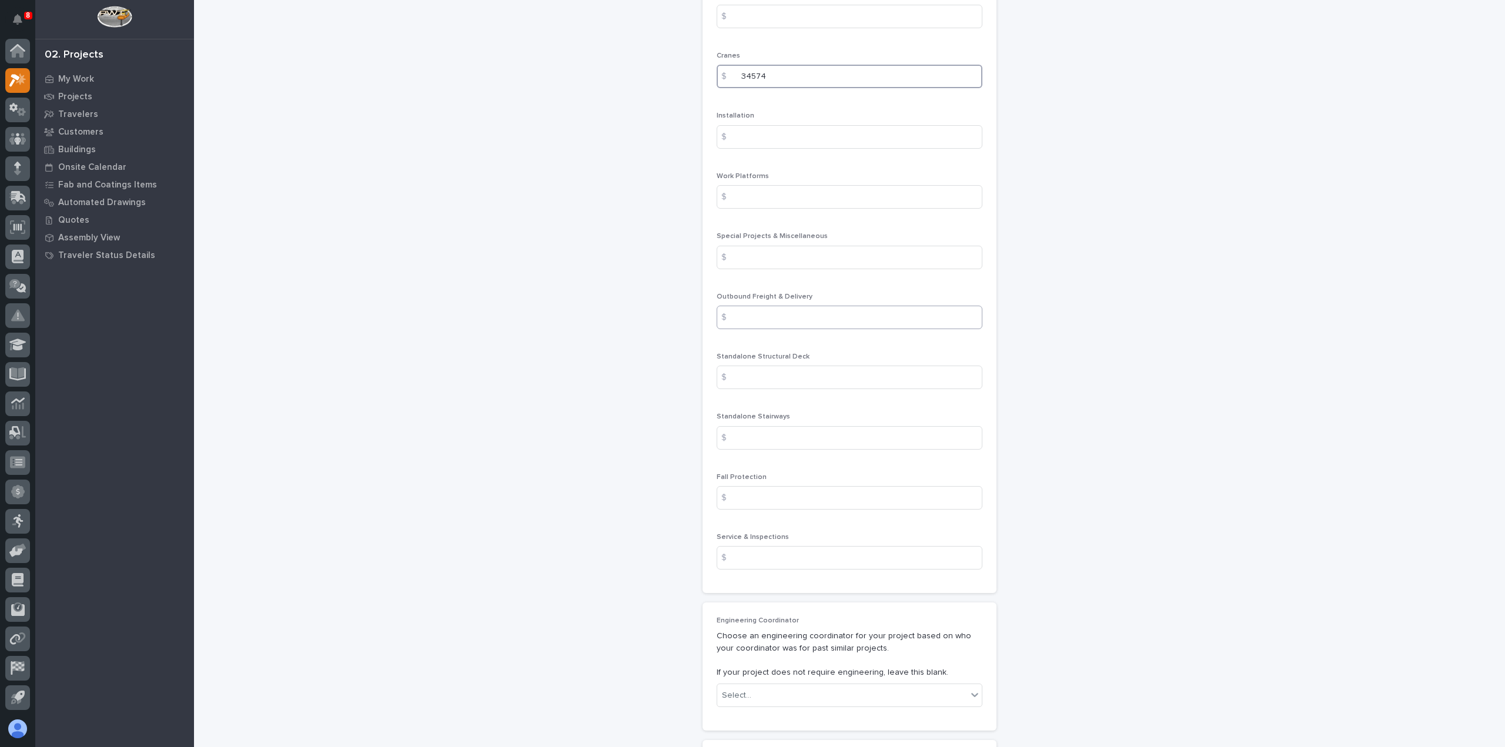
type input "34574"
click at [790, 319] on input at bounding box center [850, 318] width 266 height 24
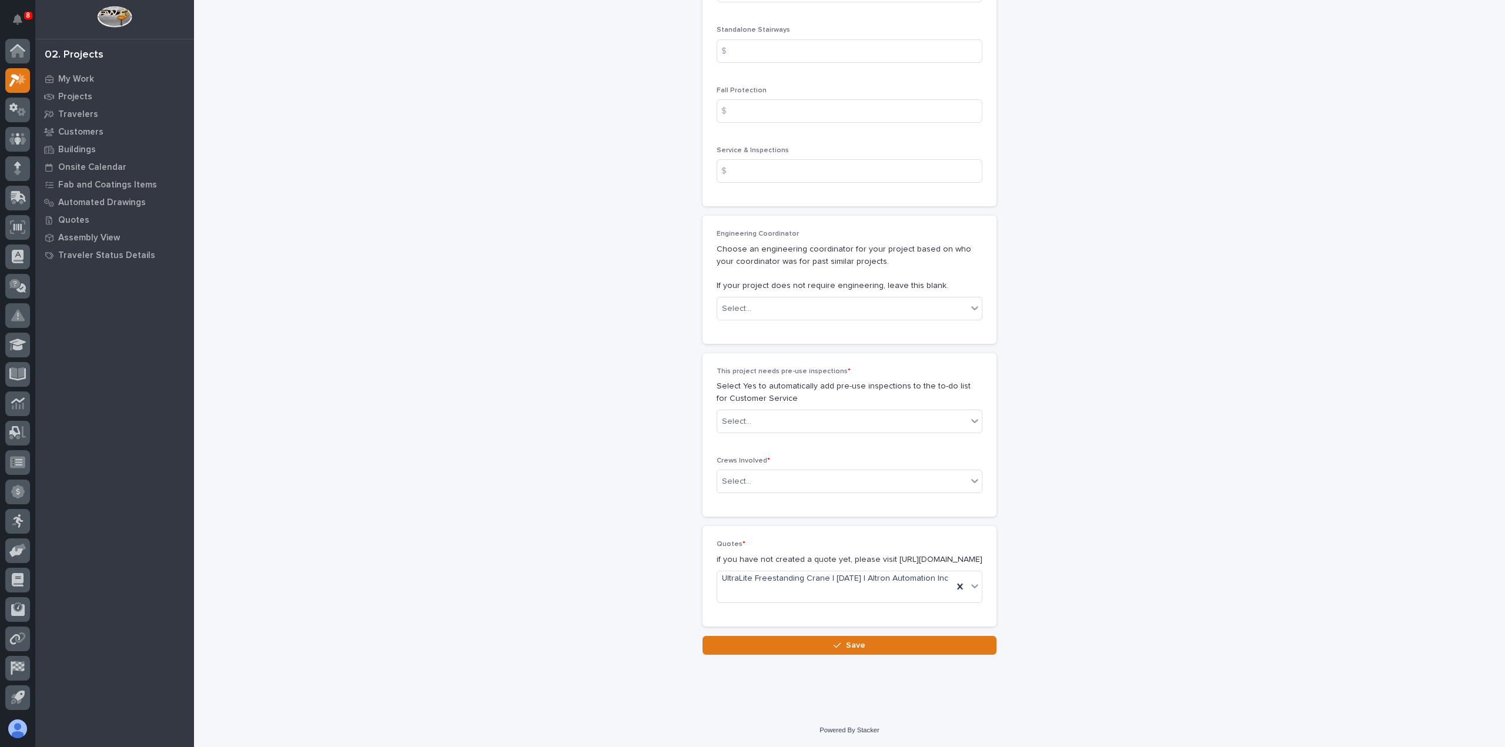
scroll to position [1913, 0]
type input "425"
click at [775, 299] on div "Select..." at bounding box center [842, 308] width 250 height 19
click at [774, 306] on div "Ben Lee Miller" at bounding box center [844, 308] width 265 height 21
click at [754, 472] on div "Select..." at bounding box center [842, 481] width 250 height 19
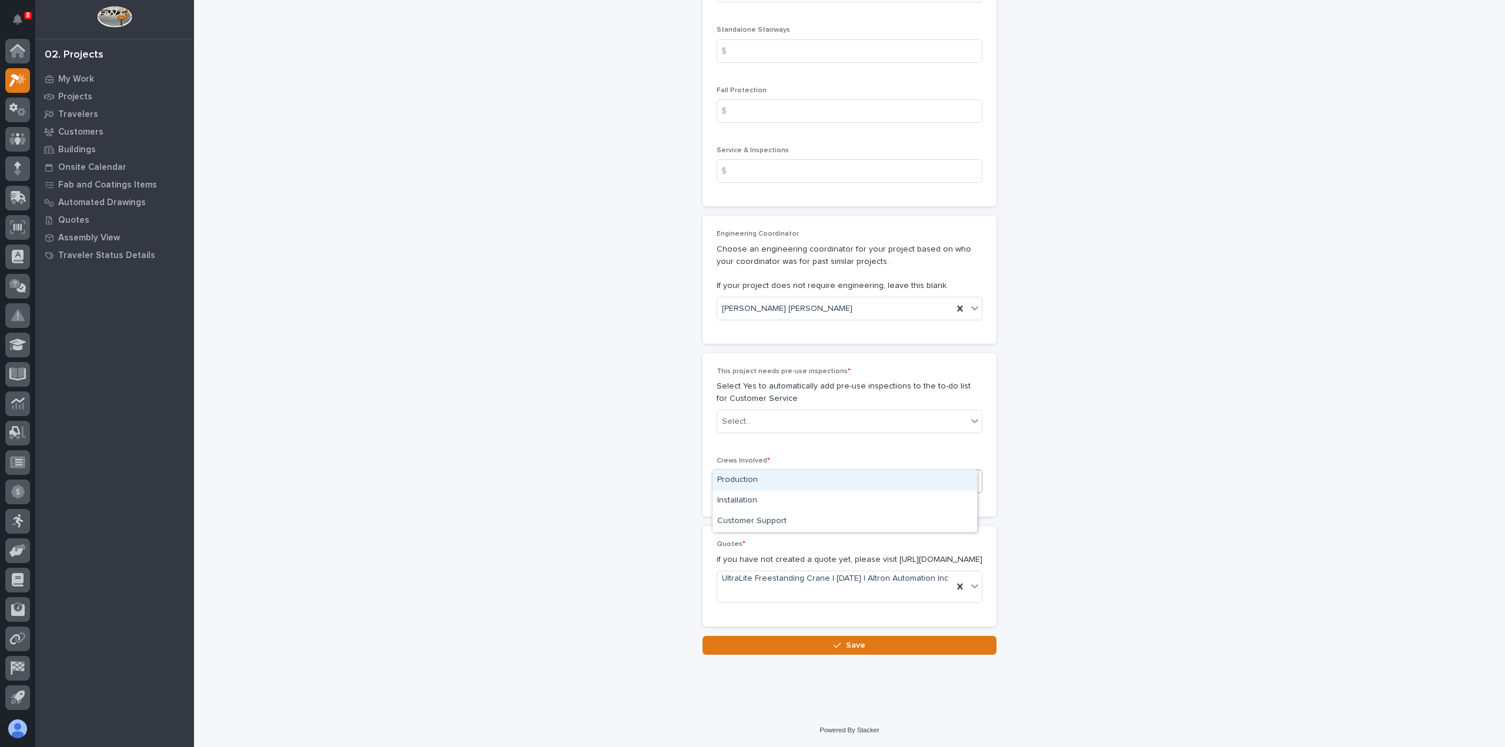
click at [757, 477] on div "Production" at bounding box center [844, 480] width 265 height 21
click at [771, 412] on div "Select..." at bounding box center [842, 421] width 250 height 19
click at [777, 441] on div "No" at bounding box center [844, 441] width 265 height 21
click at [881, 644] on button "Save" at bounding box center [849, 645] width 294 height 19
